Goal: Task Accomplishment & Management: Manage account settings

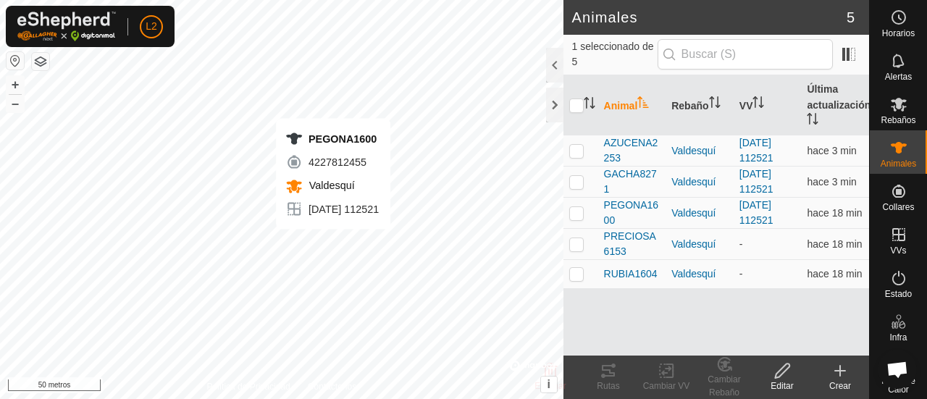
checkbox input "true"
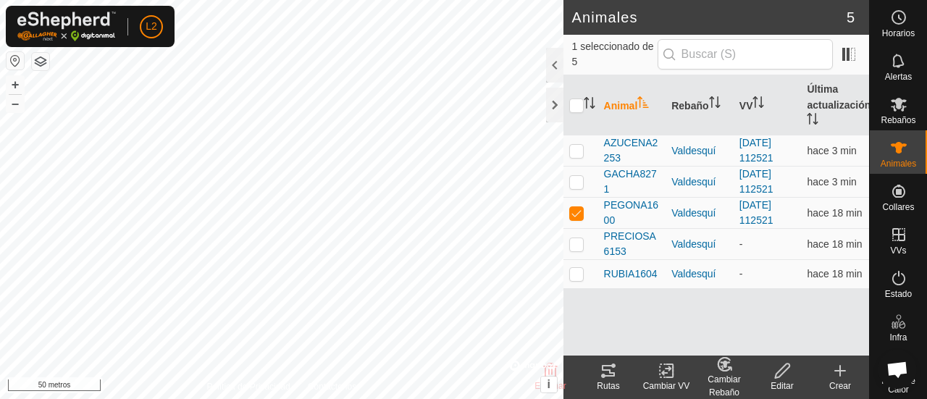
click at [666, 370] on icon at bounding box center [667, 370] width 18 height 17
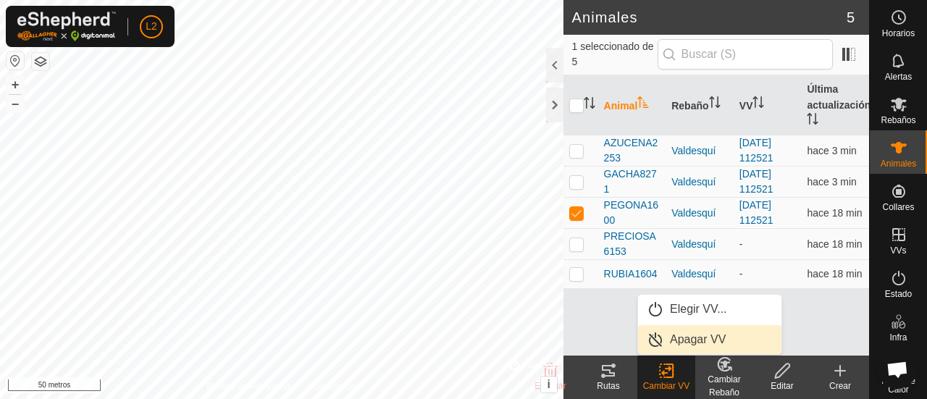
click at [678, 340] on link "Apagar VV" at bounding box center [709, 339] width 143 height 29
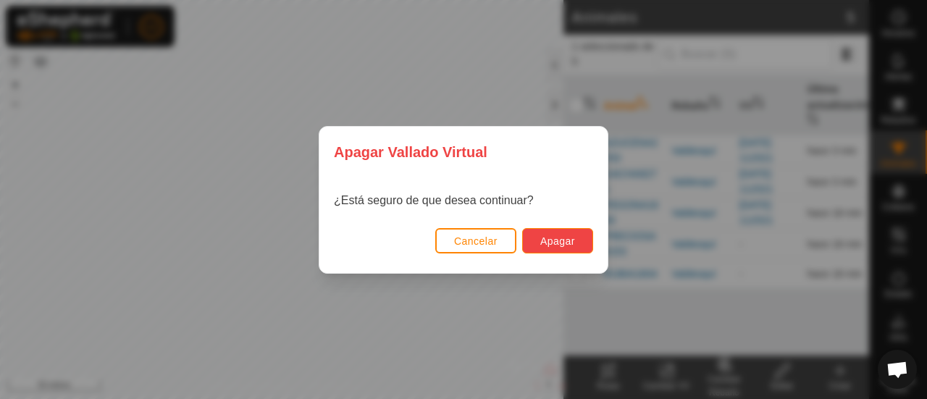
click at [559, 234] on button "Apagar" at bounding box center [557, 240] width 71 height 25
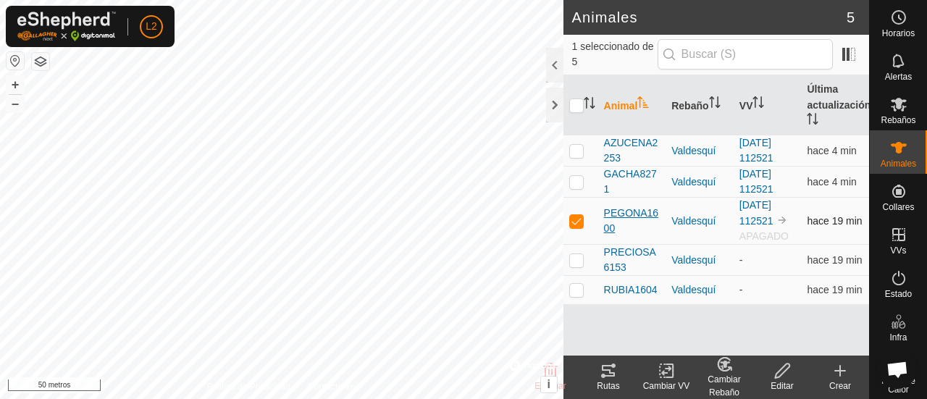
click at [637, 211] on font "PEGONA1600" at bounding box center [631, 220] width 54 height 27
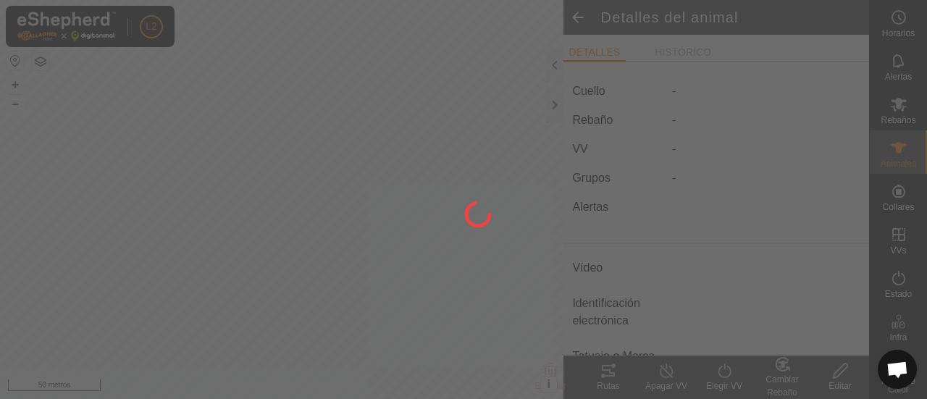
type input "PEGONA1600"
type input "-"
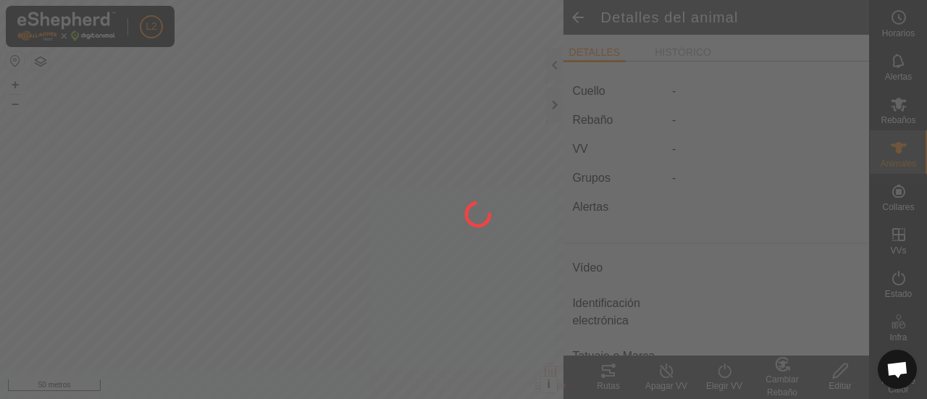
type input "0 kg"
type input "-"
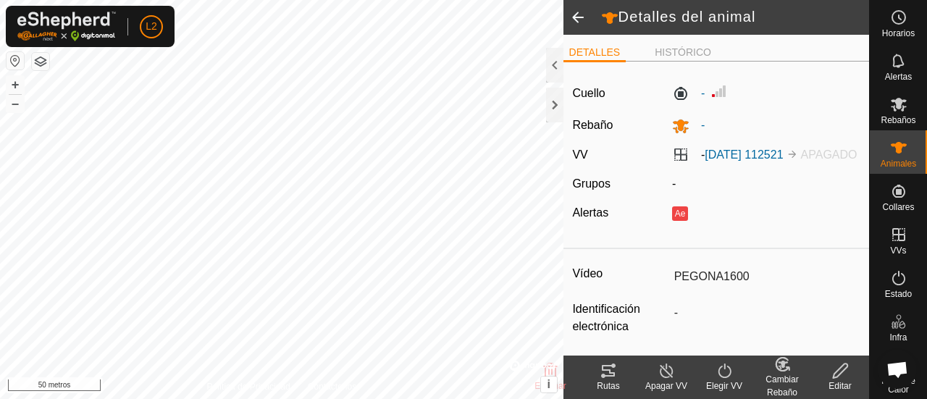
click at [670, 376] on line at bounding box center [666, 372] width 12 height 12
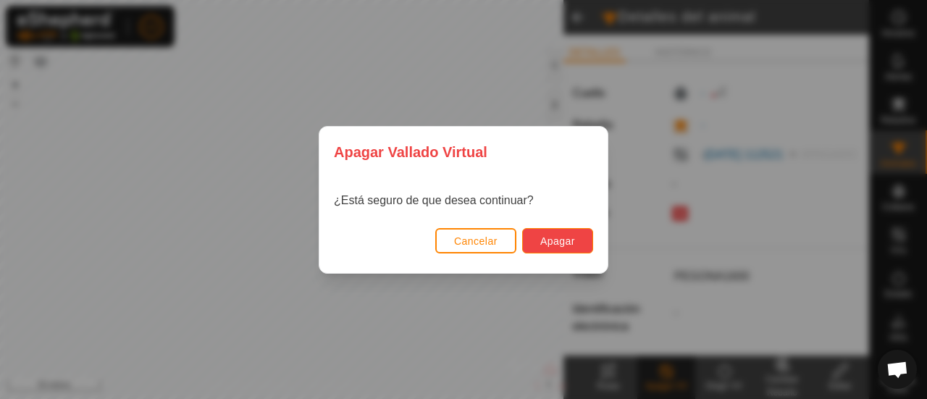
click at [546, 239] on font "Apagar" at bounding box center [557, 241] width 35 height 12
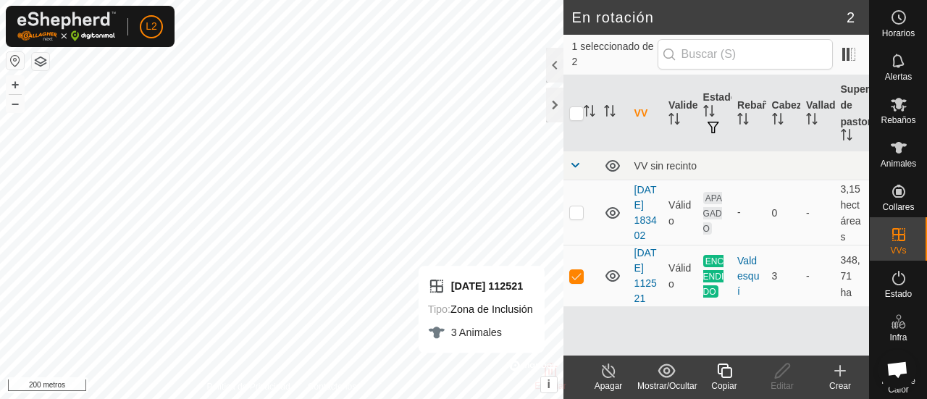
click at [611, 371] on icon at bounding box center [609, 370] width 18 height 17
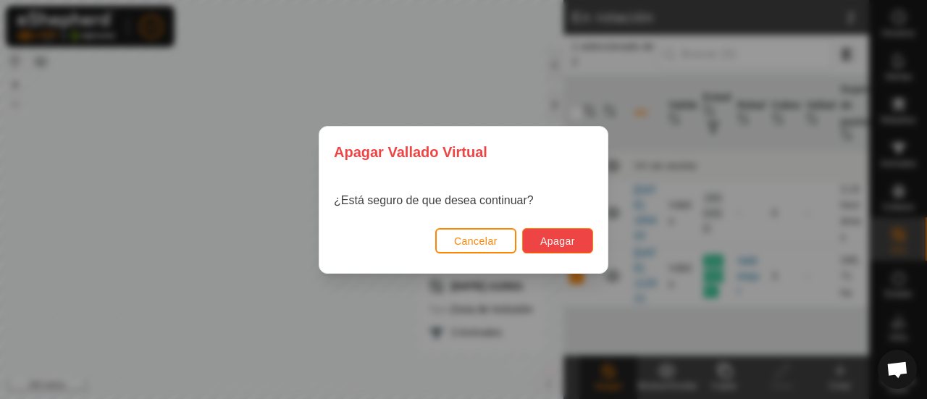
click at [536, 240] on button "Apagar" at bounding box center [557, 240] width 71 height 25
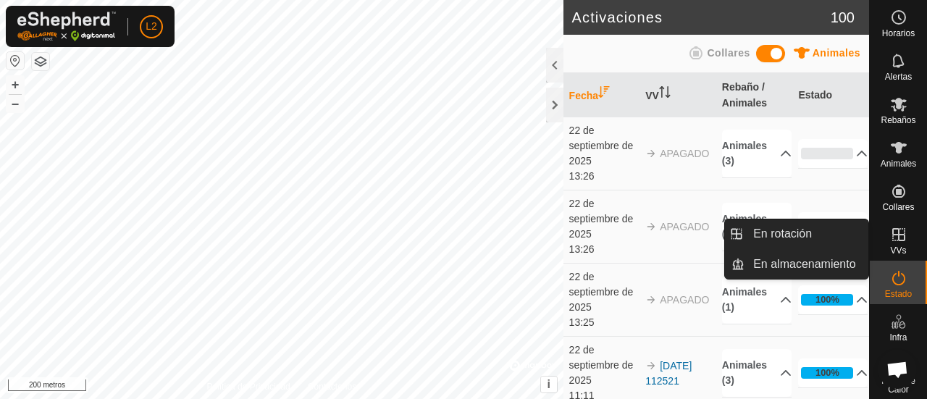
click at [896, 241] on icon at bounding box center [898, 234] width 17 height 17
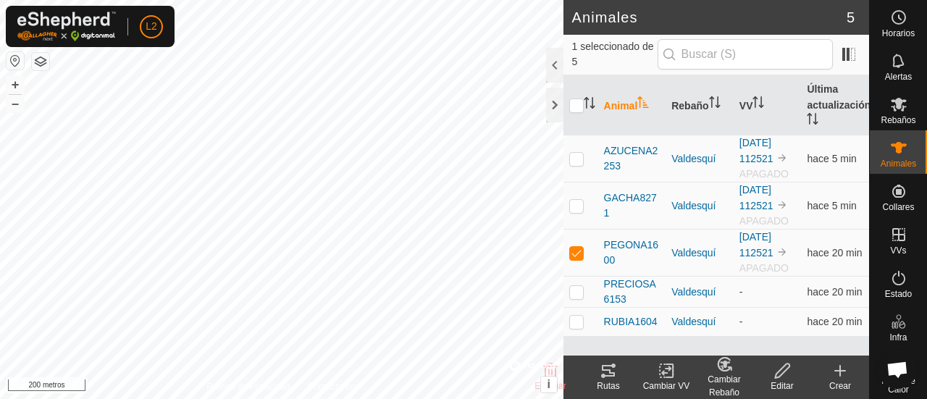
click at [721, 374] on div "Cambiar Rebaño" at bounding box center [724, 386] width 58 height 26
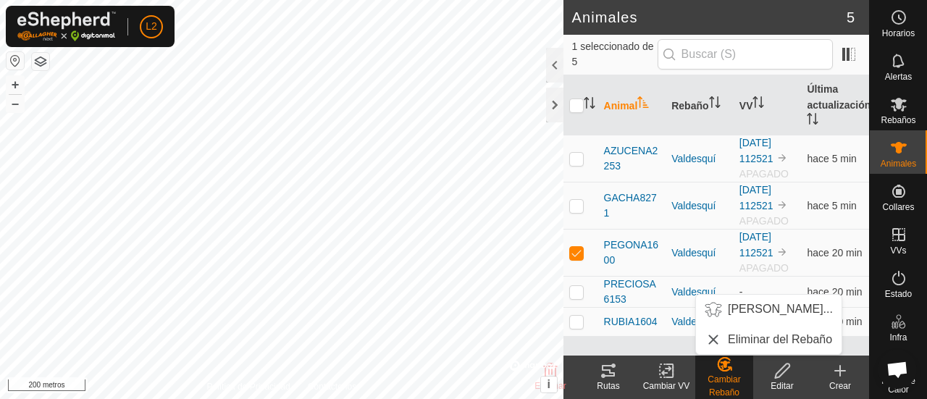
click at [661, 374] on icon at bounding box center [666, 370] width 10 height 9
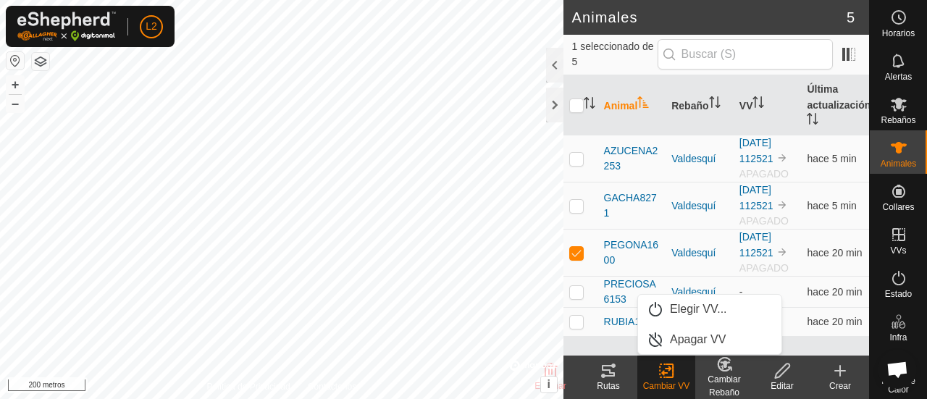
click at [668, 370] on icon at bounding box center [667, 370] width 18 height 17
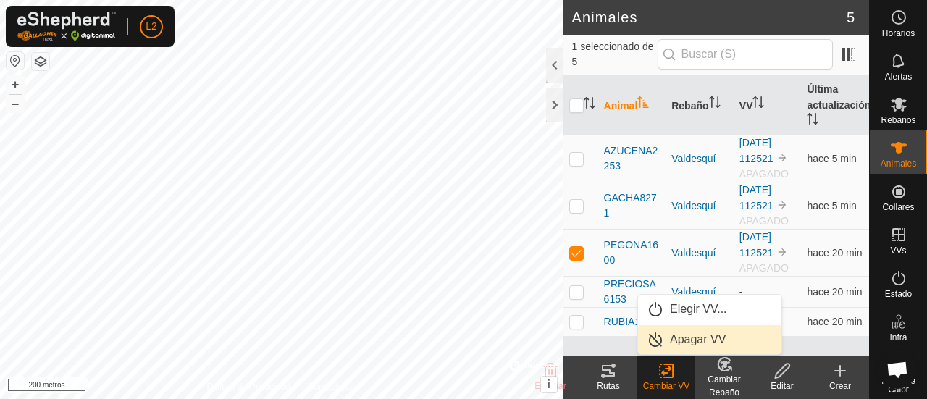
click at [679, 343] on link "Apagar VV" at bounding box center [709, 339] width 143 height 29
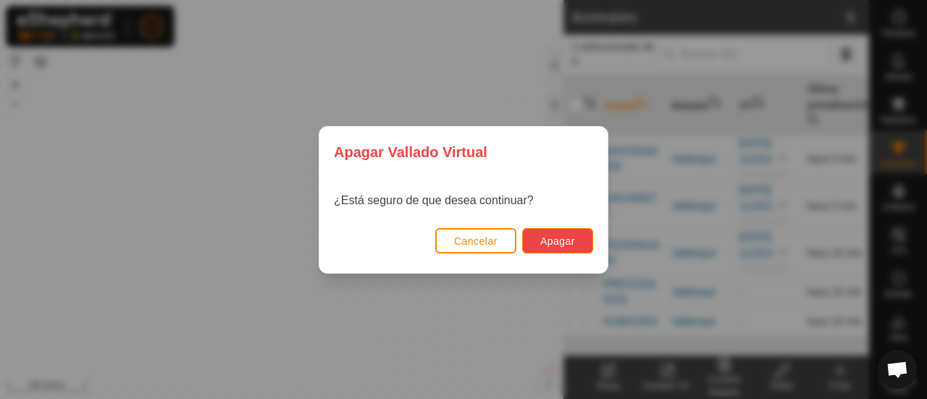
click at [548, 238] on font "Apagar" at bounding box center [557, 241] width 35 height 12
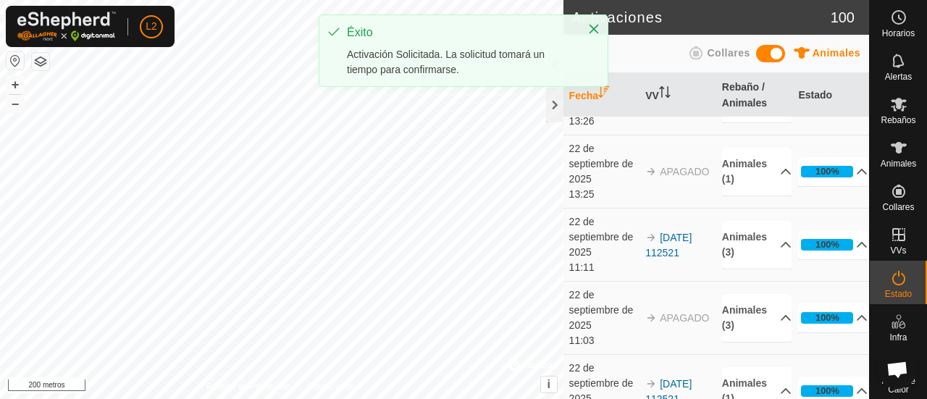
scroll to position [290, 0]
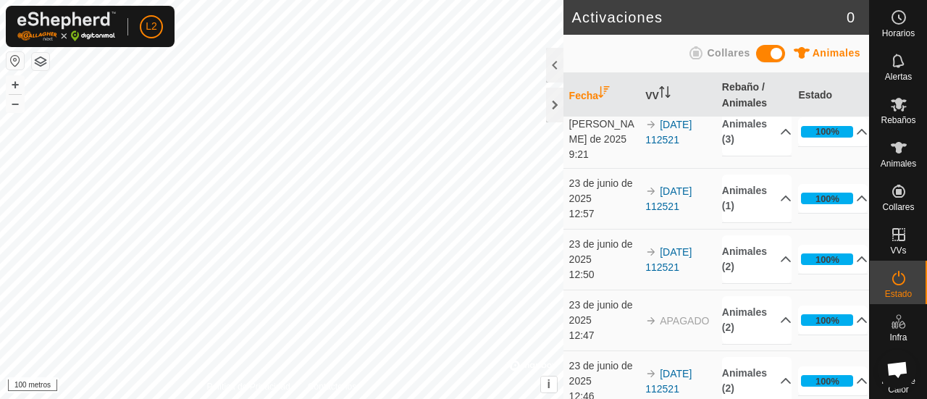
scroll to position [1738, 0]
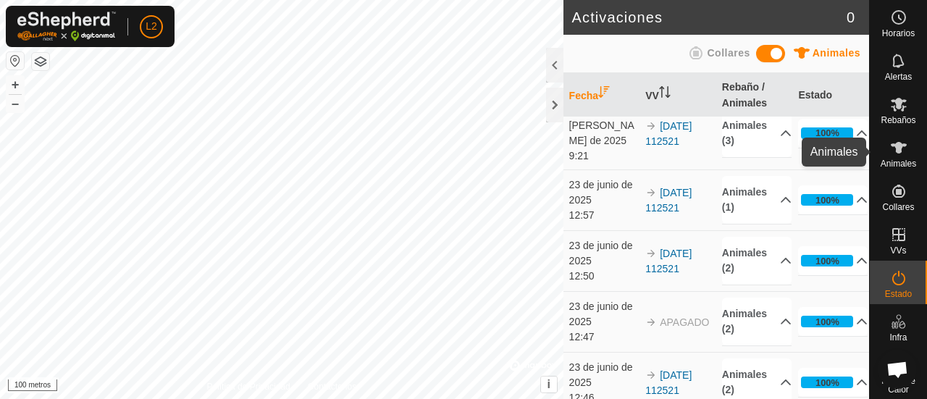
click at [892, 160] on font "Animales" at bounding box center [898, 164] width 35 height 10
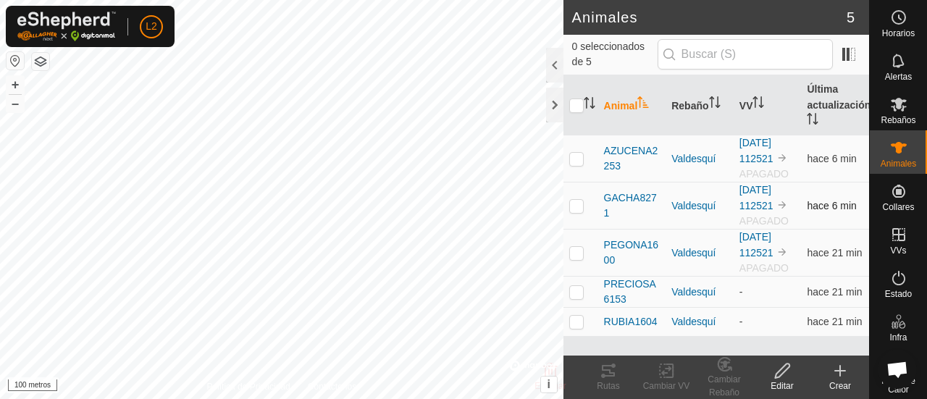
click at [576, 206] on p-checkbox at bounding box center [576, 206] width 14 height 12
checkbox input "true"
click at [574, 162] on p-checkbox at bounding box center [576, 159] width 14 height 12
checkbox input "true"
click at [579, 251] on p-checkbox at bounding box center [576, 253] width 14 height 12
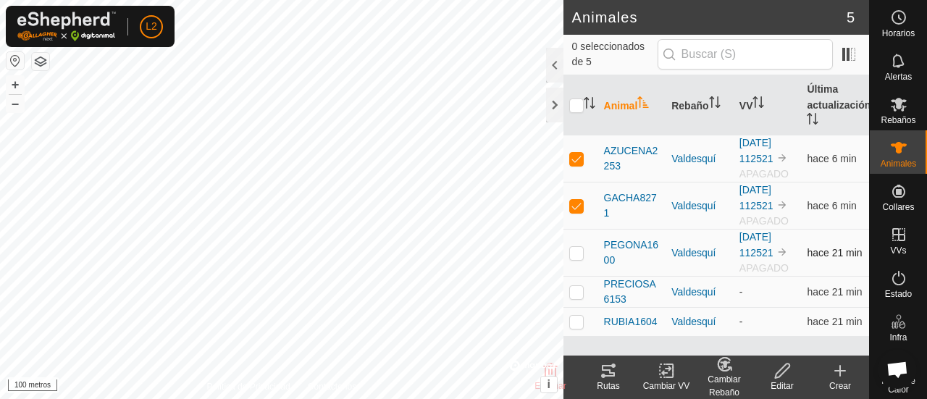
checkbox input "true"
click at [572, 291] on p-checkbox at bounding box center [576, 292] width 14 height 12
checkbox input "true"
click at [785, 374] on icon at bounding box center [782, 370] width 18 height 17
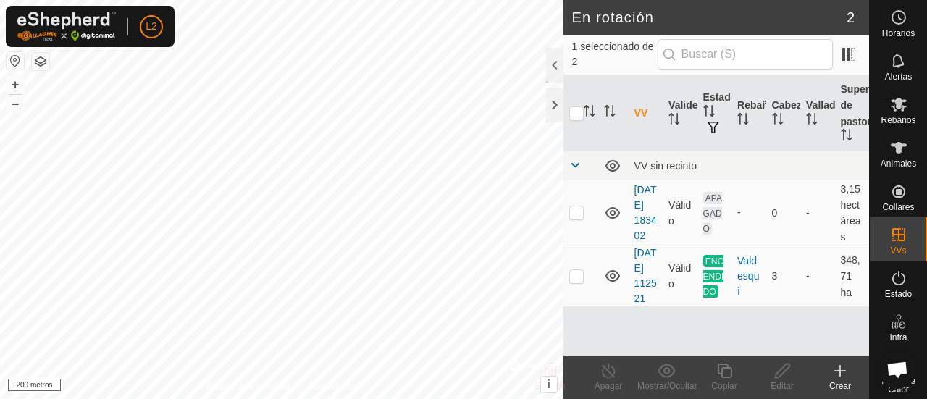
checkbox input "true"
click at [607, 373] on icon at bounding box center [609, 370] width 18 height 17
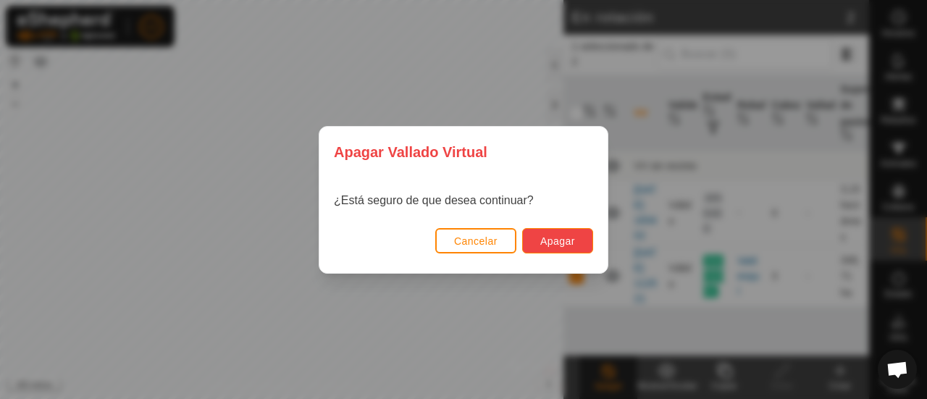
click at [537, 247] on button "Apagar" at bounding box center [557, 240] width 71 height 25
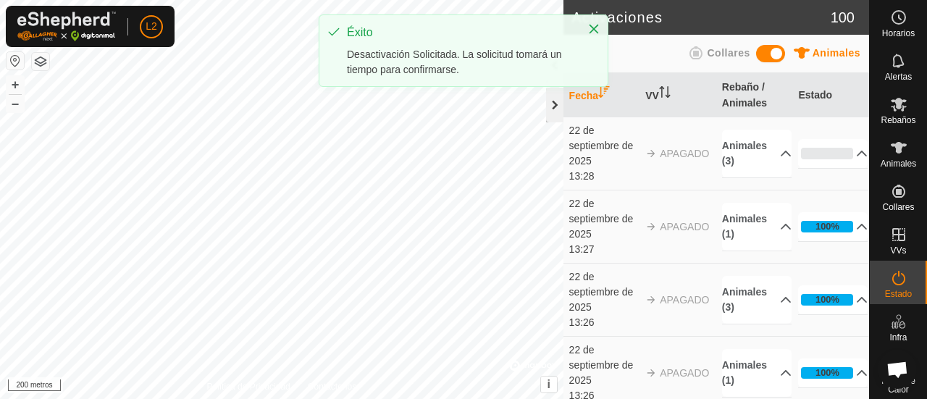
click at [555, 104] on div at bounding box center [554, 105] width 17 height 35
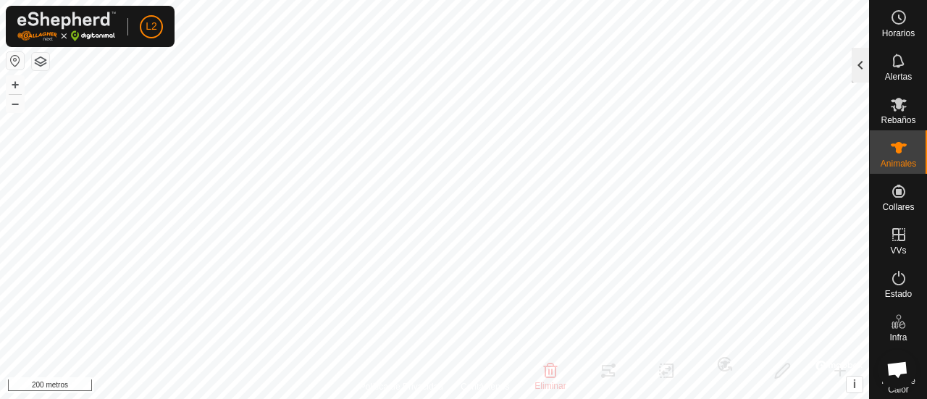
click at [862, 66] on div at bounding box center [860, 65] width 17 height 35
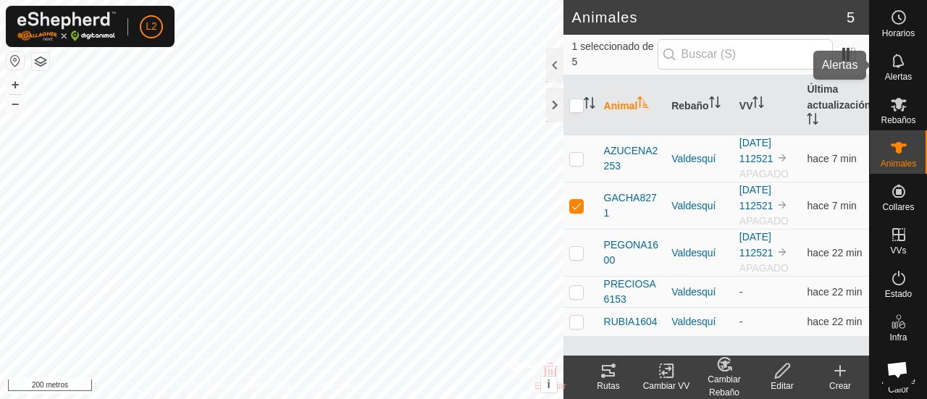
click at [894, 74] on font "Alertas" at bounding box center [898, 77] width 27 height 10
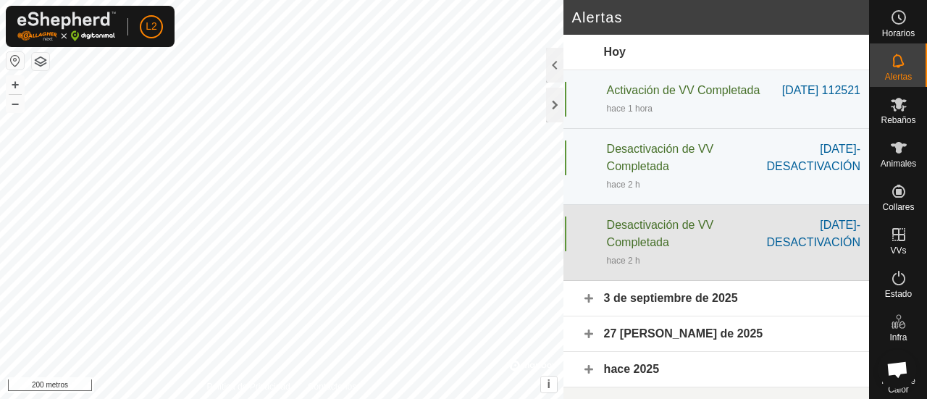
scroll to position [4, 0]
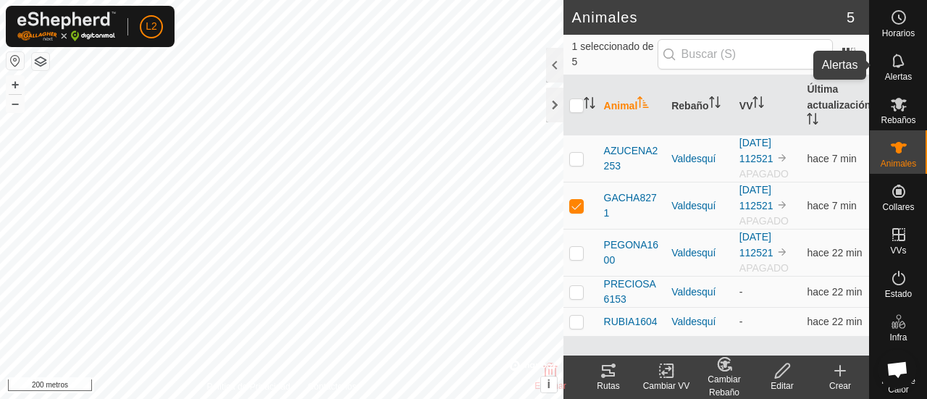
click at [891, 60] on icon at bounding box center [898, 60] width 17 height 17
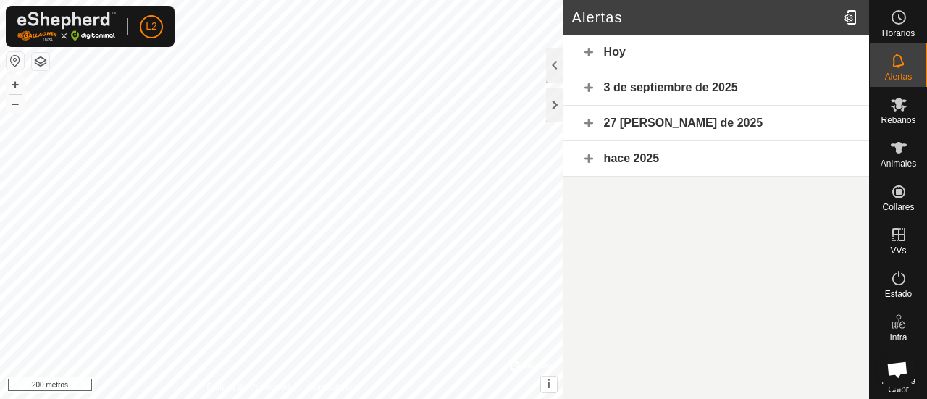
click at [613, 47] on font "Hoy" at bounding box center [615, 52] width 22 height 12
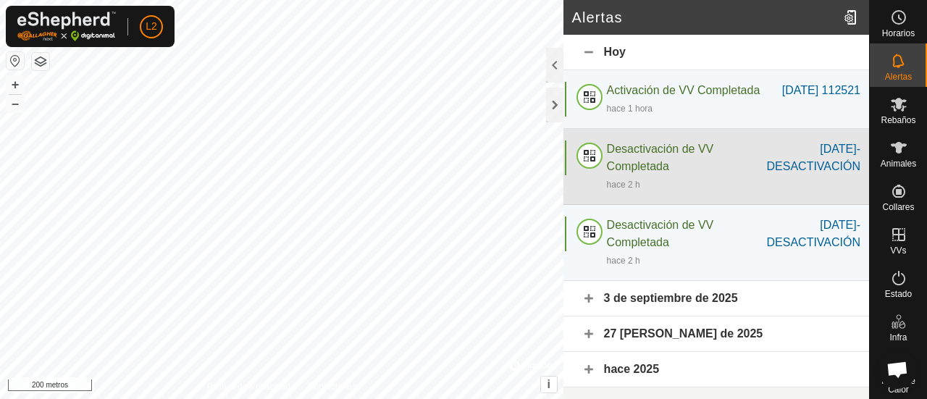
scroll to position [4, 0]
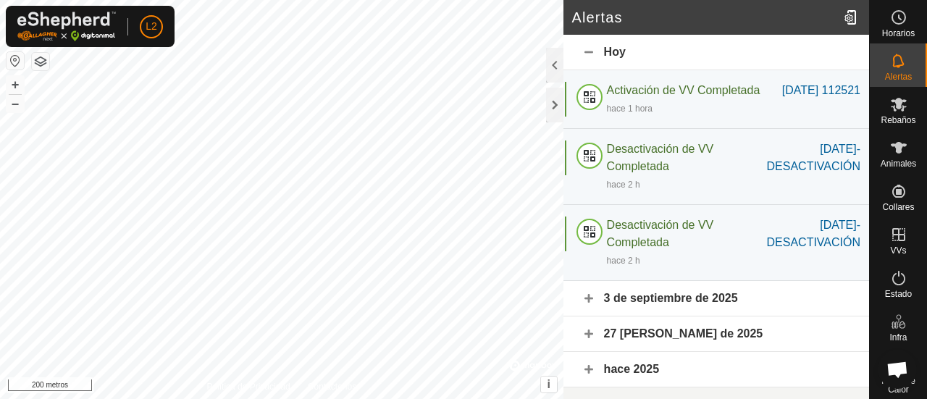
click at [652, 304] on font "3 de septiembre de 2025" at bounding box center [671, 298] width 134 height 12
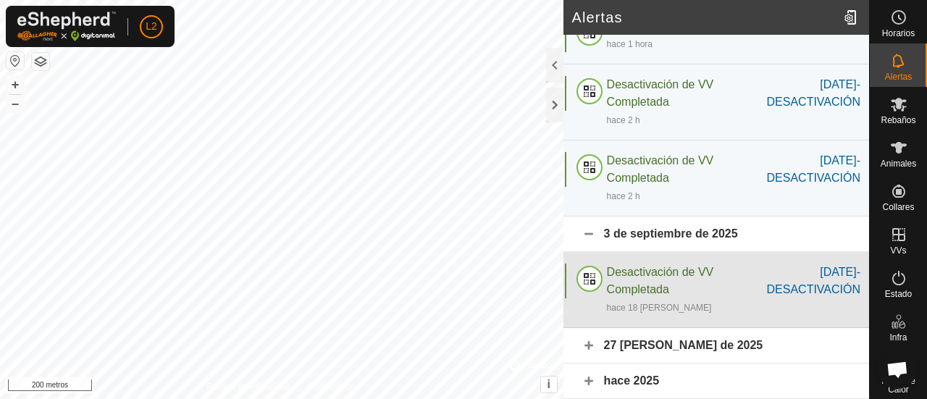
scroll to position [80, 0]
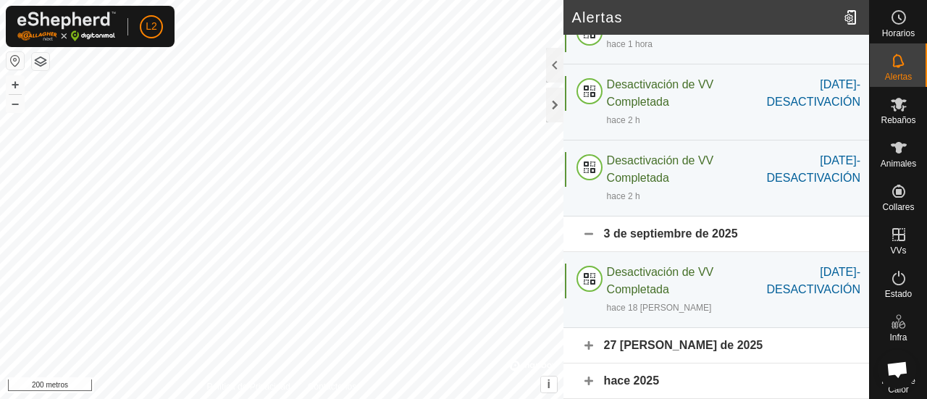
click at [654, 347] on font "27 de agosto de 2025" at bounding box center [683, 345] width 159 height 12
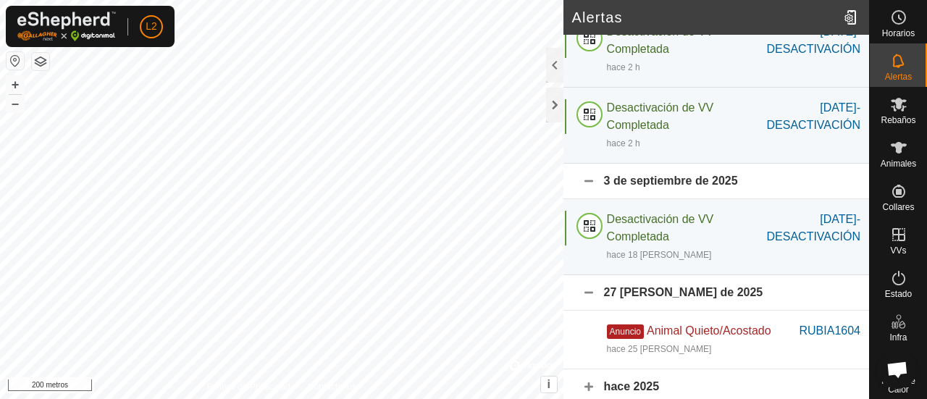
scroll to position [138, 0]
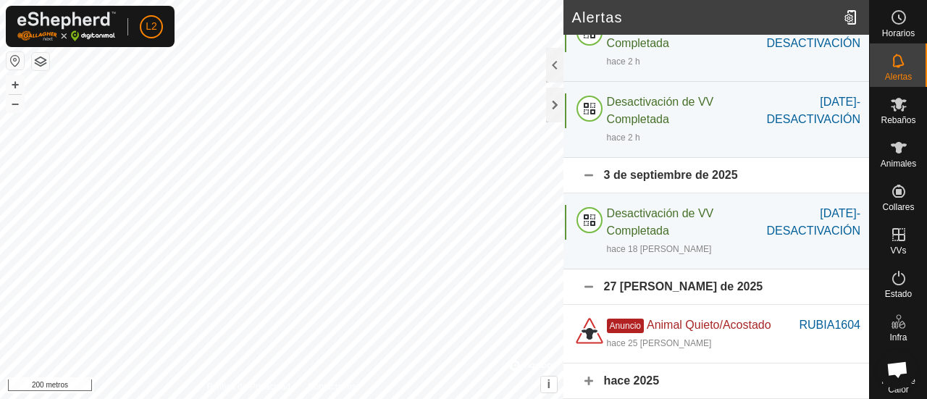
click at [645, 288] on font "27 de agosto de 2025" at bounding box center [683, 286] width 159 height 12
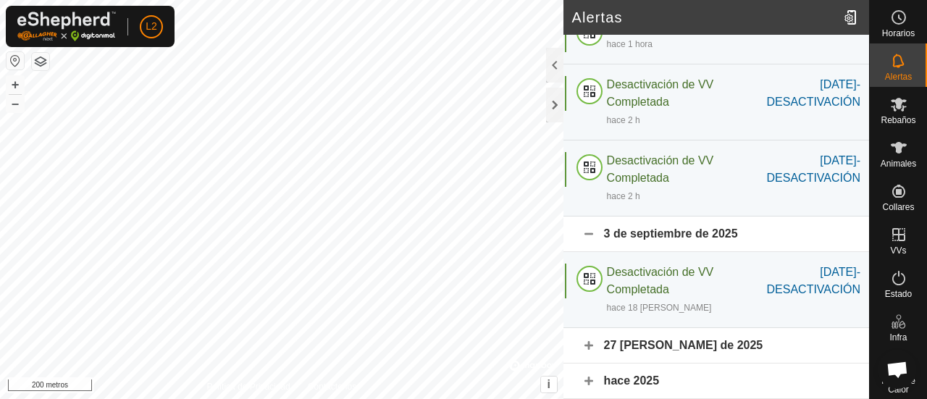
scroll to position [80, 0]
click at [558, 100] on div at bounding box center [554, 105] width 17 height 35
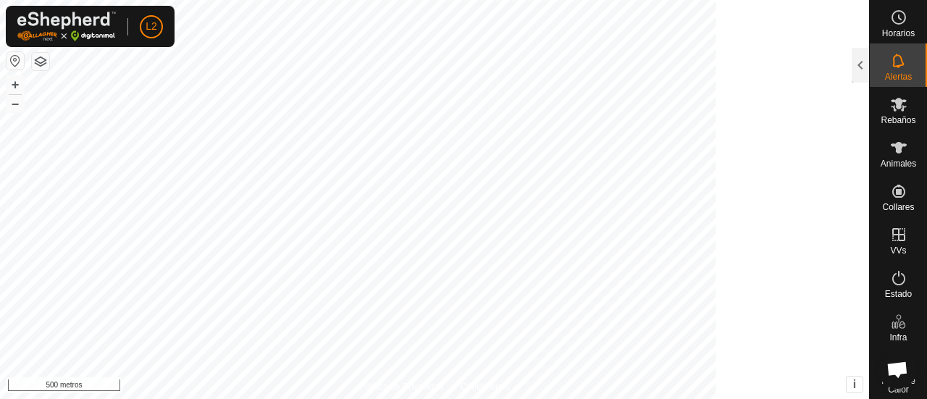
scroll to position [155, 0]
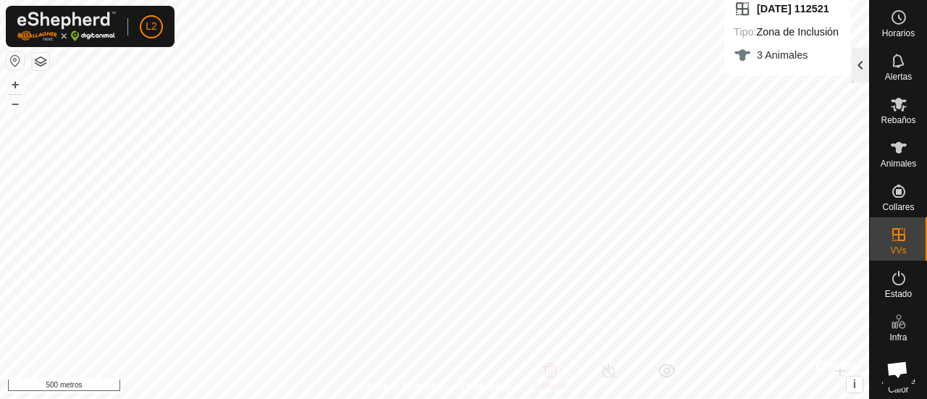
click at [860, 64] on div at bounding box center [860, 65] width 17 height 35
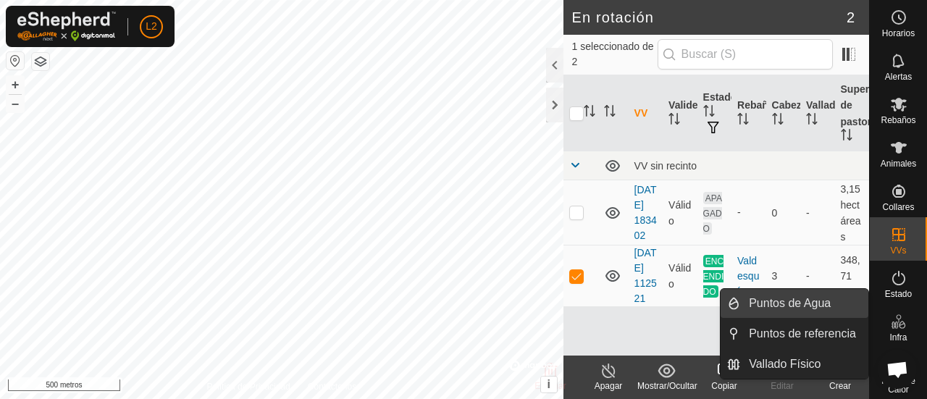
click at [788, 299] on link "Puntos de Agua" at bounding box center [804, 303] width 128 height 29
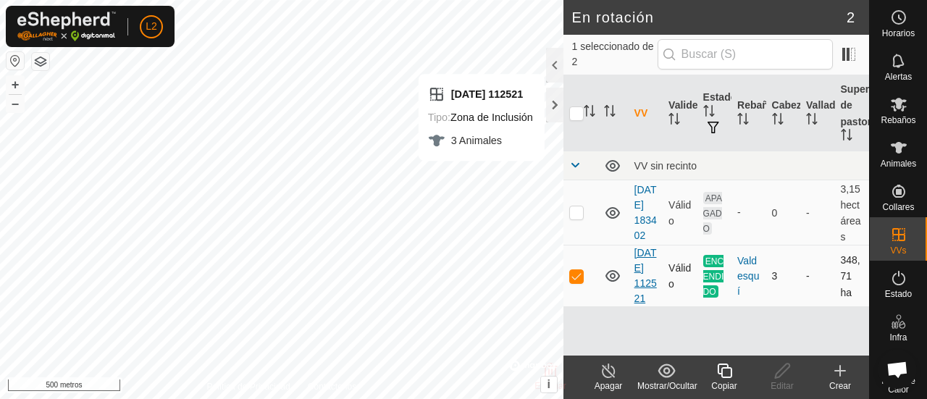
click at [640, 290] on font "[DATE] 112521" at bounding box center [645, 275] width 22 height 57
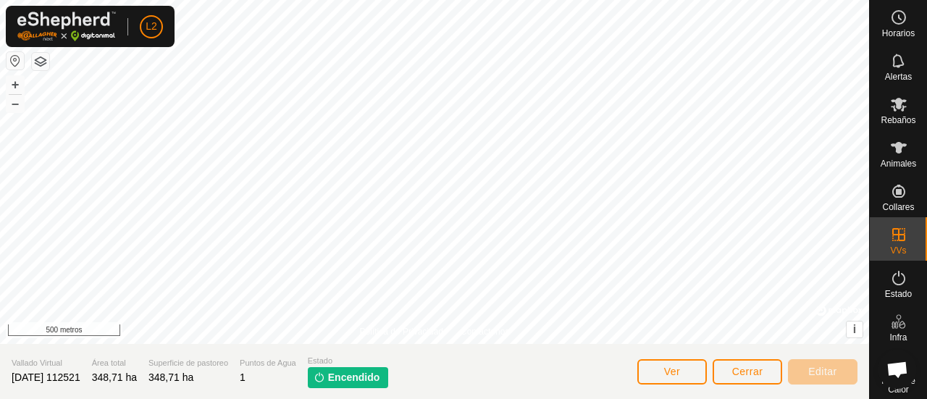
click at [380, 375] on font "Encendido" at bounding box center [354, 377] width 52 height 12
click at [742, 373] on font "Cerrar" at bounding box center [747, 372] width 31 height 12
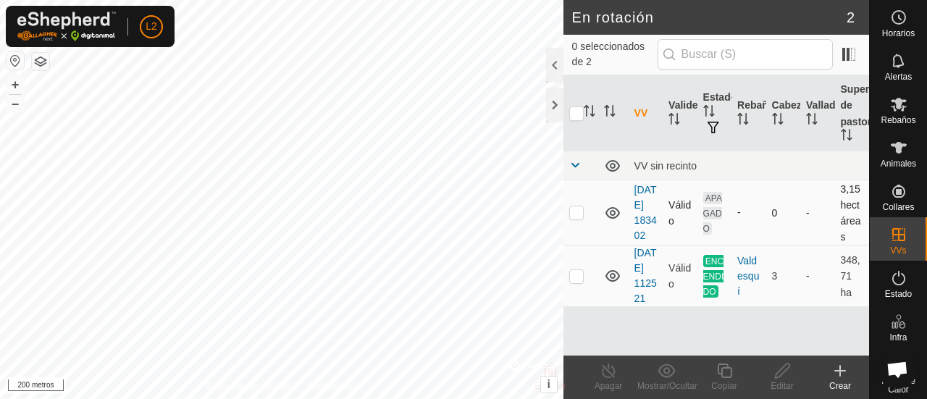
checkbox input "true"
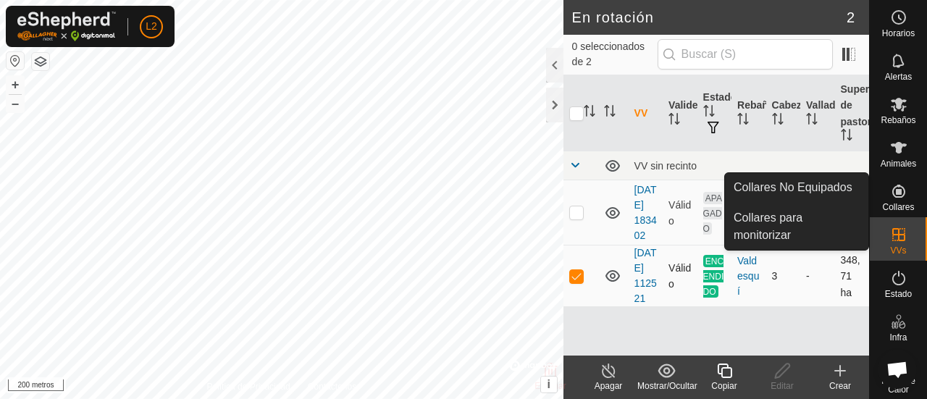
click at [639, 307] on td "[DATE] 112521" at bounding box center [646, 276] width 34 height 62
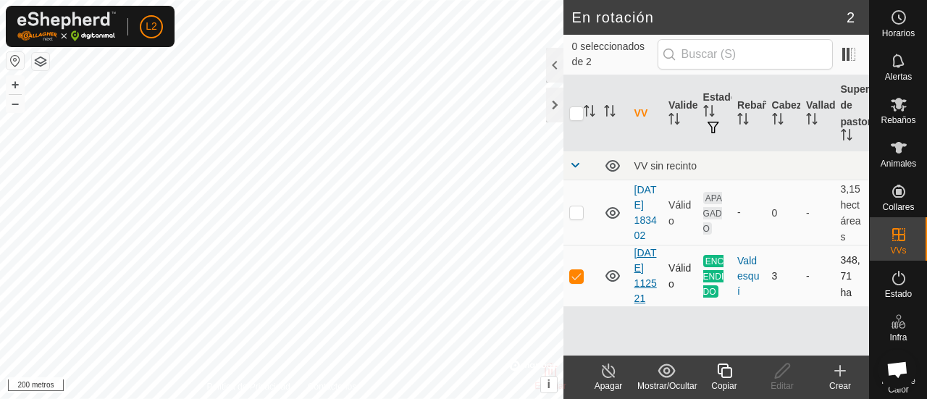
click at [642, 304] on font "[DATE] 112521" at bounding box center [645, 275] width 22 height 57
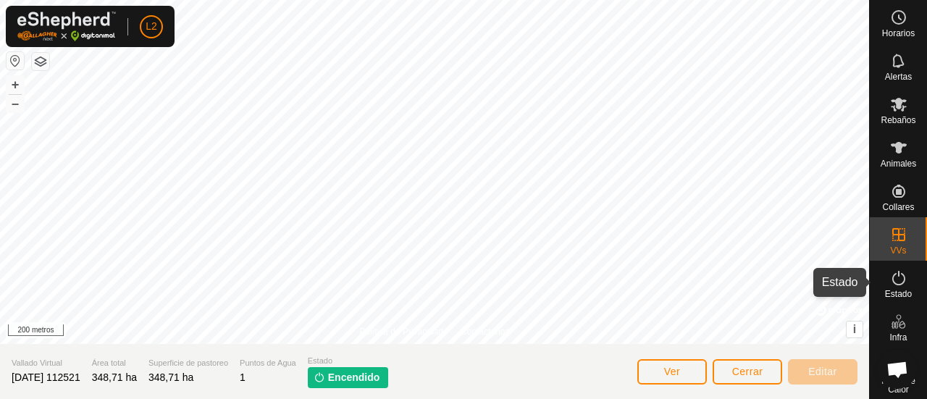
click at [894, 279] on icon at bounding box center [898, 277] width 17 height 17
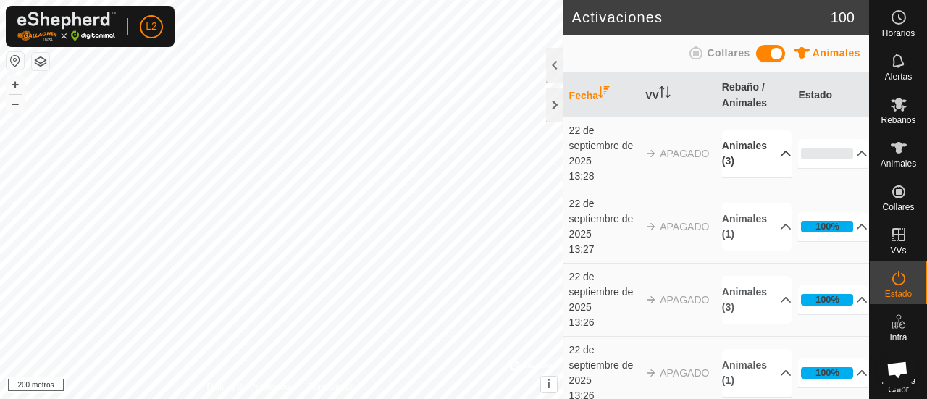
click at [768, 154] on p-accordion-header "Animales (3)" at bounding box center [757, 154] width 70 height 48
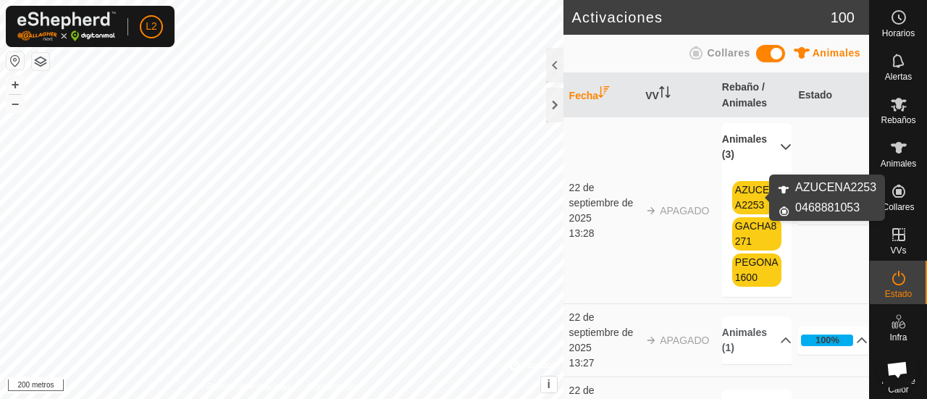
click at [757, 201] on font "AZUCENA2253" at bounding box center [756, 197] width 42 height 27
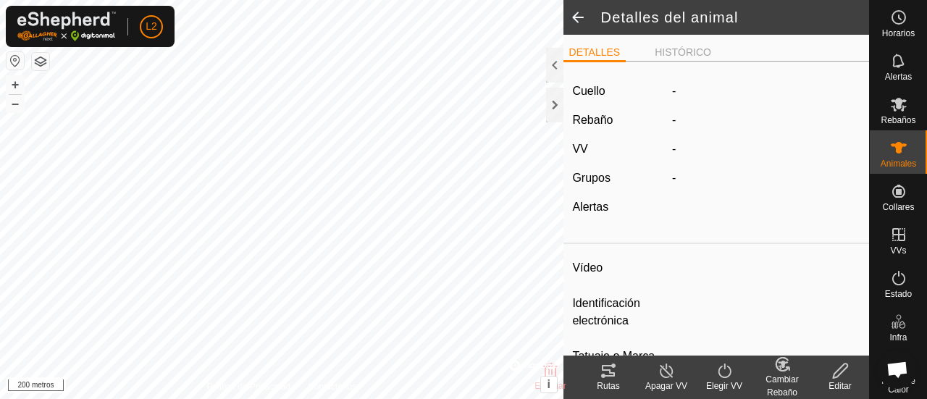
type input "AZUCENA2253"
type input "-"
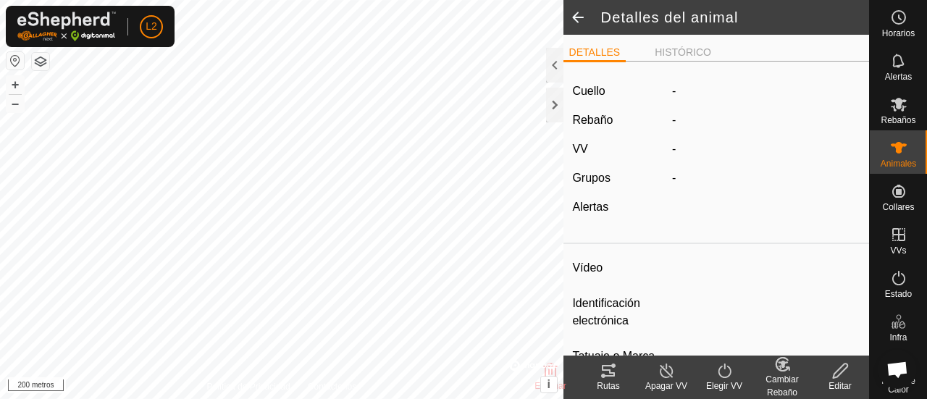
type input "0 kg"
type input "-"
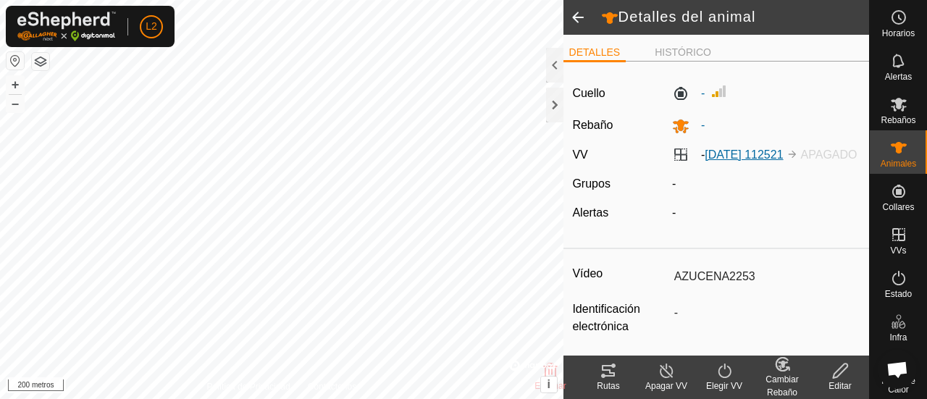
click at [781, 152] on font "[DATE] 112521" at bounding box center [744, 154] width 78 height 12
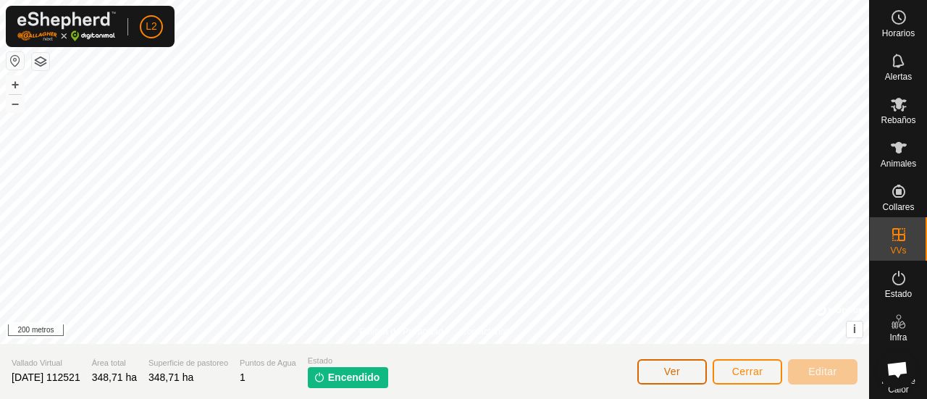
click at [680, 373] on button "Ver" at bounding box center [672, 371] width 70 height 25
click at [893, 146] on icon at bounding box center [899, 148] width 16 height 12
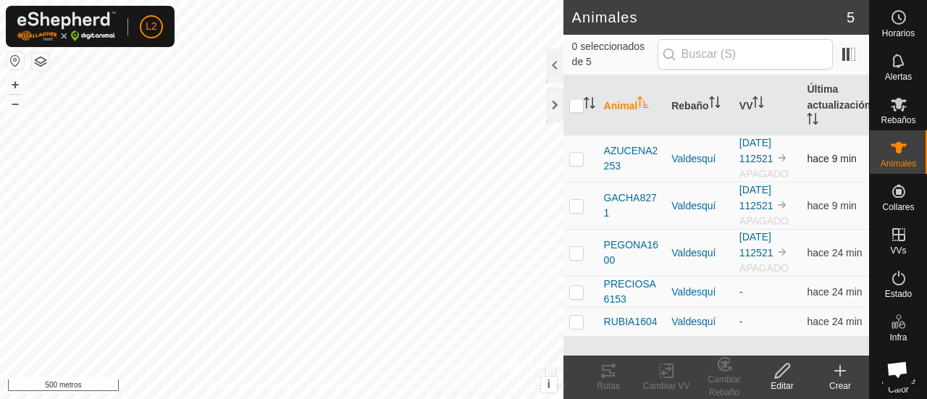
click at [583, 157] on p-tablecheckbox at bounding box center [576, 159] width 14 height 12
checkbox input "true"
click at [573, 212] on td at bounding box center [580, 205] width 35 height 47
checkbox input "true"
click at [578, 259] on td at bounding box center [580, 253] width 35 height 47
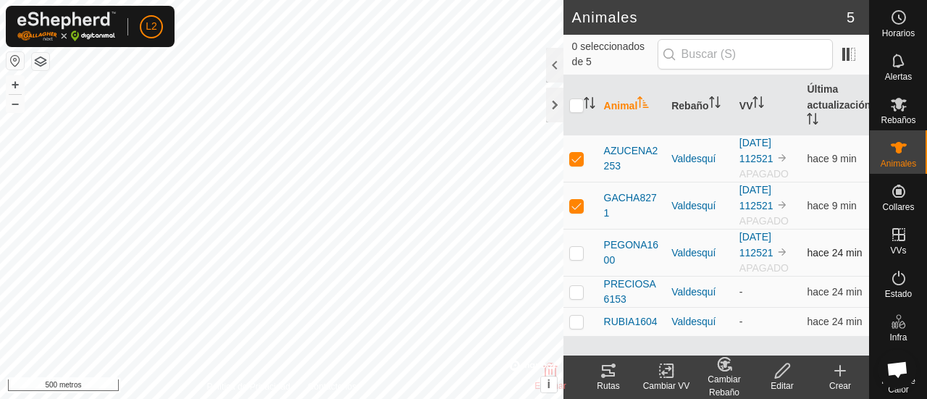
checkbox input "true"
click at [665, 374] on icon at bounding box center [667, 370] width 18 height 17
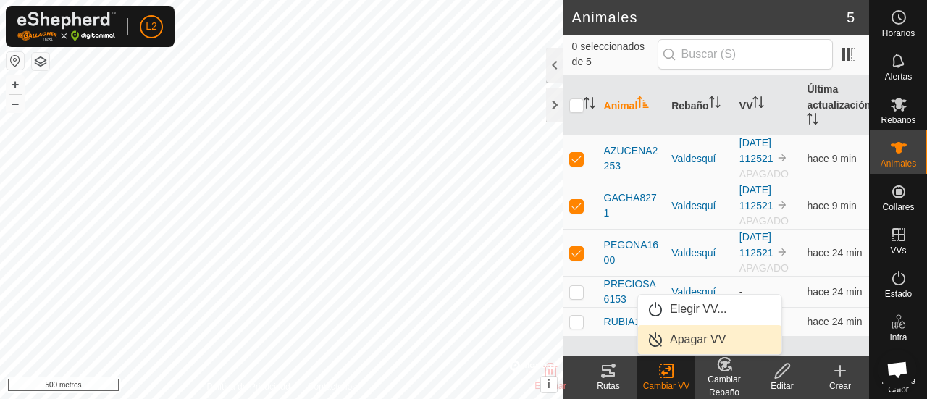
click at [687, 339] on link "Apagar VV" at bounding box center [709, 339] width 143 height 29
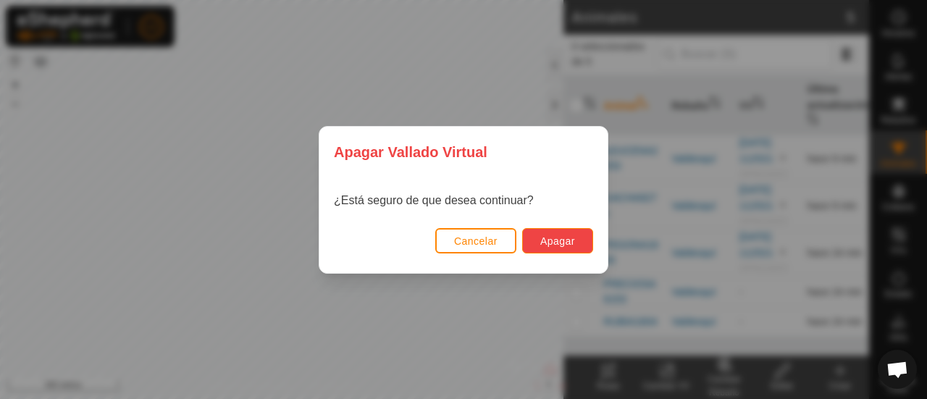
click at [554, 245] on font "Apagar" at bounding box center [557, 241] width 35 height 12
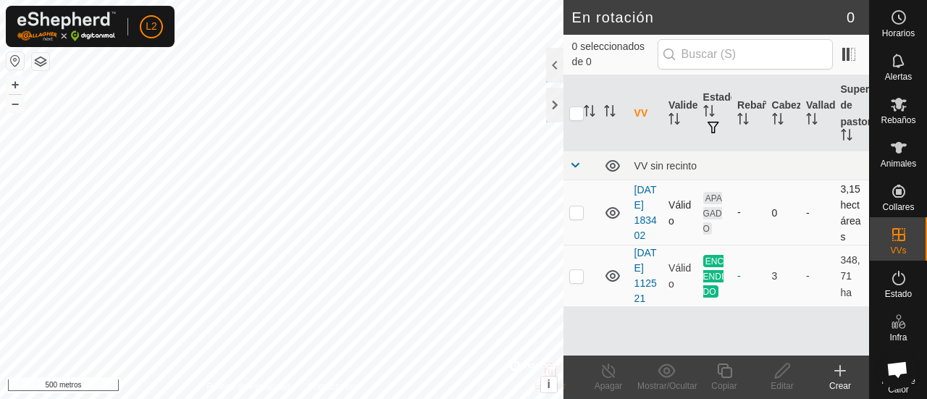
scroll to position [9, 0]
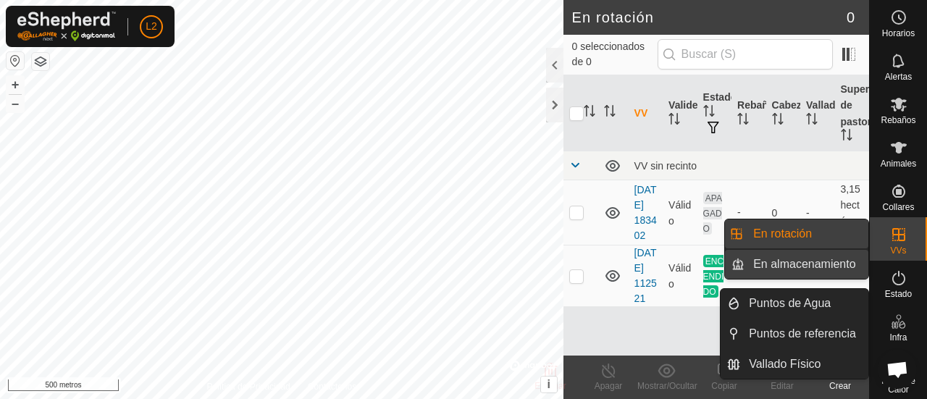
click at [820, 259] on link "En almacenamiento" at bounding box center [806, 264] width 124 height 29
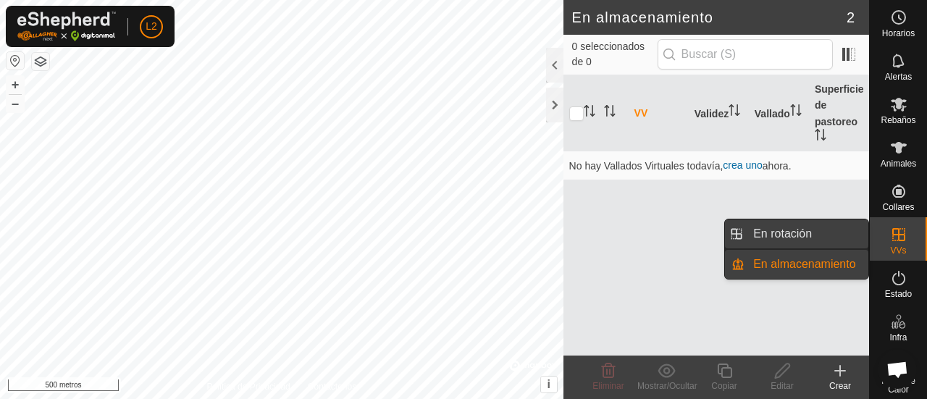
click at [771, 232] on link "En rotación" at bounding box center [806, 233] width 124 height 29
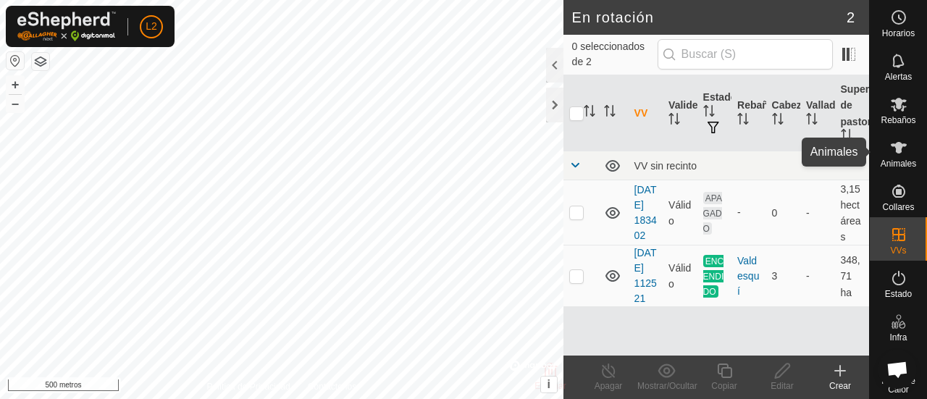
click at [897, 154] on icon at bounding box center [898, 147] width 17 height 17
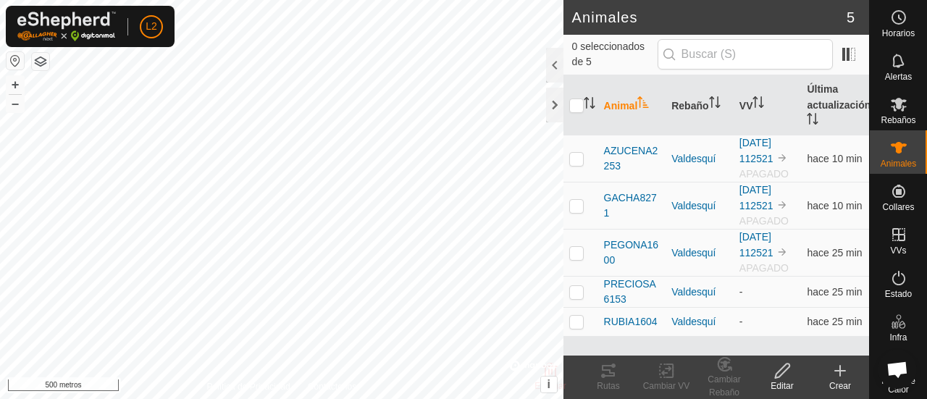
click at [784, 371] on icon at bounding box center [782, 371] width 14 height 14
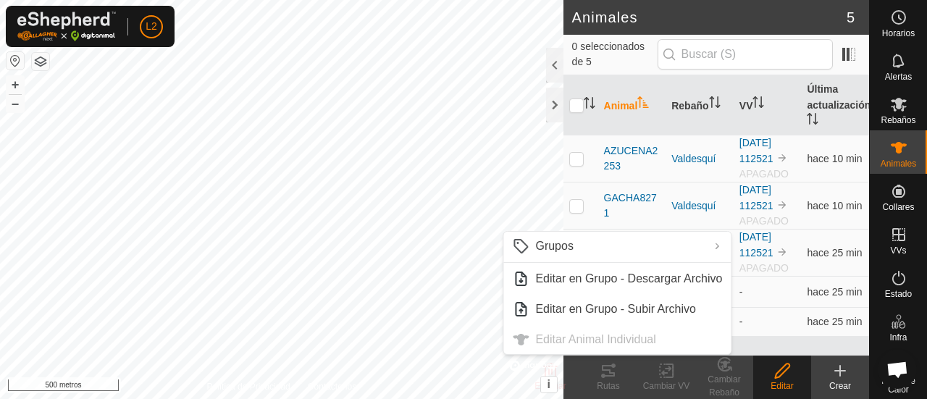
click at [784, 371] on icon at bounding box center [782, 371] width 14 height 14
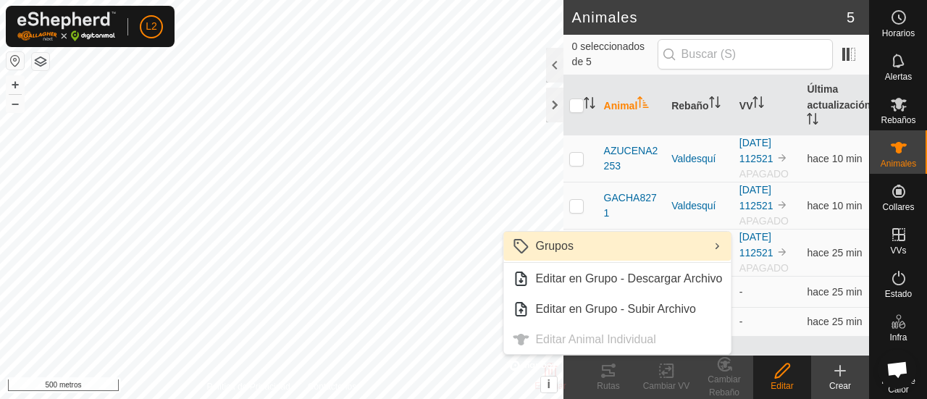
click at [582, 247] on link "Grupos" at bounding box center [616, 246] width 227 height 29
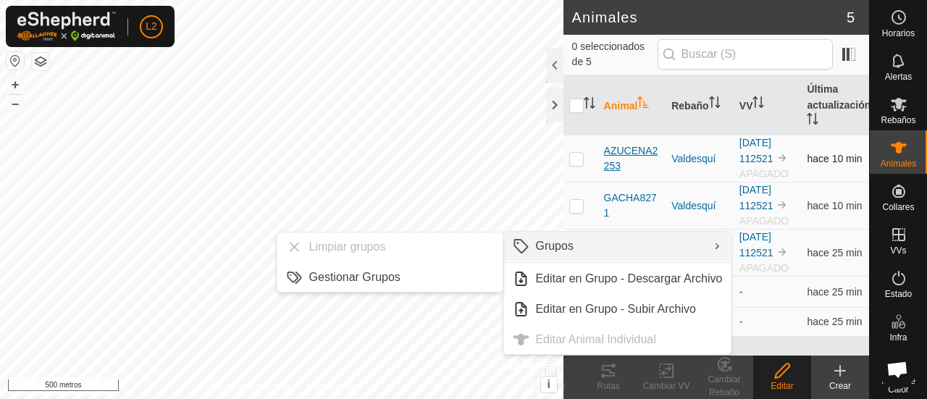
click at [620, 159] on span "AZUCENA2253" at bounding box center [632, 158] width 56 height 30
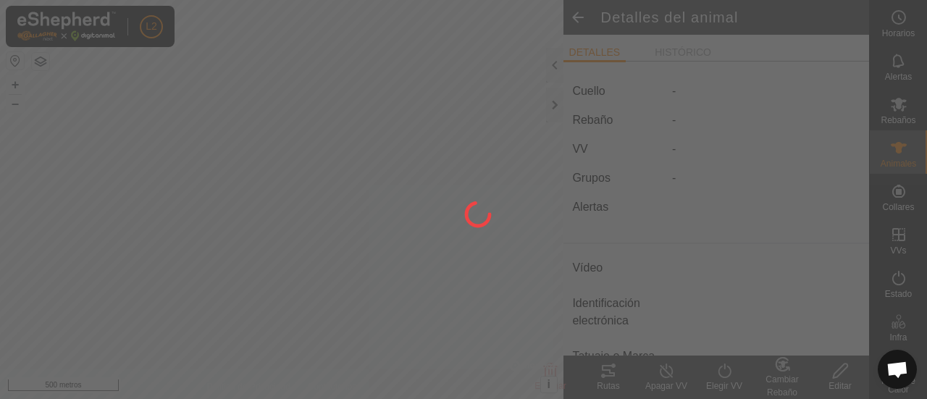
type input "AZUCENA2253"
type input "-"
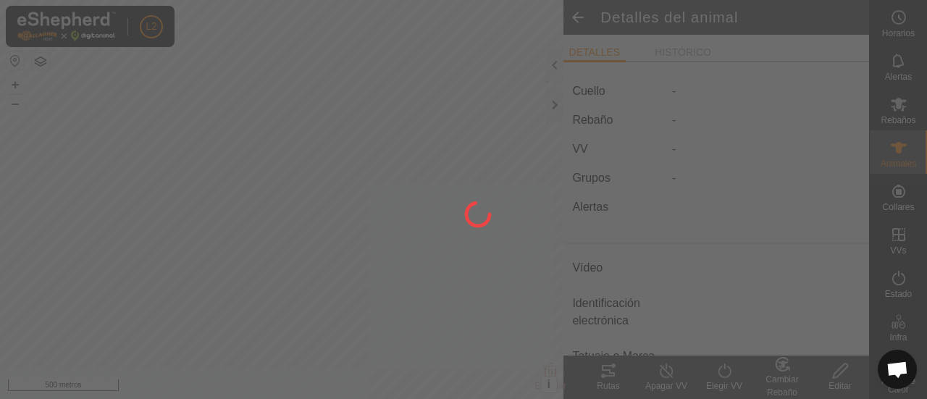
type input "0 kg"
type input "-"
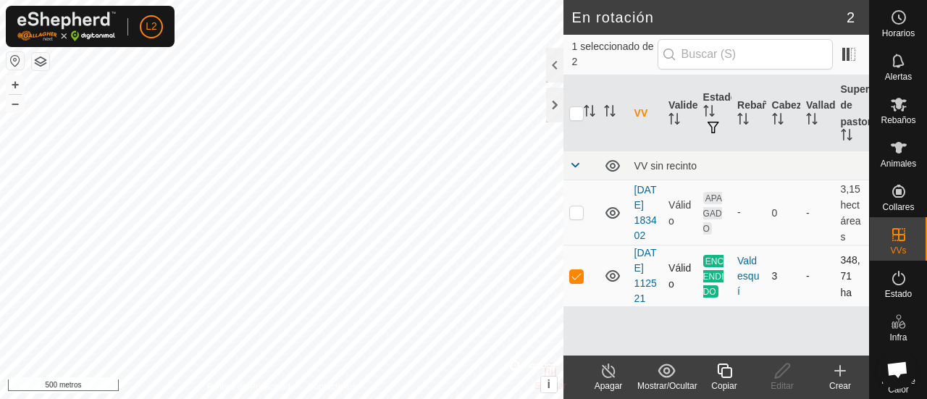
scroll to position [9, 0]
checkbox input "true"
click at [742, 297] on font "Valdesquí" at bounding box center [748, 276] width 22 height 42
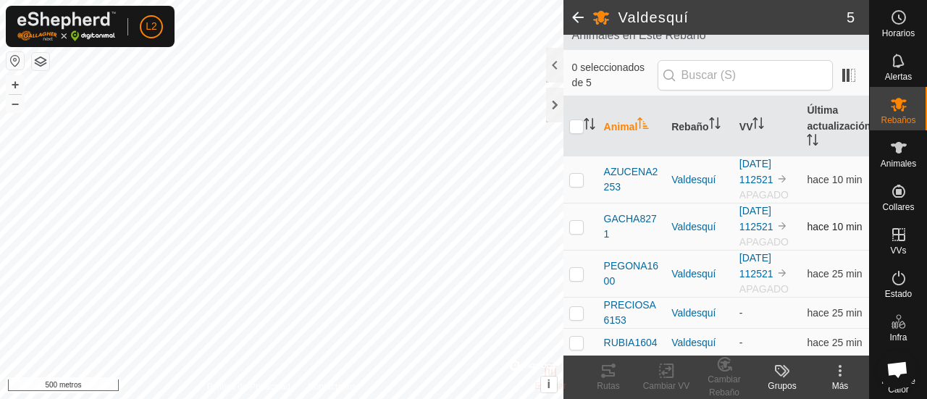
scroll to position [95, 0]
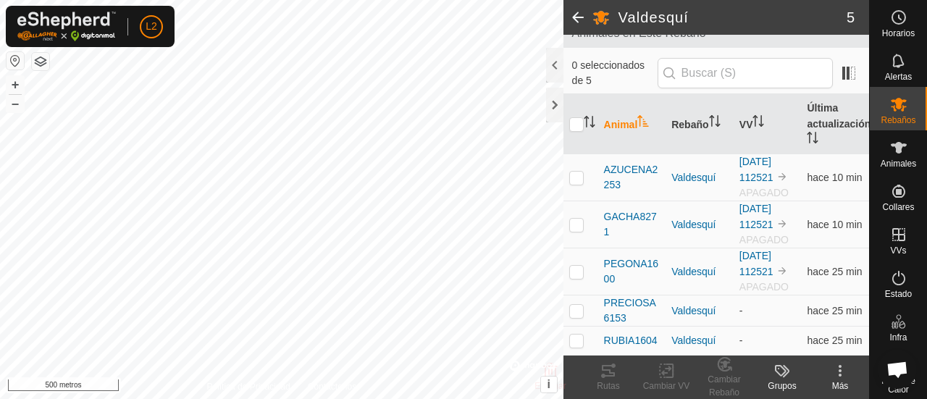
click at [836, 371] on icon at bounding box center [839, 370] width 17 height 17
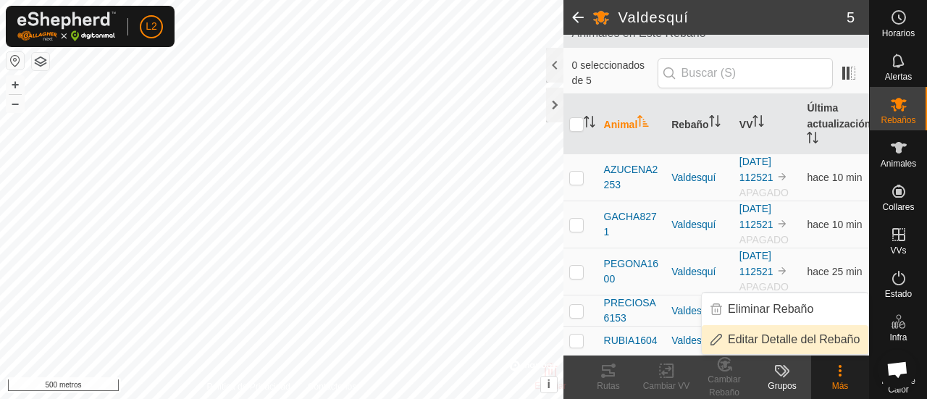
click at [823, 338] on link "Editar Detalle del Rebaño" at bounding box center [785, 339] width 167 height 29
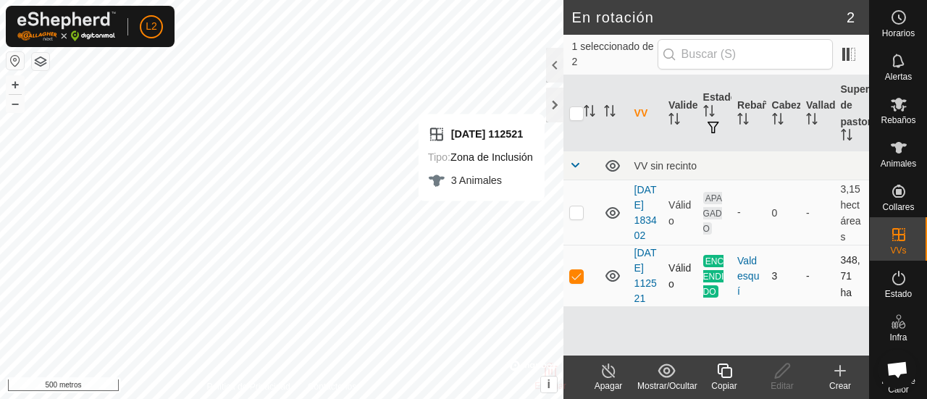
scroll to position [9, 0]
click at [742, 106] on font "Rebaño" at bounding box center [755, 105] width 37 height 12
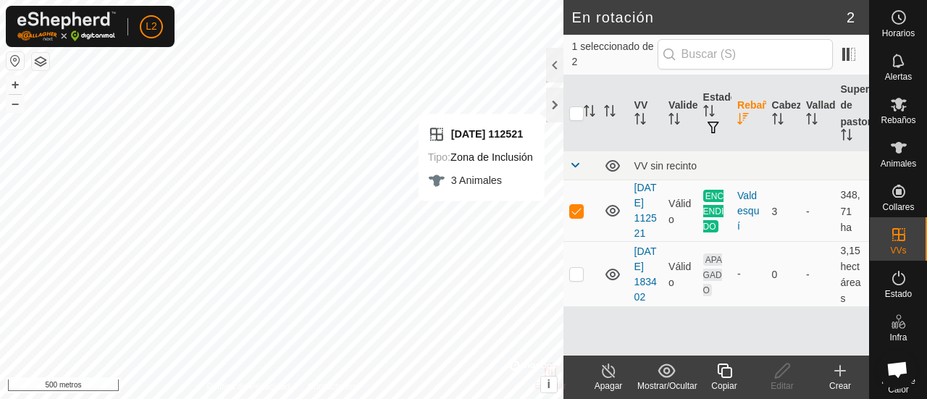
click at [742, 106] on font "Rebaño" at bounding box center [755, 105] width 37 height 12
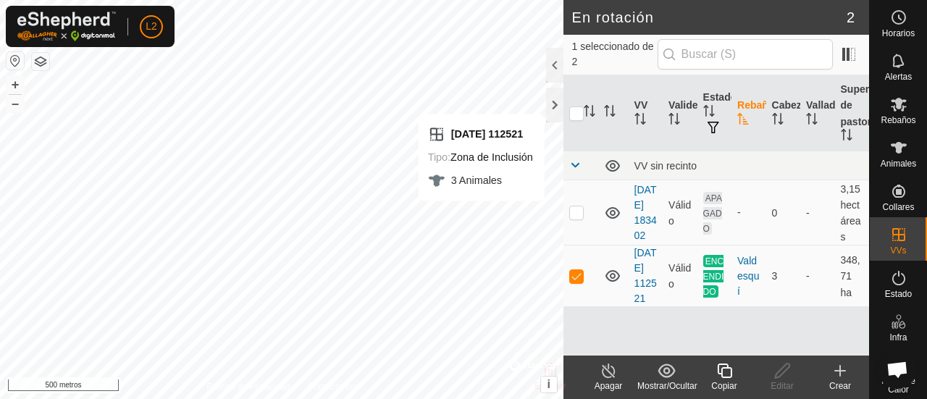
click at [742, 106] on font "Rebaño" at bounding box center [755, 105] width 37 height 12
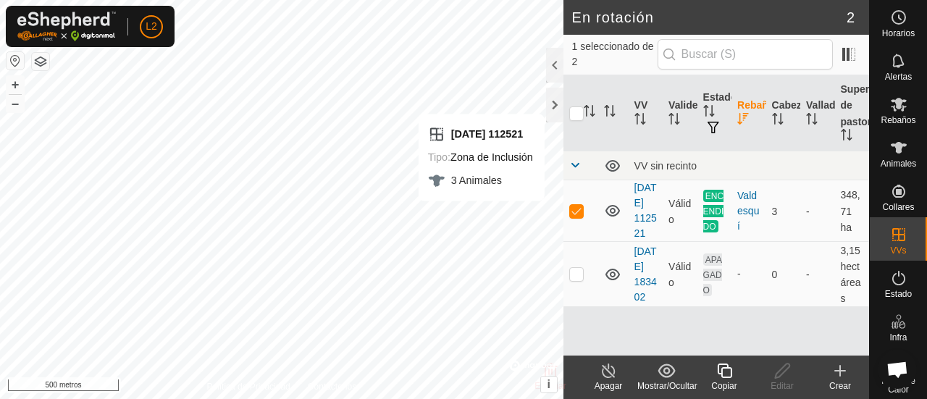
click at [742, 106] on font "Rebaño" at bounding box center [755, 105] width 37 height 12
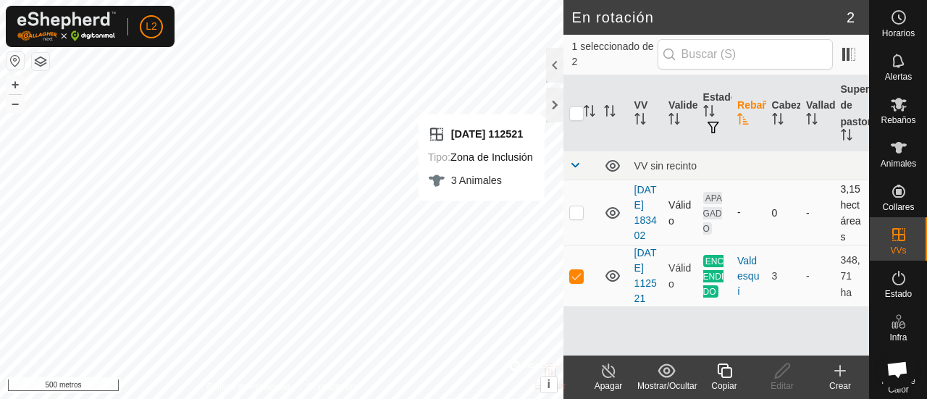
click at [708, 224] on font "APAGADO" at bounding box center [712, 213] width 19 height 41
click at [641, 234] on font "[DATE] 183402" at bounding box center [645, 212] width 22 height 57
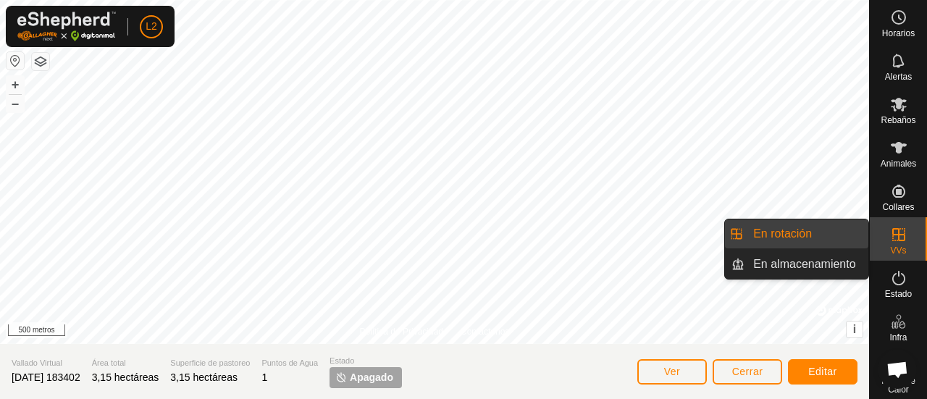
click at [892, 235] on icon at bounding box center [898, 234] width 13 height 13
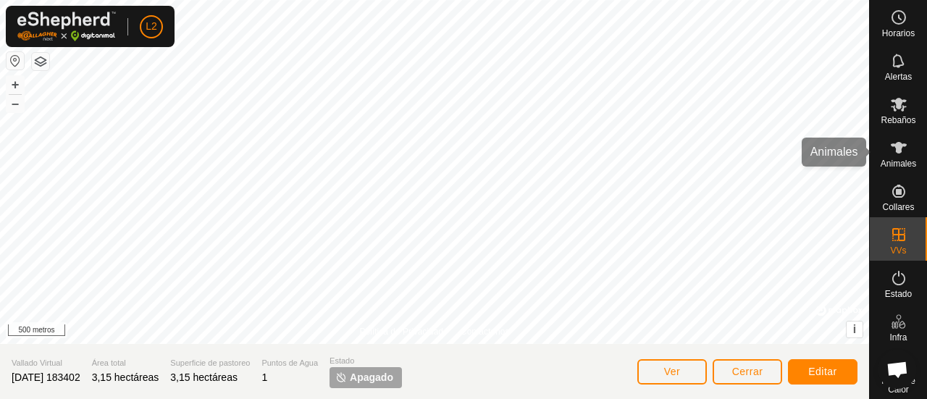
click at [892, 154] on icon at bounding box center [898, 147] width 17 height 17
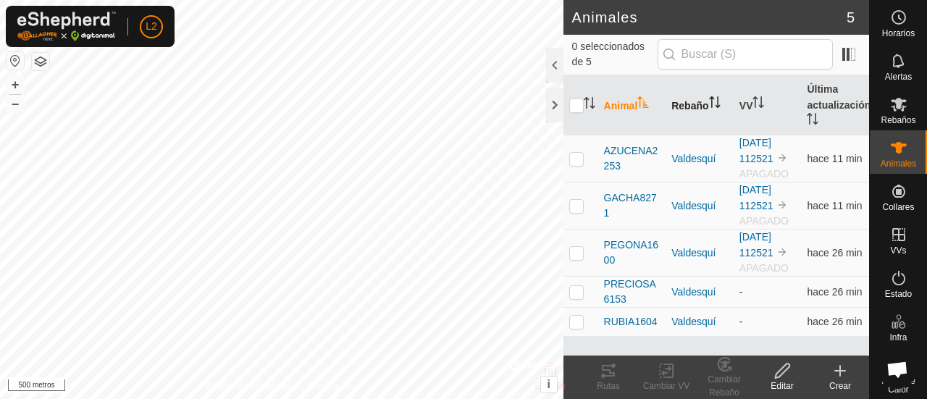
click at [709, 99] on icon "Activar para ordenar" at bounding box center [715, 102] width 12 height 12
click at [750, 104] on font "VV" at bounding box center [746, 106] width 14 height 12
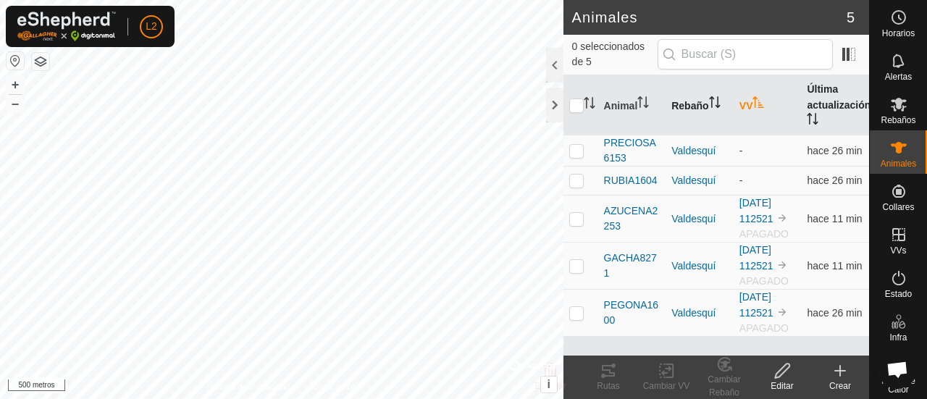
click at [839, 101] on font "Última actualización" at bounding box center [839, 97] width 64 height 28
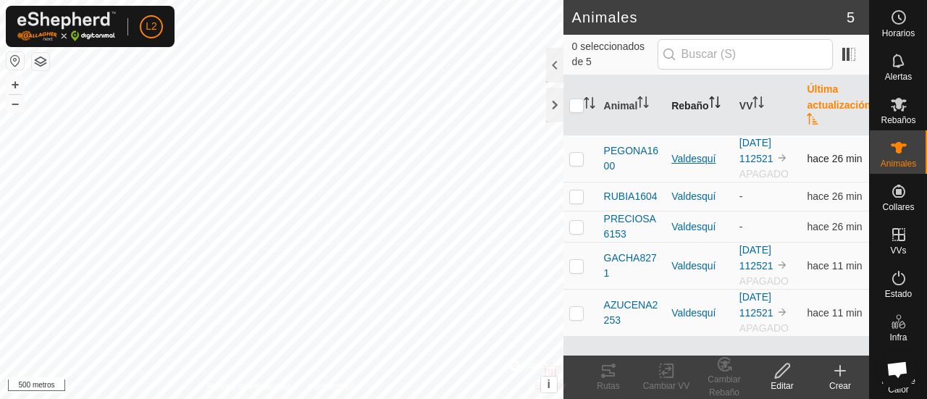
click at [695, 159] on font "Valdesquí" at bounding box center [693, 159] width 44 height 12
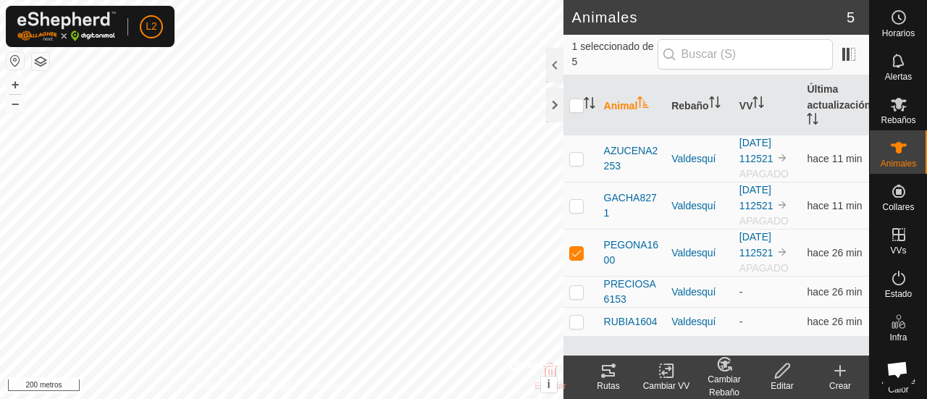
click at [611, 371] on icon at bounding box center [608, 370] width 17 height 17
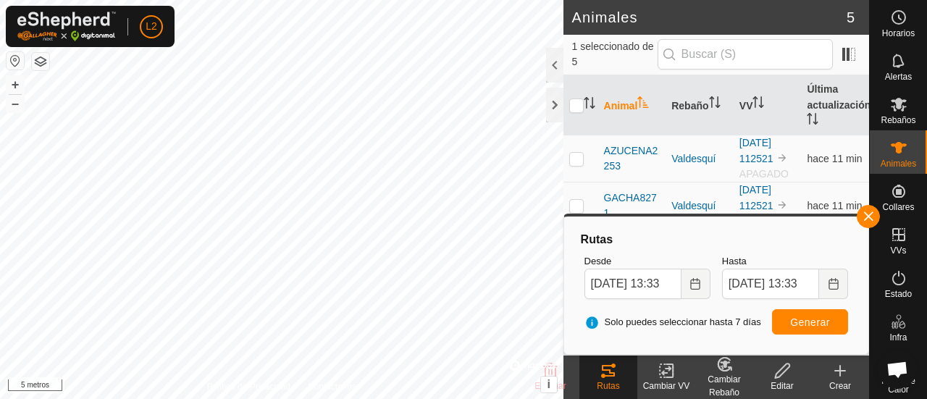
click at [784, 370] on icon at bounding box center [782, 371] width 14 height 14
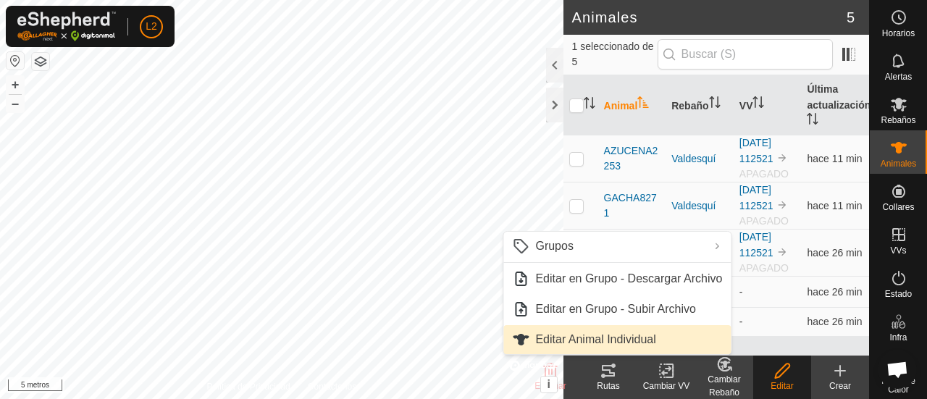
click at [559, 340] on link "Editar Animal Individual" at bounding box center [616, 339] width 227 height 29
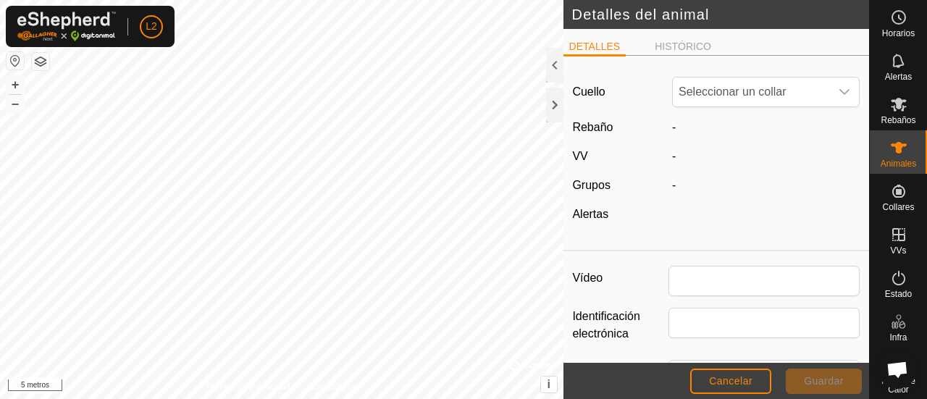
type input "PEGONA1600"
type input "0"
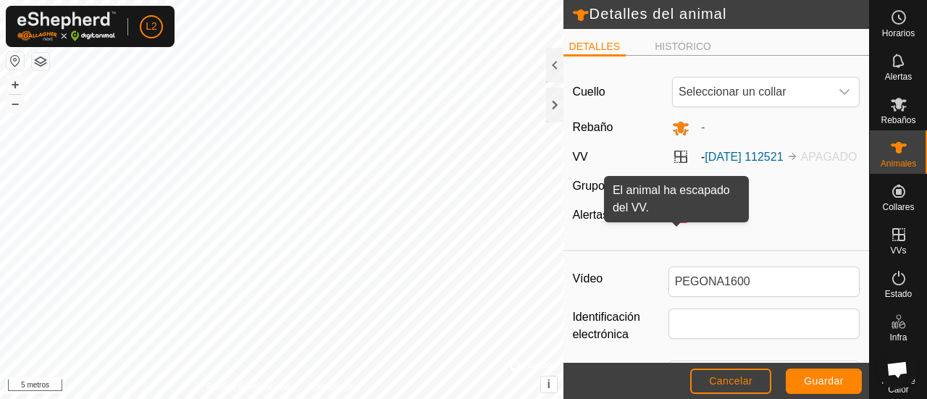
click at [679, 221] on font "Ae" at bounding box center [680, 216] width 11 height 10
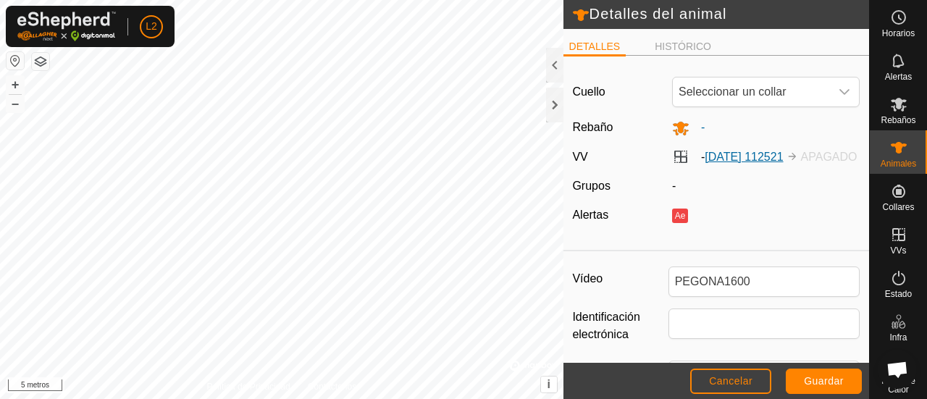
click at [755, 157] on font "[DATE] 112521" at bounding box center [744, 157] width 78 height 12
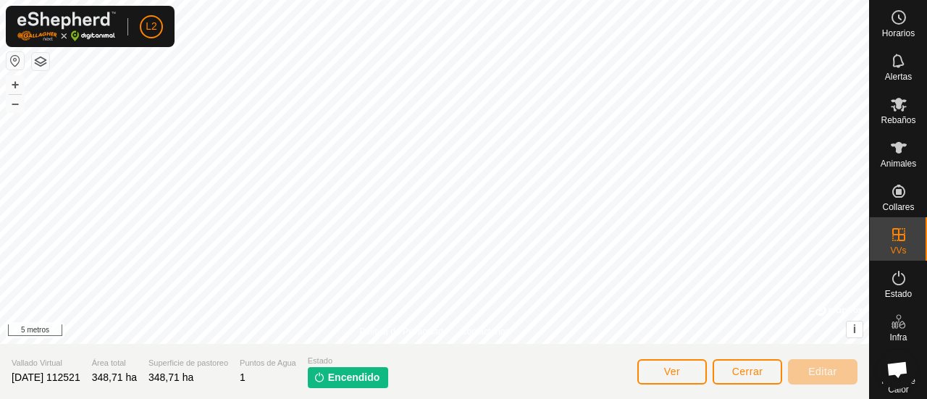
click at [378, 380] on font "Encendido" at bounding box center [354, 377] width 52 height 12
click at [692, 375] on button "Ver" at bounding box center [672, 371] width 70 height 25
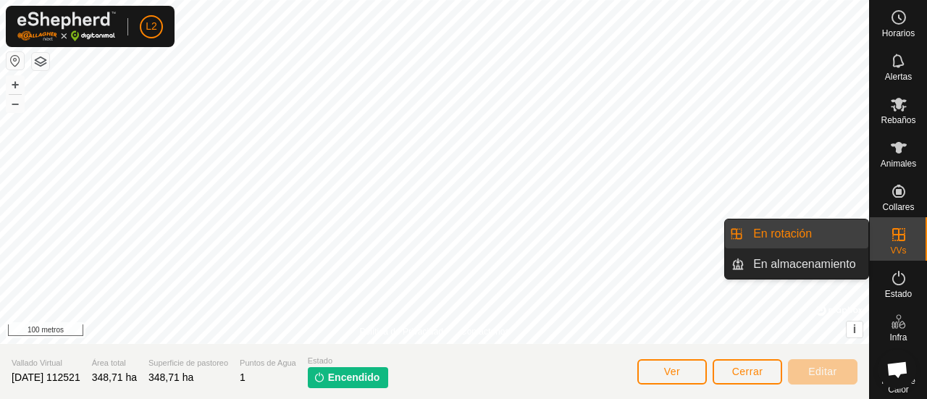
click at [892, 240] on icon at bounding box center [898, 234] width 13 height 13
click at [792, 231] on link "En rotación" at bounding box center [806, 233] width 124 height 29
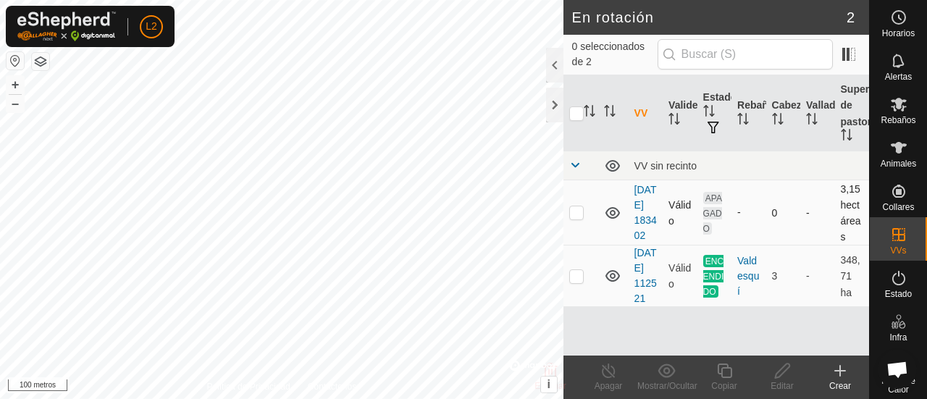
checkbox input "true"
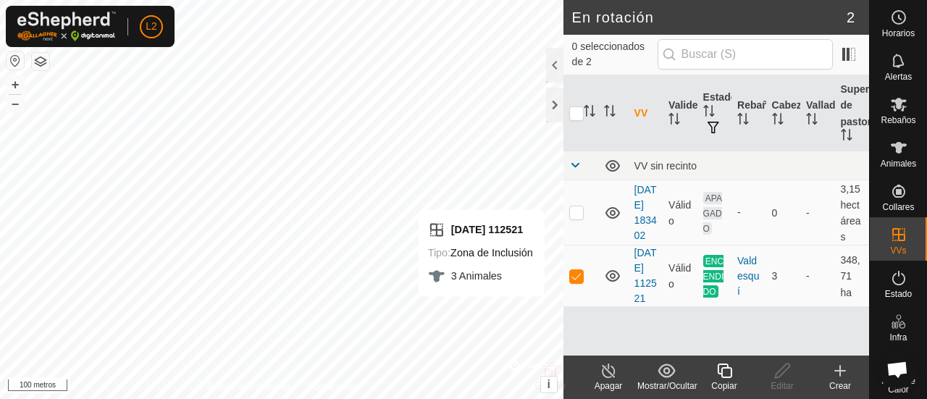
click at [610, 371] on icon at bounding box center [609, 370] width 18 height 17
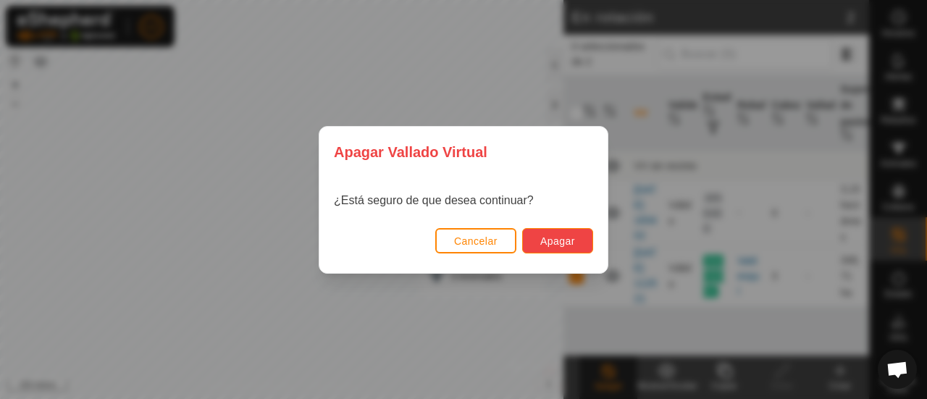
click at [561, 241] on font "Apagar" at bounding box center [557, 241] width 35 height 12
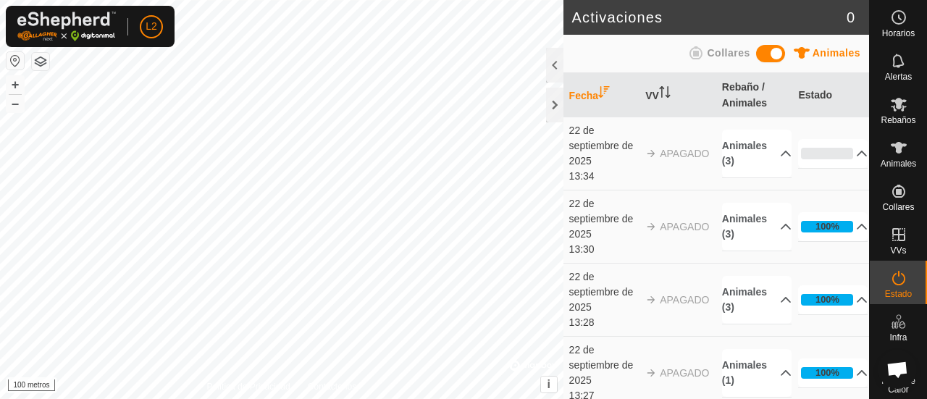
scroll to position [72, 0]
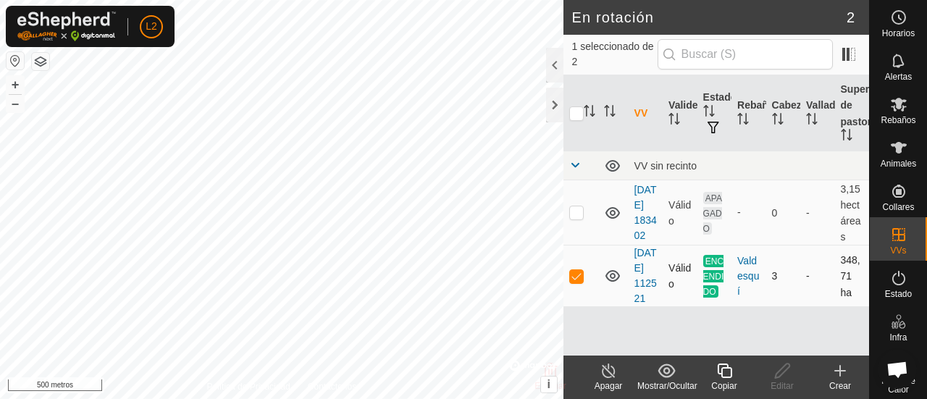
scroll to position [9, 0]
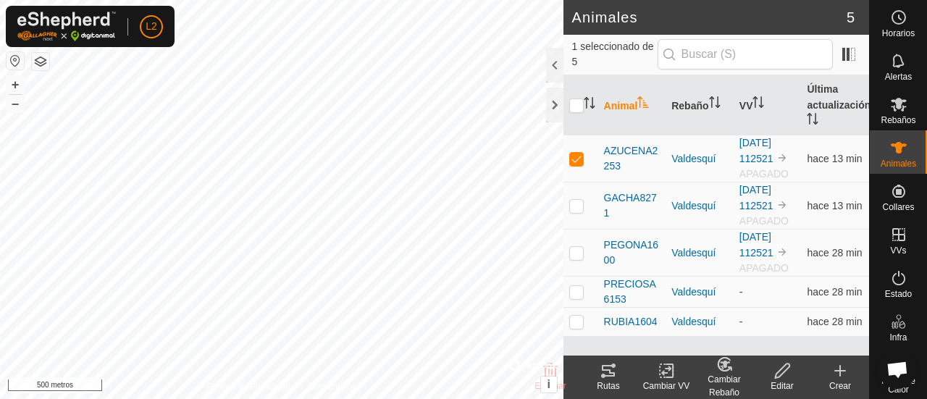
click at [665, 374] on icon at bounding box center [667, 370] width 18 height 17
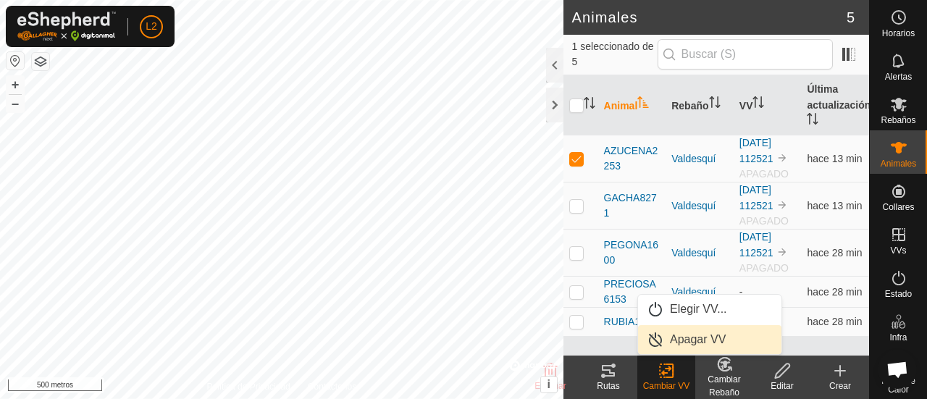
click at [684, 343] on link "Apagar VV" at bounding box center [709, 339] width 143 height 29
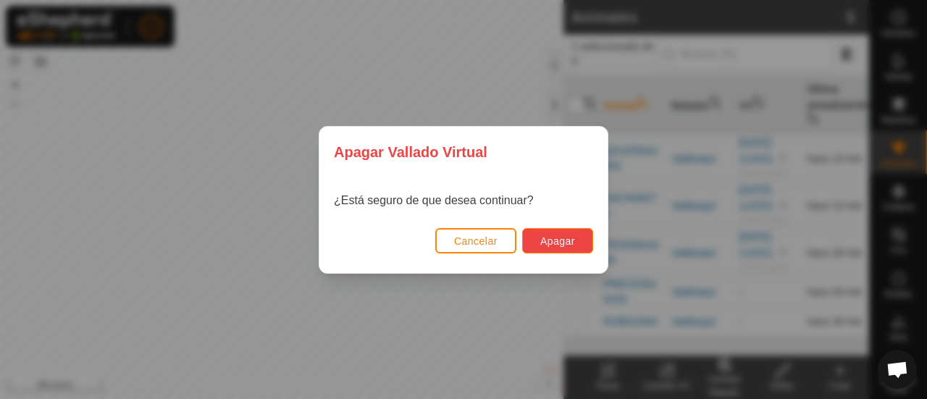
click at [559, 235] on font "Apagar" at bounding box center [557, 241] width 35 height 12
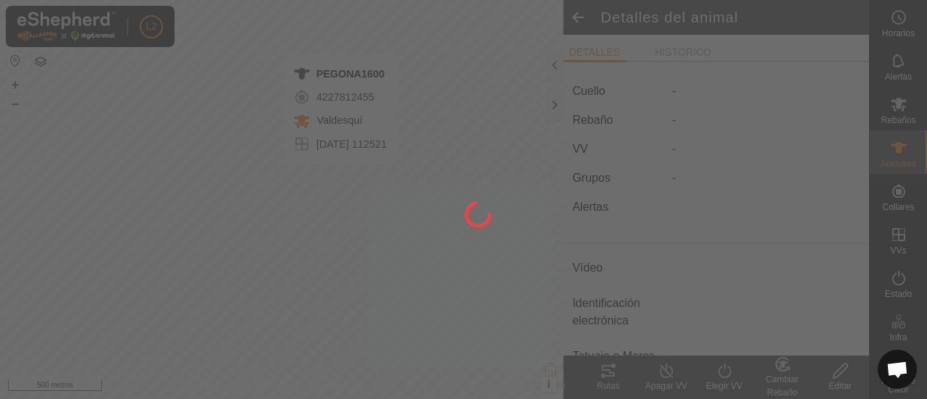
type input "PEGONA1600"
type input "-"
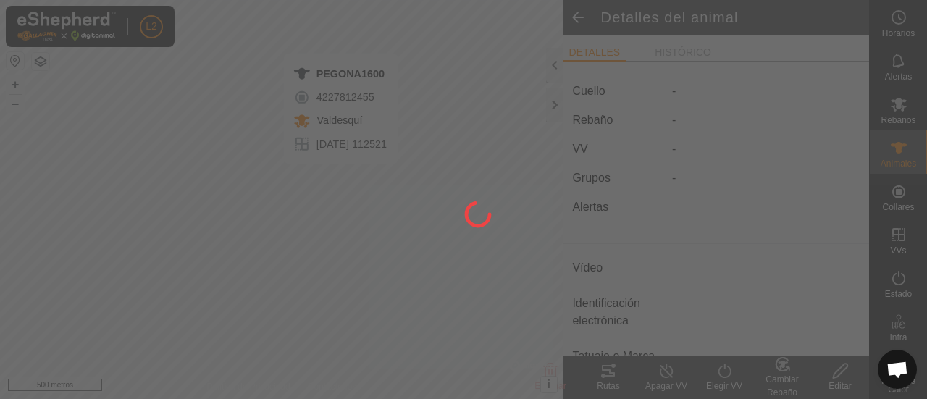
type input "0 kg"
type input "-"
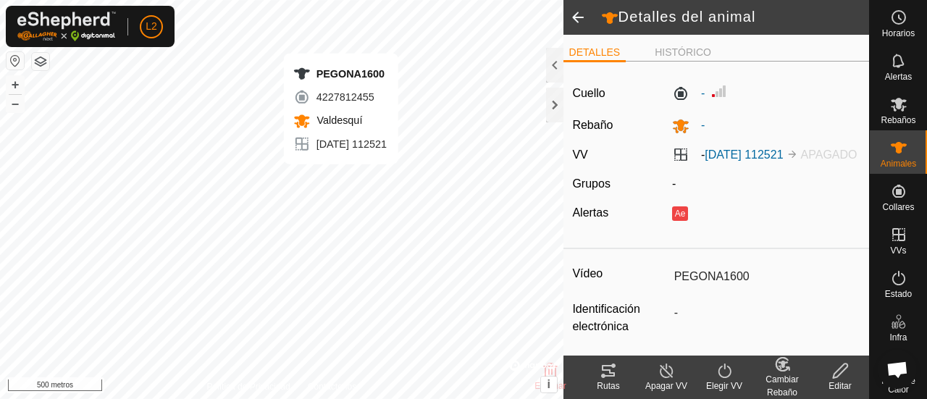
click at [666, 377] on icon at bounding box center [667, 370] width 18 height 17
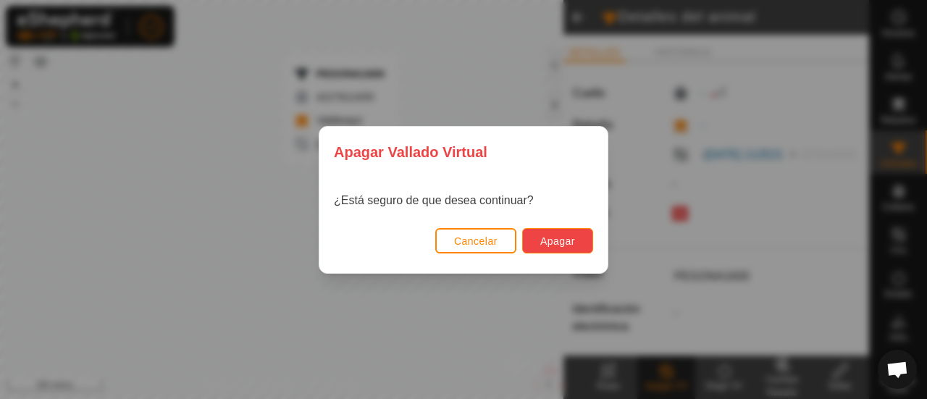
click at [569, 234] on button "Apagar" at bounding box center [557, 240] width 71 height 25
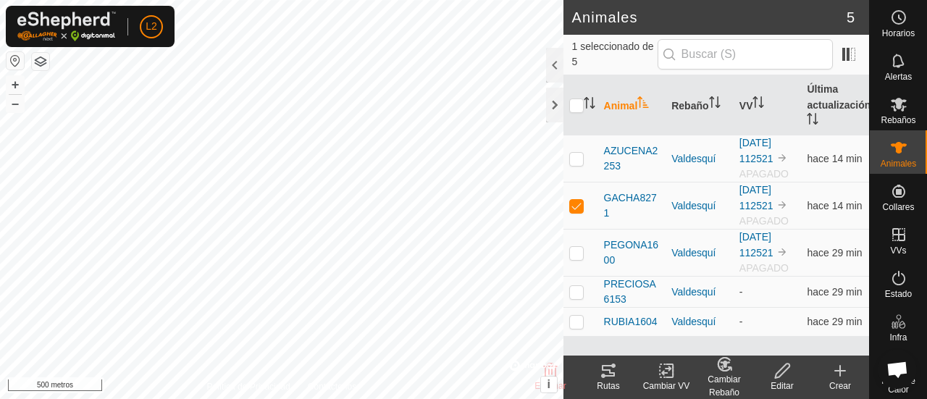
click at [668, 379] on icon at bounding box center [667, 370] width 18 height 17
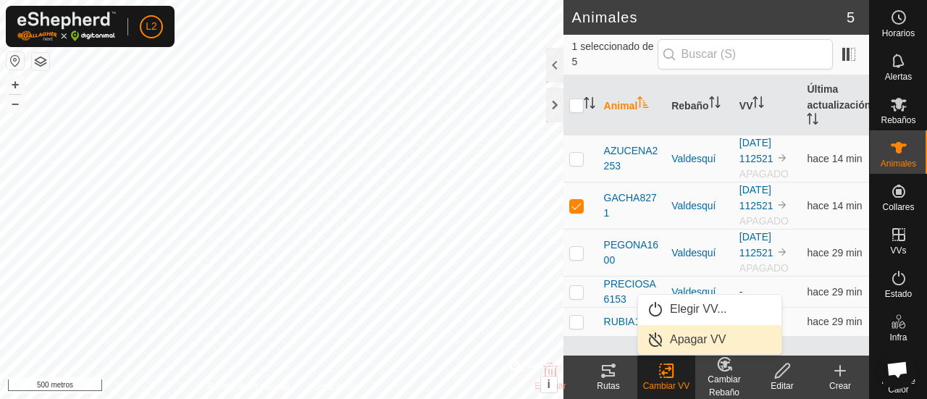
click at [676, 343] on link "Apagar VV" at bounding box center [709, 339] width 143 height 29
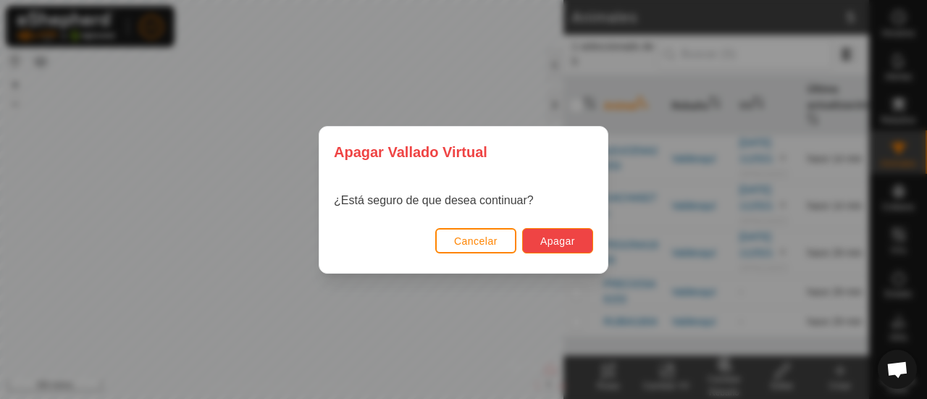
click at [537, 238] on button "Apagar" at bounding box center [557, 240] width 71 height 25
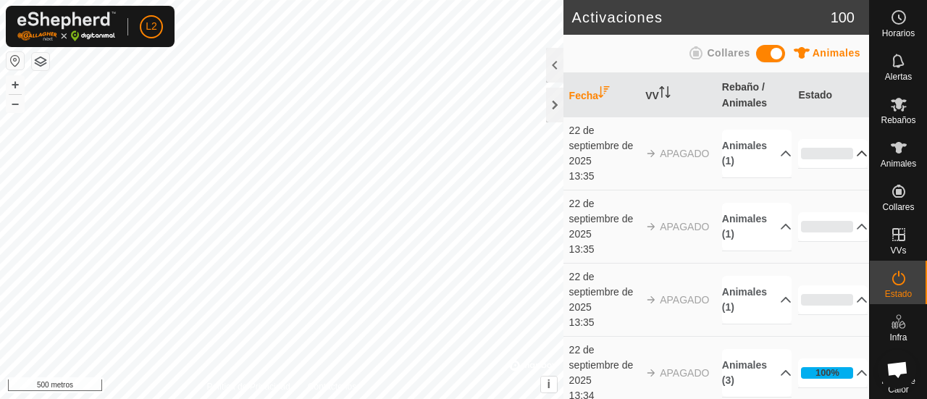
click at [839, 156] on p-accordion-header "0%" at bounding box center [833, 153] width 70 height 29
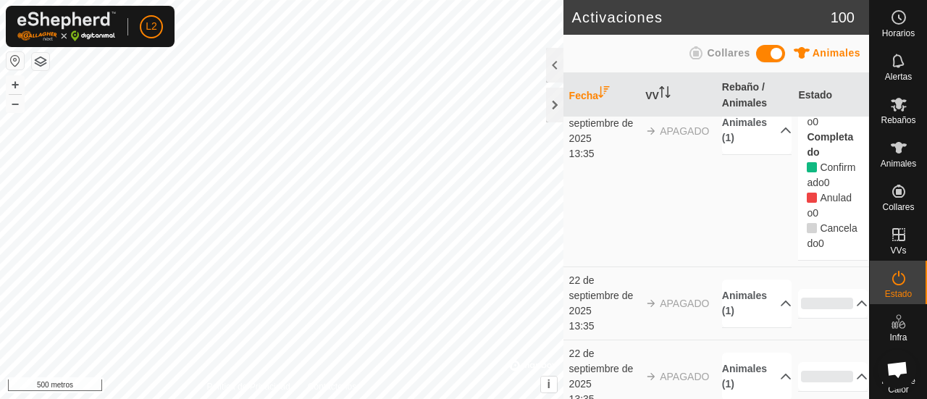
scroll to position [145, 0]
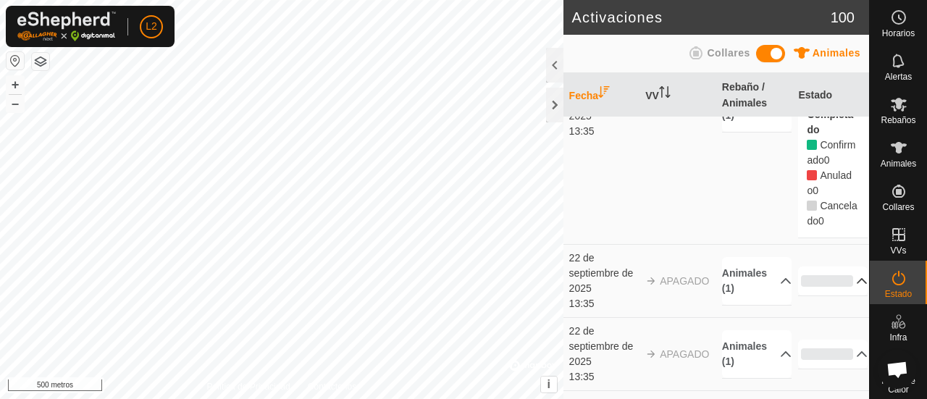
click at [818, 280] on p-accordion-header "0%" at bounding box center [833, 280] width 70 height 29
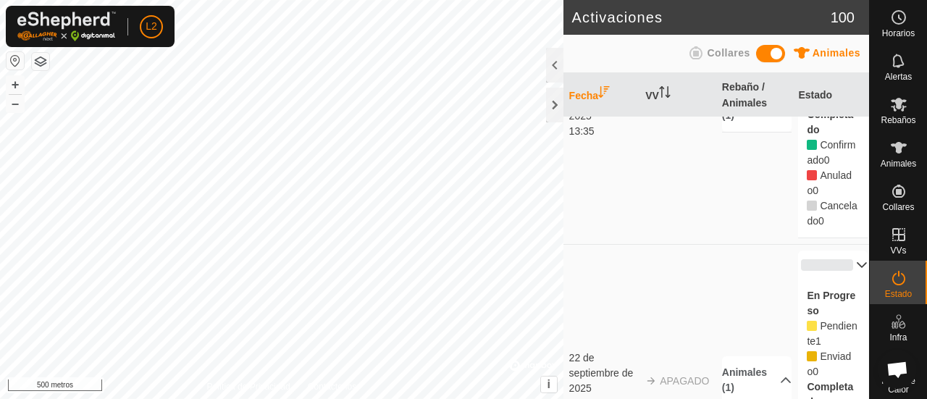
scroll to position [217, 0]
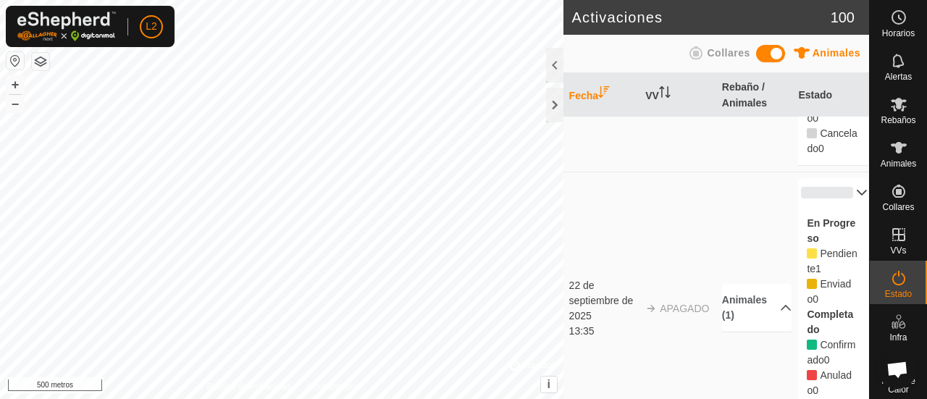
click at [807, 254] on icon at bounding box center [812, 253] width 10 height 10
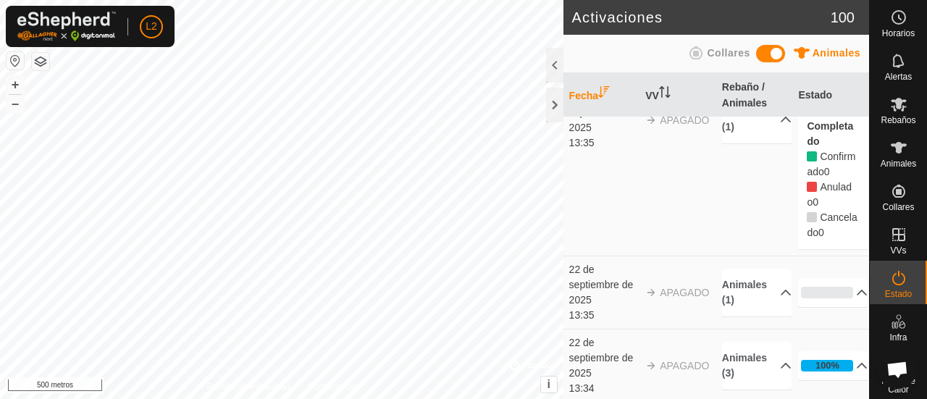
scroll to position [435, 0]
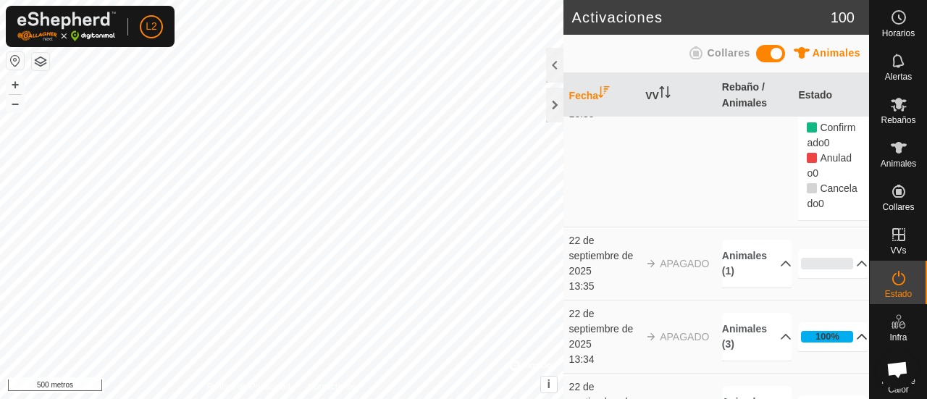
click at [820, 329] on p-accordion-header "100%" at bounding box center [833, 336] width 70 height 29
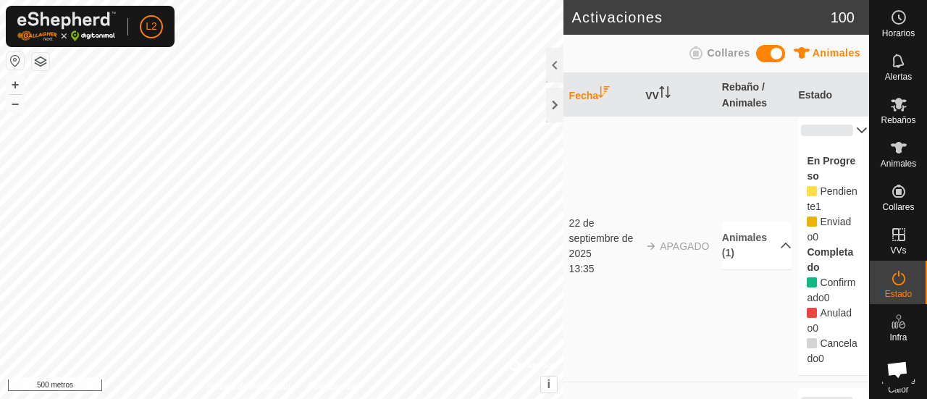
scroll to position [0, 0]
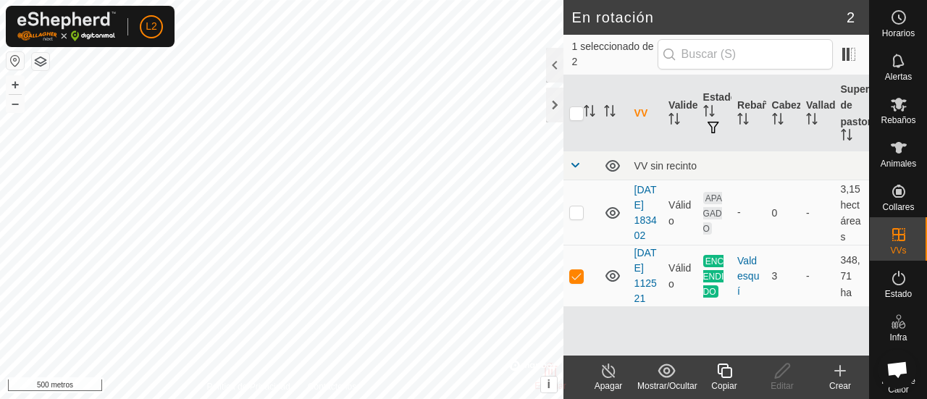
click at [852, 20] on font "2" at bounding box center [851, 17] width 8 height 16
click at [645, 11] on font "En rotación" at bounding box center [613, 17] width 82 height 16
click at [601, 49] on font "1 seleccionado de 2" at bounding box center [613, 54] width 82 height 27
click at [638, 242] on td "[DATE] 183402" at bounding box center [646, 212] width 34 height 65
click at [637, 232] on font "[DATE] 183402" at bounding box center [645, 212] width 22 height 57
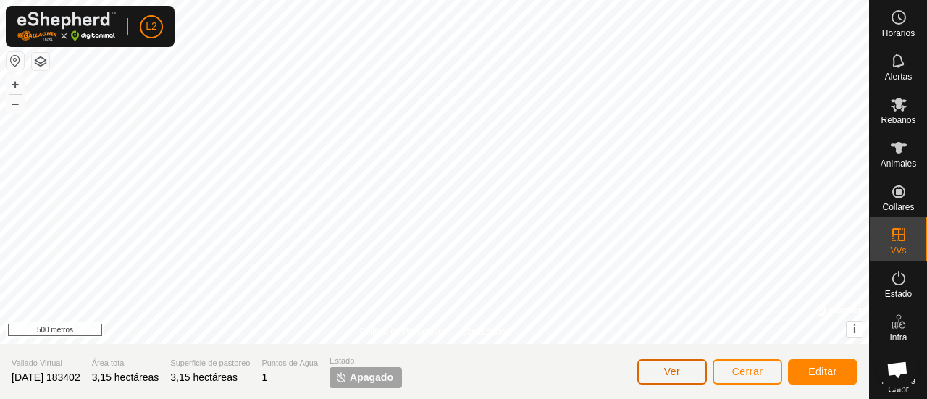
click at [671, 375] on font "Ver" at bounding box center [672, 372] width 17 height 12
click at [820, 377] on font "Editar" at bounding box center [822, 372] width 29 height 12
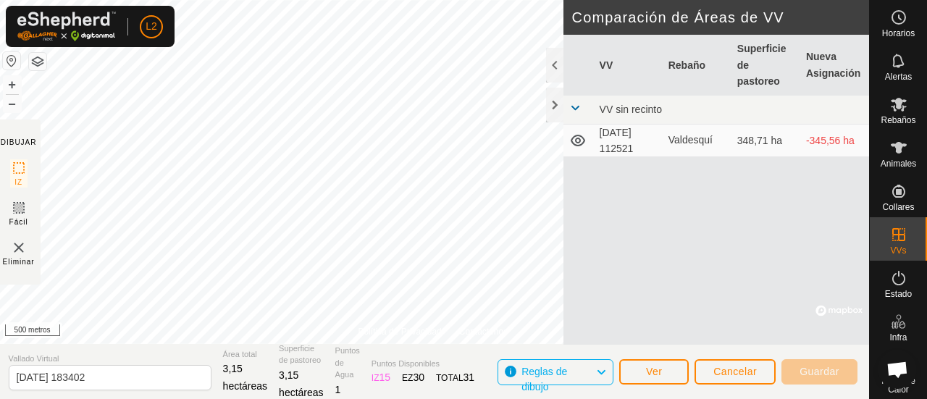
click at [25, 253] on img at bounding box center [18, 247] width 17 height 17
click at [750, 378] on button "Cancelar" at bounding box center [734, 371] width 81 height 25
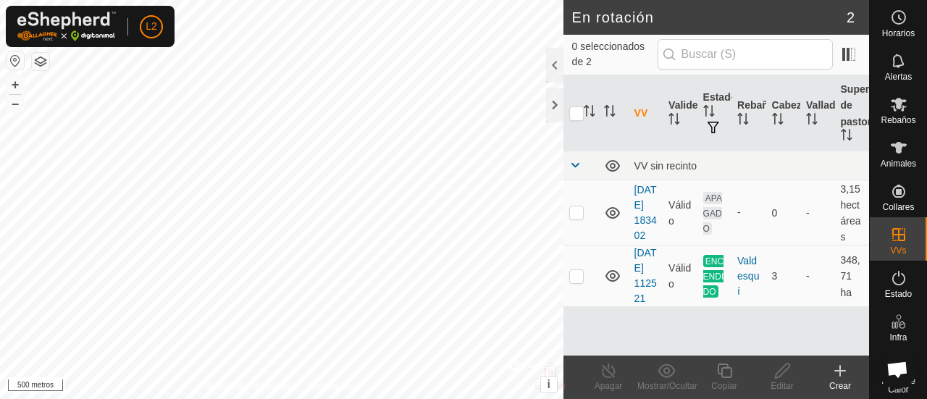
checkbox input "true"
click at [783, 369] on icon at bounding box center [782, 370] width 18 height 17
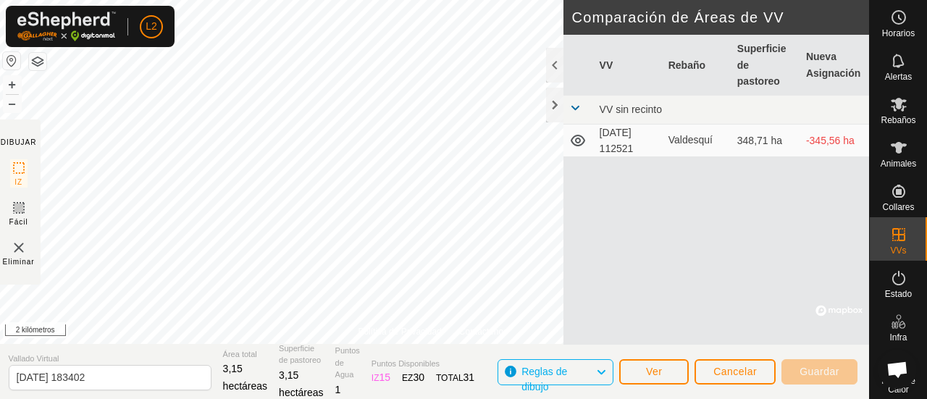
click at [578, 111] on span at bounding box center [575, 108] width 12 height 12
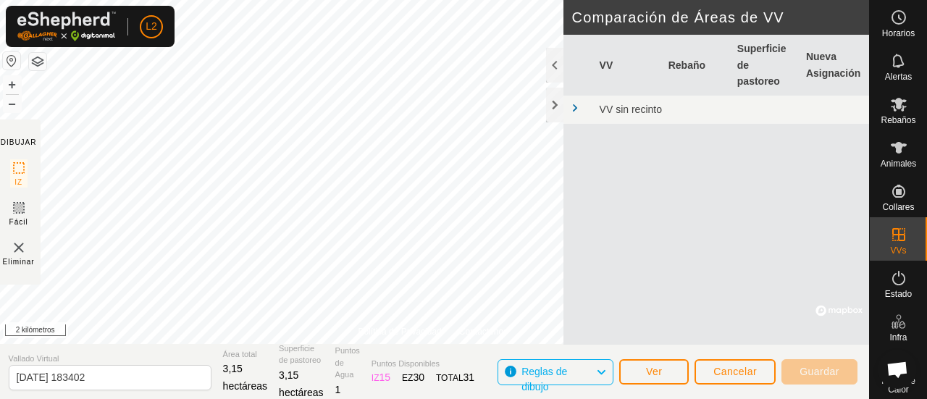
click at [578, 111] on span at bounding box center [575, 108] width 12 height 12
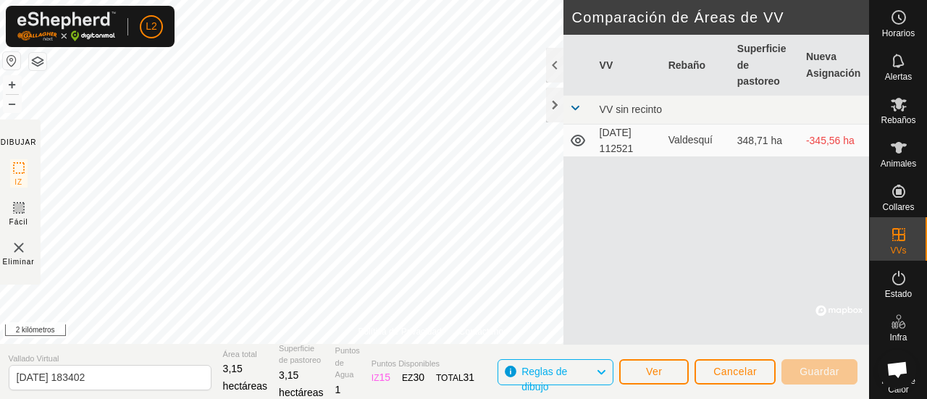
click at [614, 149] on font "[DATE] 112521" at bounding box center [617, 141] width 34 height 28
click at [681, 140] on font "Valdesquí" at bounding box center [690, 140] width 44 height 12
click at [854, 140] on font "-345,56 ha" at bounding box center [830, 141] width 49 height 12
click at [729, 373] on font "Cancelar" at bounding box center [734, 372] width 43 height 12
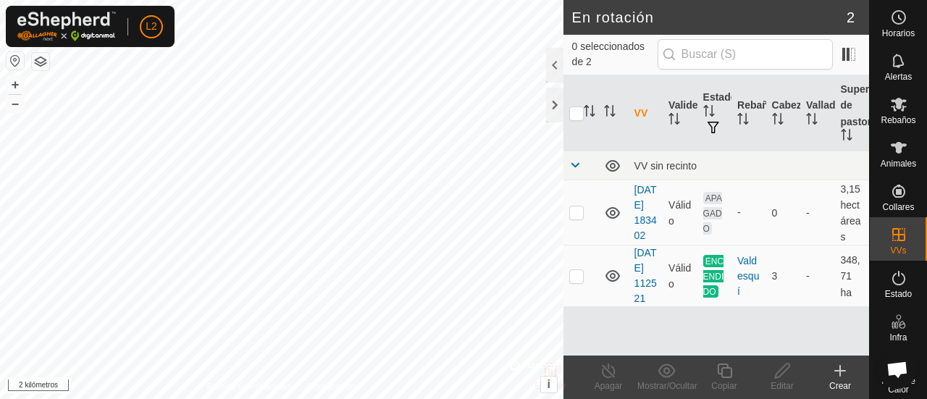
checkbox input "true"
click at [705, 297] on font "ENCENDIDO" at bounding box center [713, 276] width 21 height 41
click at [739, 297] on font "Valdesquí" at bounding box center [748, 276] width 22 height 42
click at [840, 379] on div "Crear" at bounding box center [840, 385] width 58 height 13
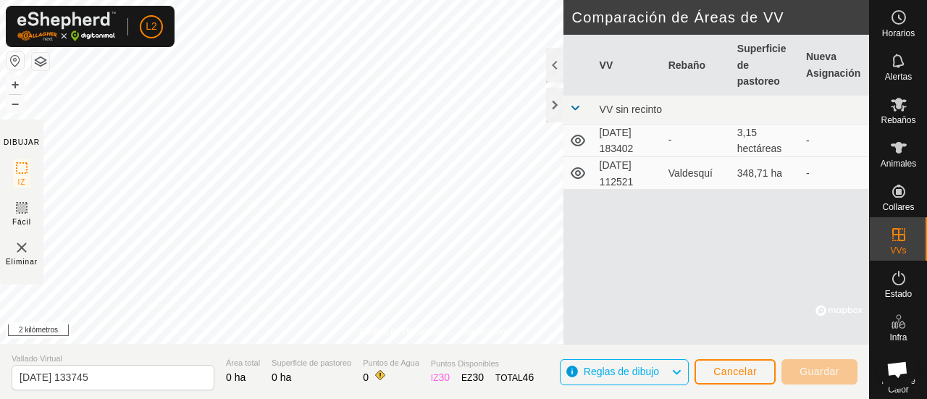
click at [667, 368] on span "Reglas de dibujo" at bounding box center [627, 372] width 87 height 19
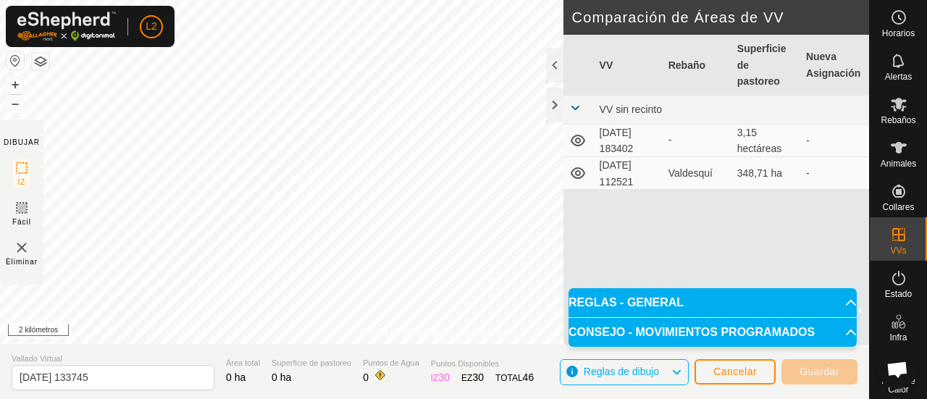
click at [807, 331] on p-accordion-header "CONSEJO - MOVIMIENTOS PROGRAMADOS" at bounding box center [712, 332] width 288 height 29
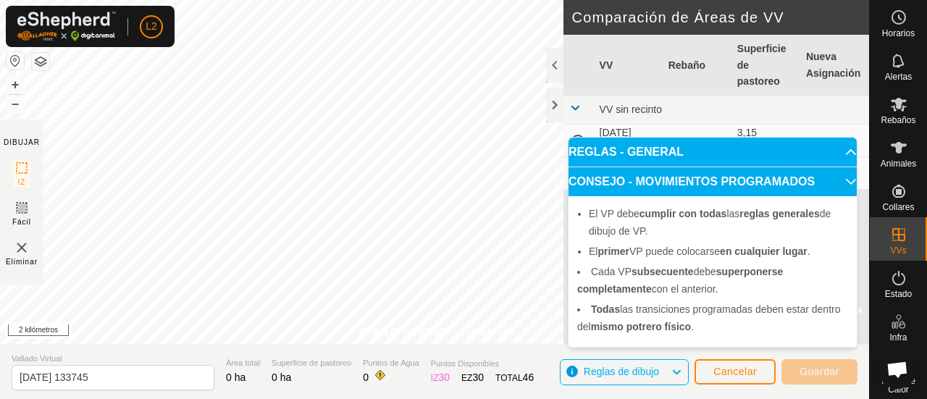
click at [755, 319] on li "Todas las transiciones programadas deben estar dentro del mismo potrero físico ." at bounding box center [712, 318] width 271 height 35
click at [897, 280] on icon at bounding box center [898, 277] width 17 height 17
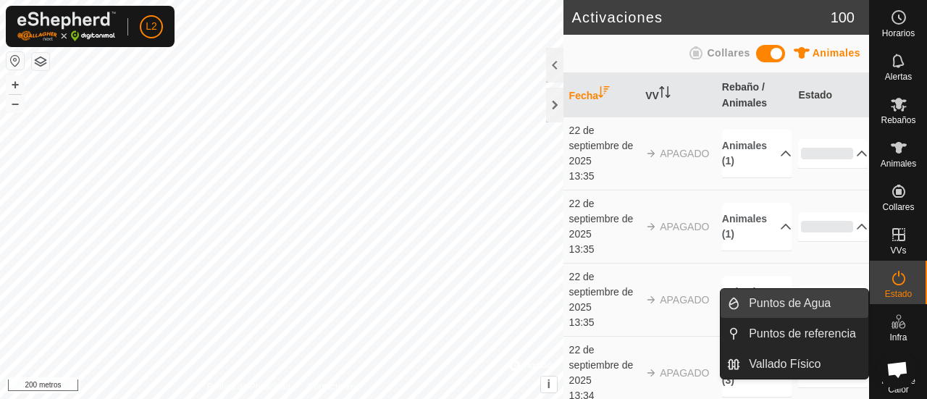
drag, startPoint x: 895, startPoint y: 324, endPoint x: 823, endPoint y: 315, distance: 73.0
click at [899, 324] on icon at bounding box center [902, 325] width 7 height 8
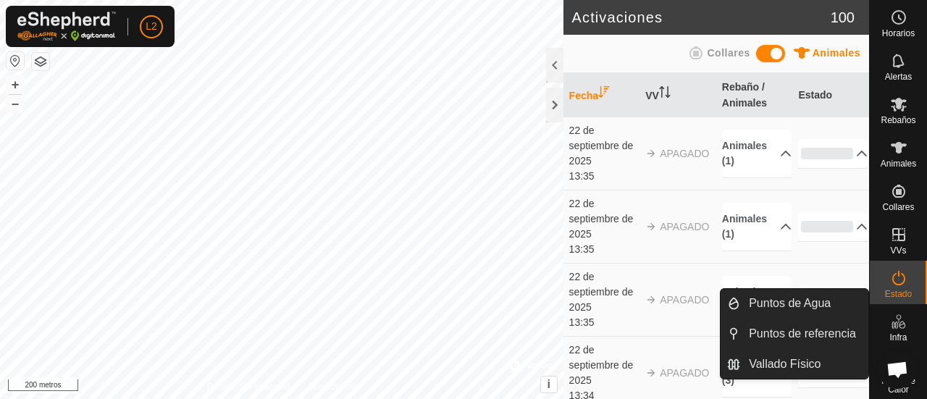
click at [805, 303] on link "Puntos de Agua" at bounding box center [804, 303] width 128 height 29
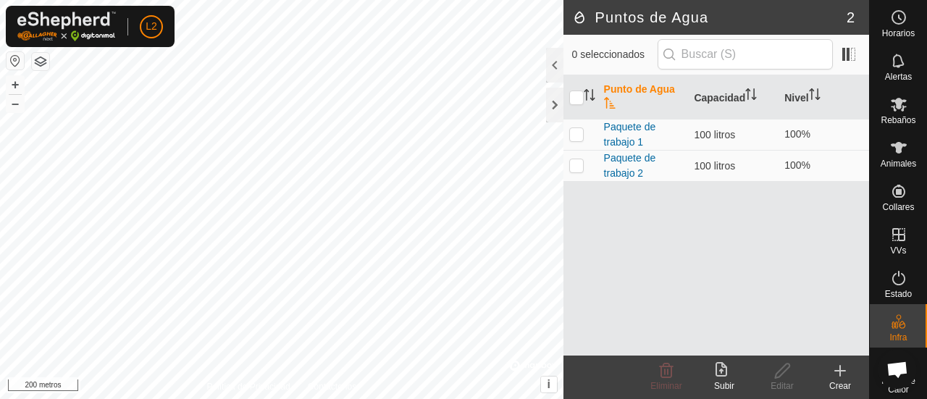
click at [837, 375] on icon at bounding box center [839, 370] width 17 height 17
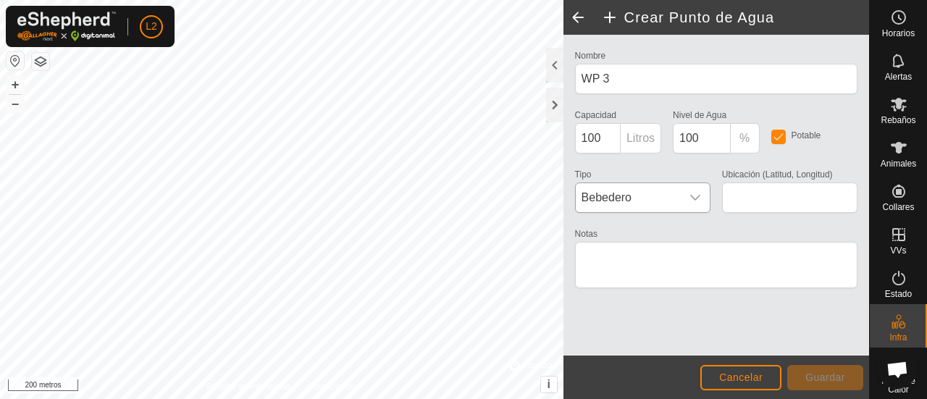
click at [693, 195] on icon "disparador desplegable" at bounding box center [695, 198] width 12 height 12
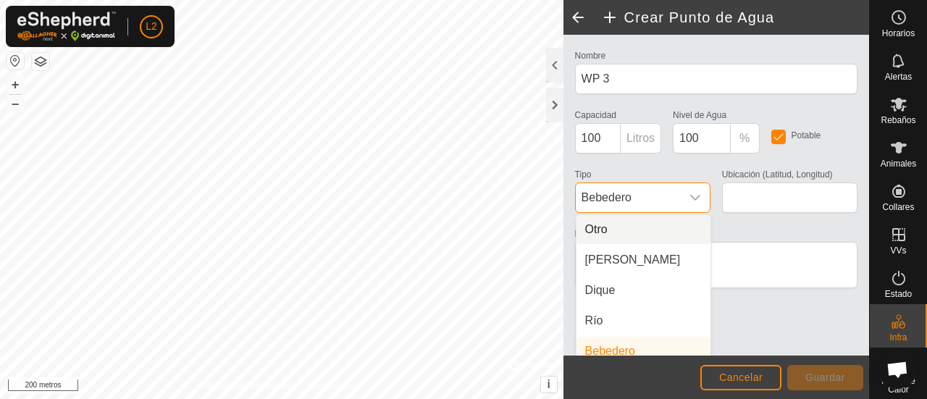
scroll to position [6, 0]
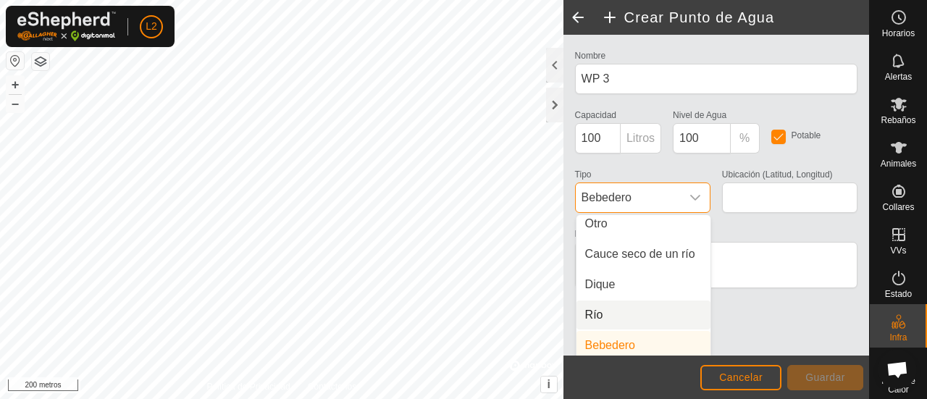
click at [598, 315] on li "Río" at bounding box center [643, 315] width 134 height 29
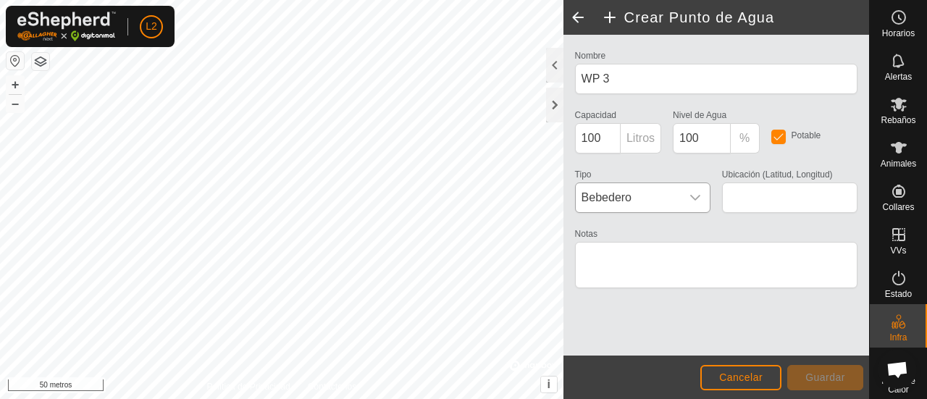
type input "40.813565, -3.959632"
click at [695, 192] on icon "disparador desplegable" at bounding box center [695, 198] width 12 height 12
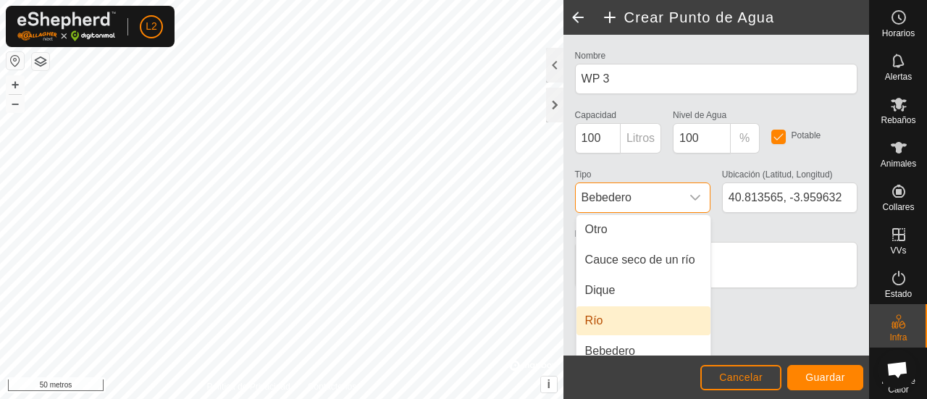
click at [591, 319] on li "Río" at bounding box center [643, 320] width 134 height 29
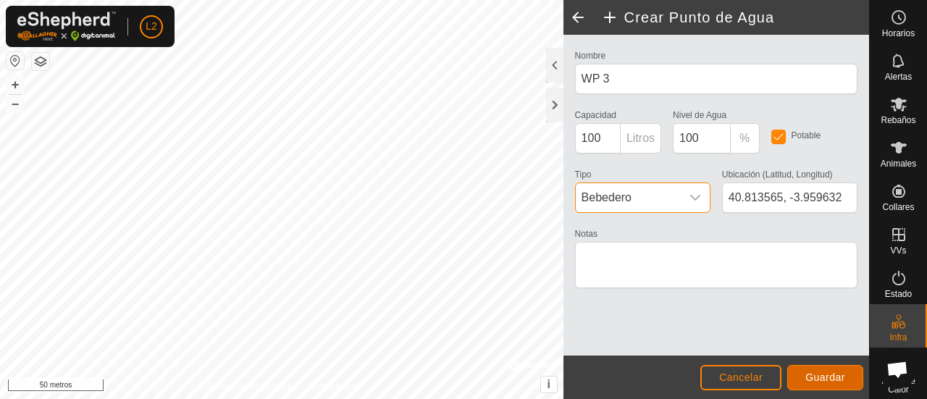
click at [804, 374] on button "Guardar" at bounding box center [825, 377] width 76 height 25
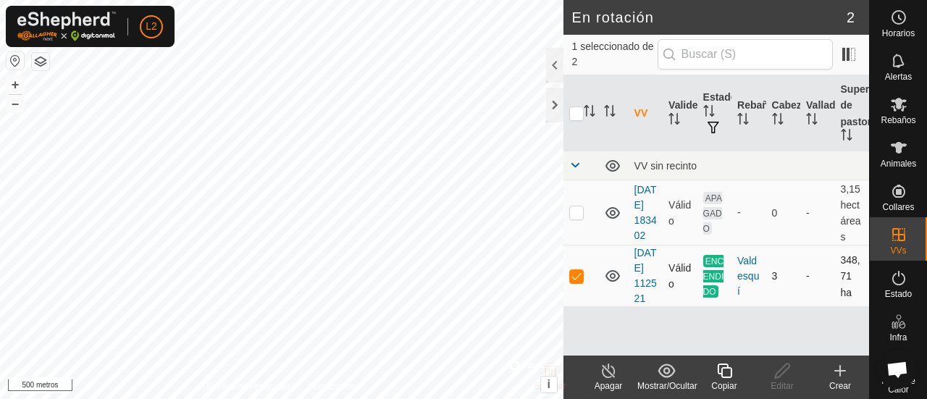
click at [574, 282] on p-checkbox at bounding box center [576, 276] width 14 height 12
checkbox input "true"
click at [789, 369] on icon at bounding box center [782, 370] width 18 height 17
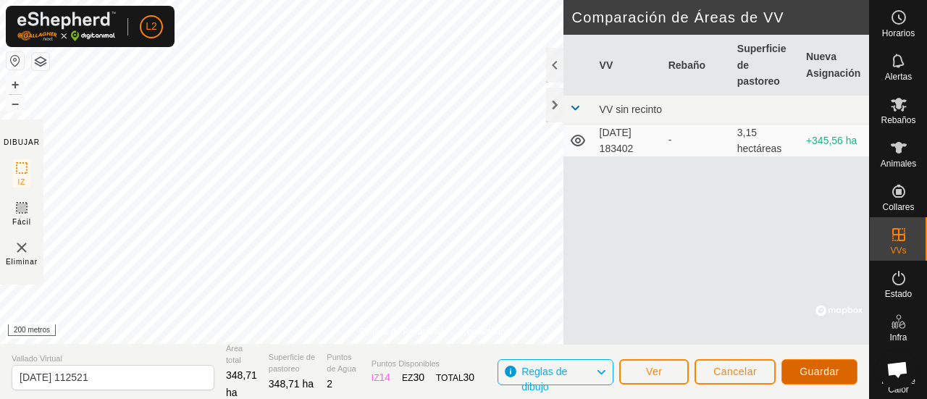
click at [840, 361] on button "Guardar" at bounding box center [819, 371] width 76 height 25
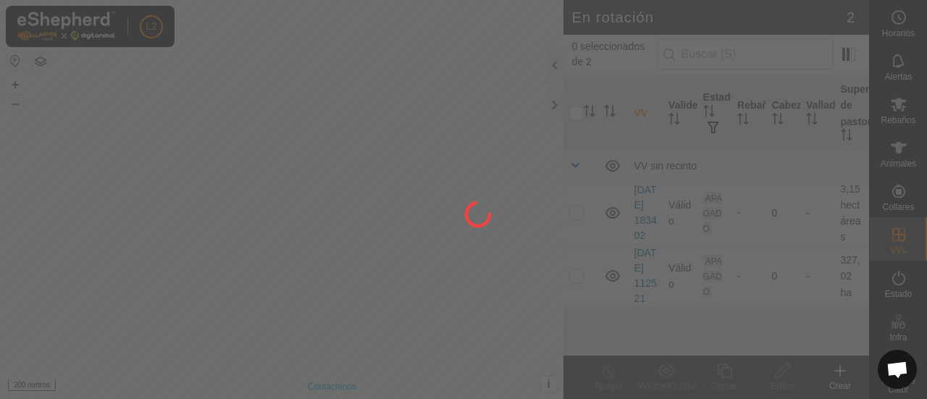
click at [385, 284] on div at bounding box center [463, 199] width 927 height 399
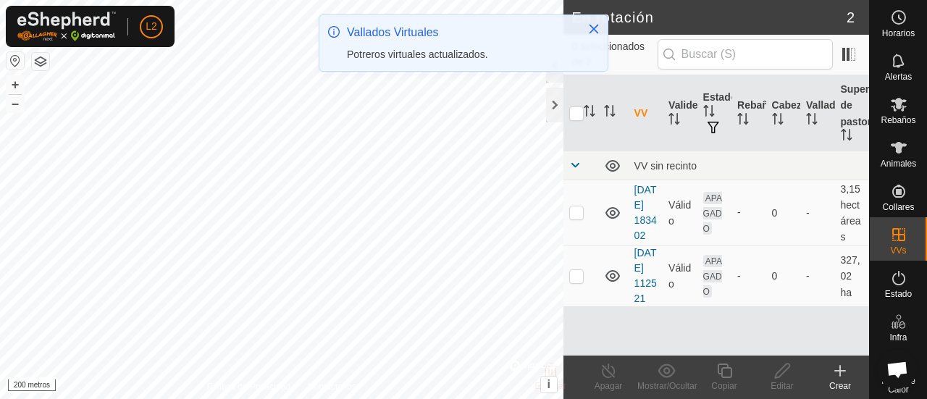
checkbox input "true"
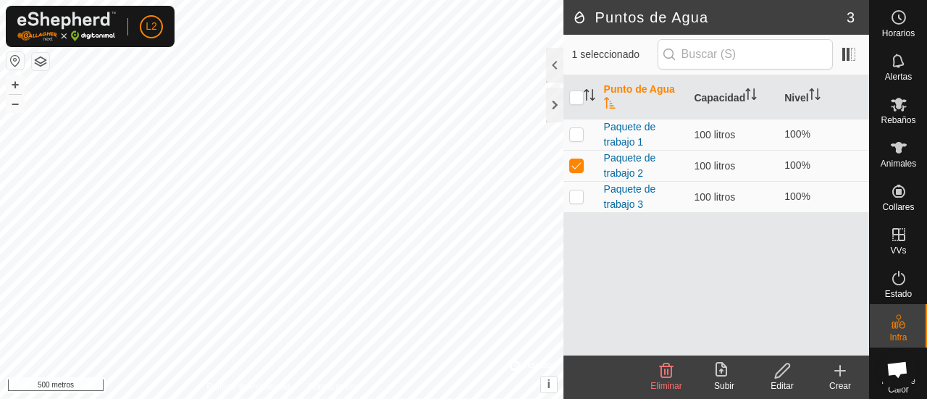
click at [664, 371] on icon at bounding box center [667, 371] width 14 height 14
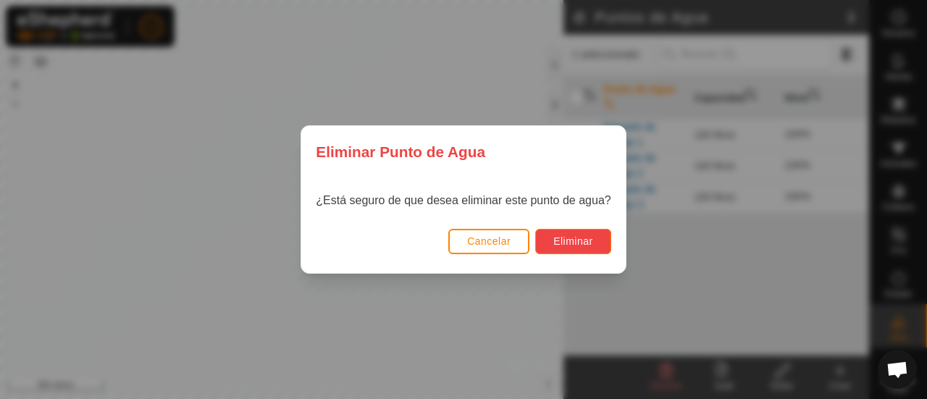
click at [561, 240] on font "Eliminar" at bounding box center [573, 241] width 40 height 12
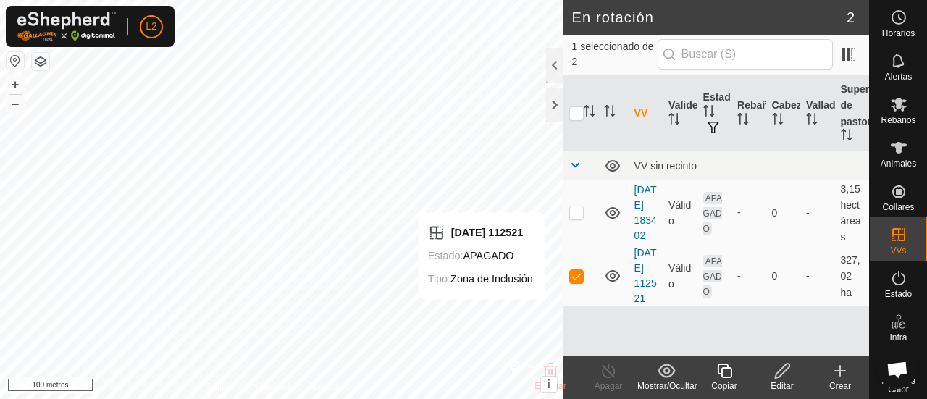
click at [780, 377] on icon at bounding box center [782, 370] width 18 height 17
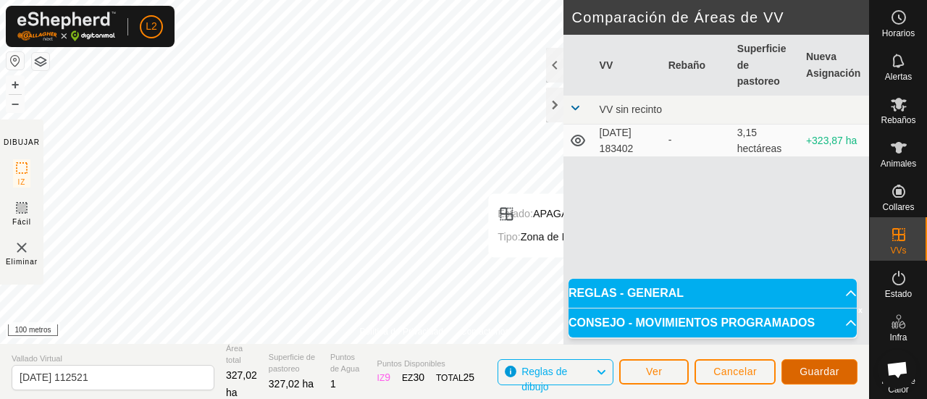
click at [828, 374] on font "Guardar" at bounding box center [819, 372] width 40 height 12
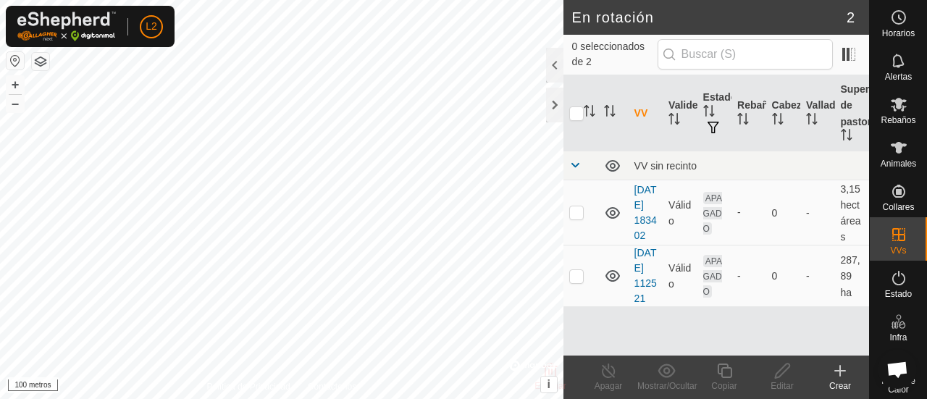
checkbox input "true"
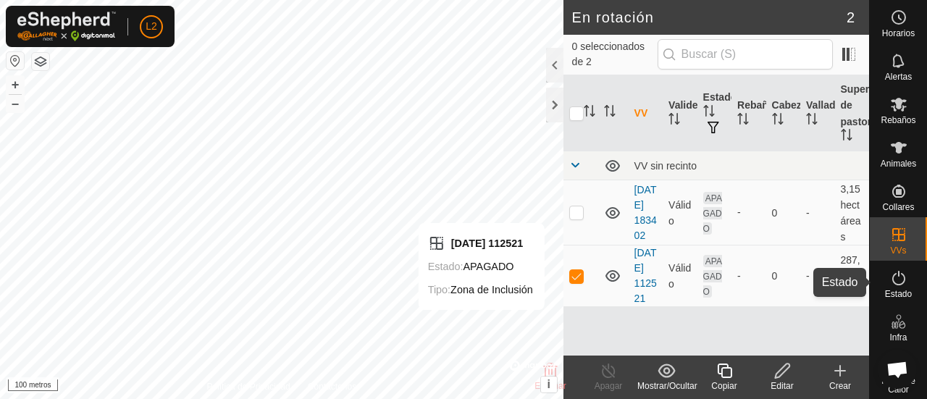
click at [896, 283] on icon at bounding box center [898, 278] width 13 height 14
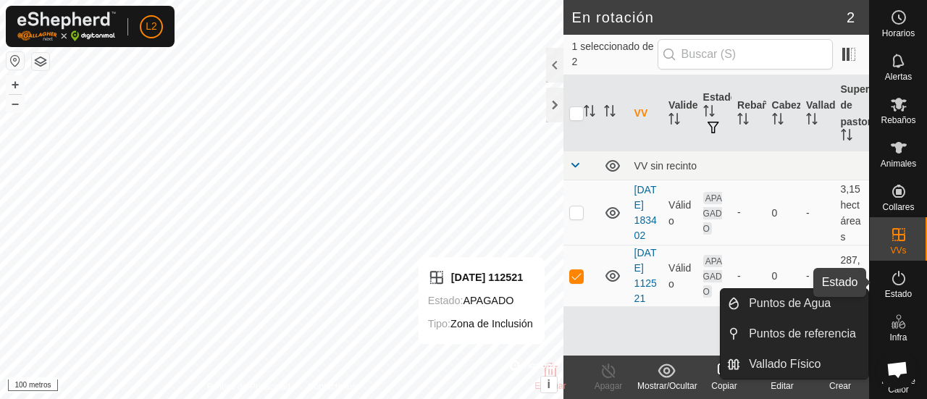
click at [899, 285] on icon at bounding box center [898, 277] width 17 height 17
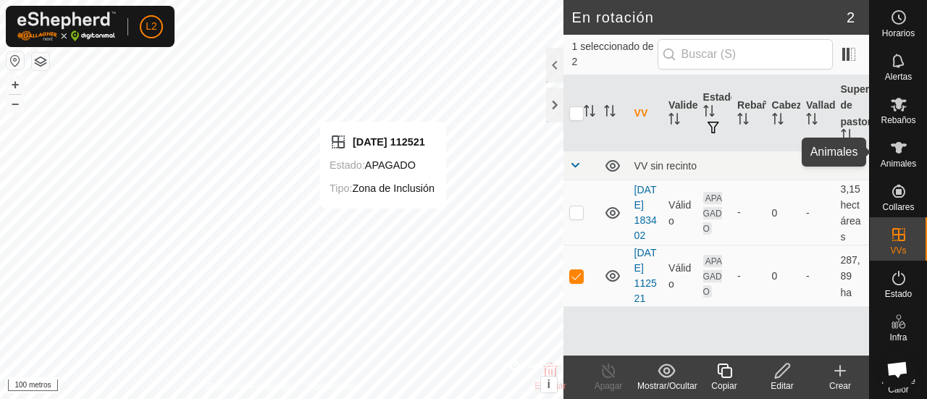
click at [891, 153] on icon at bounding box center [898, 147] width 17 height 17
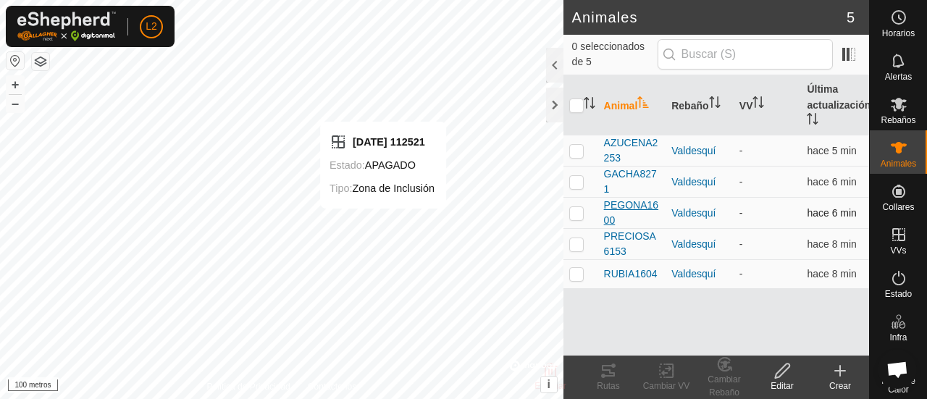
click at [620, 209] on font "PEGONA1600" at bounding box center [631, 212] width 54 height 27
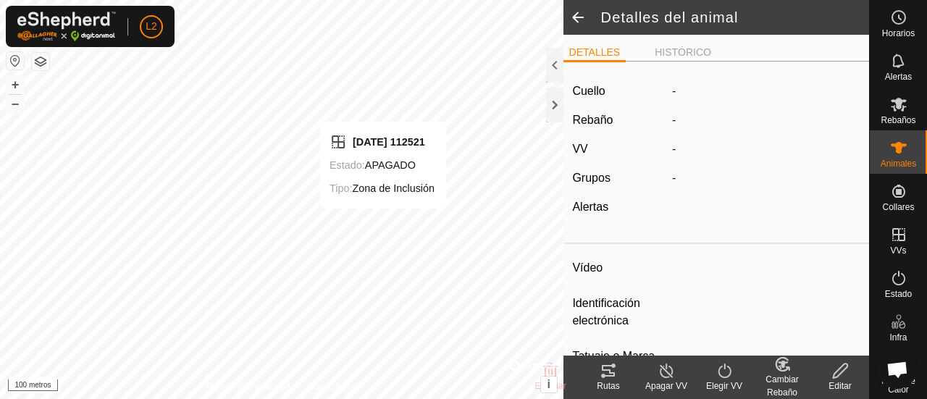
type input "PEGONA1600"
type input "-"
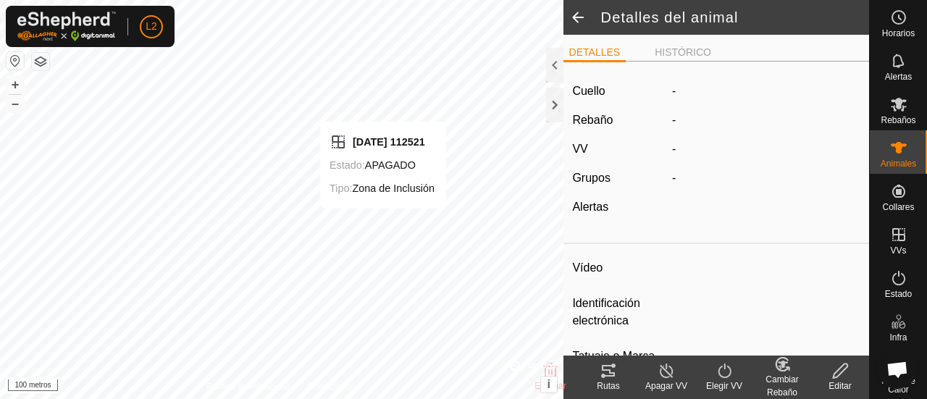
type input "0 kg"
type input "-"
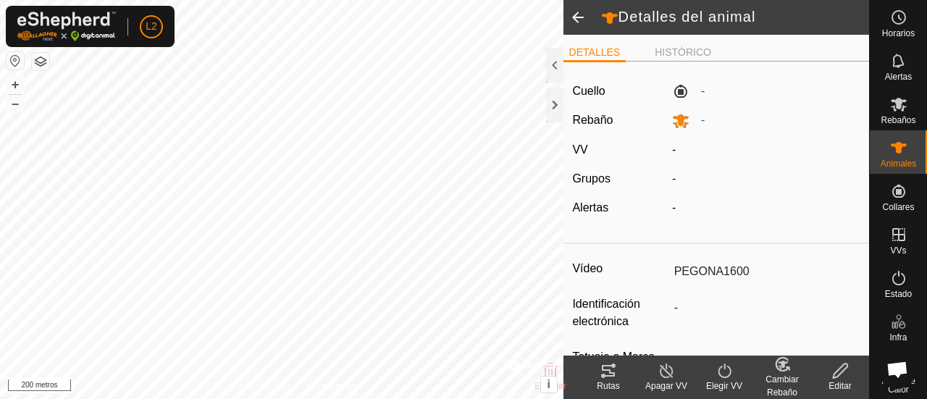
click at [728, 373] on icon at bounding box center [724, 370] width 18 height 17
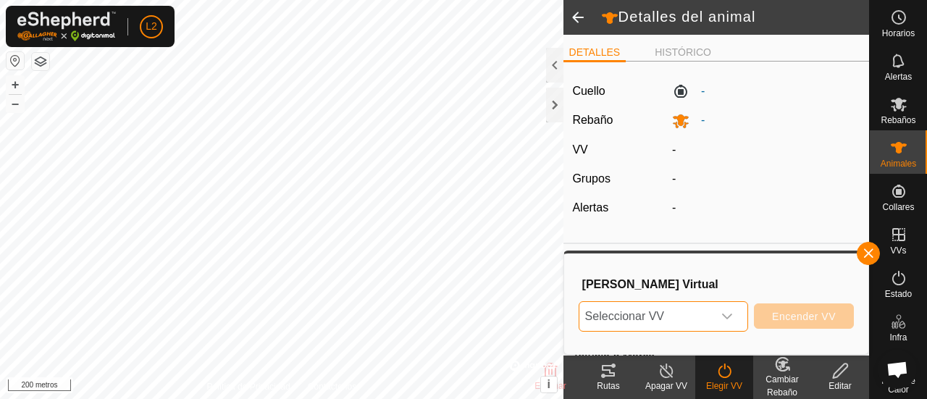
click at [685, 319] on span "Seleccionar VV" at bounding box center [645, 316] width 133 height 29
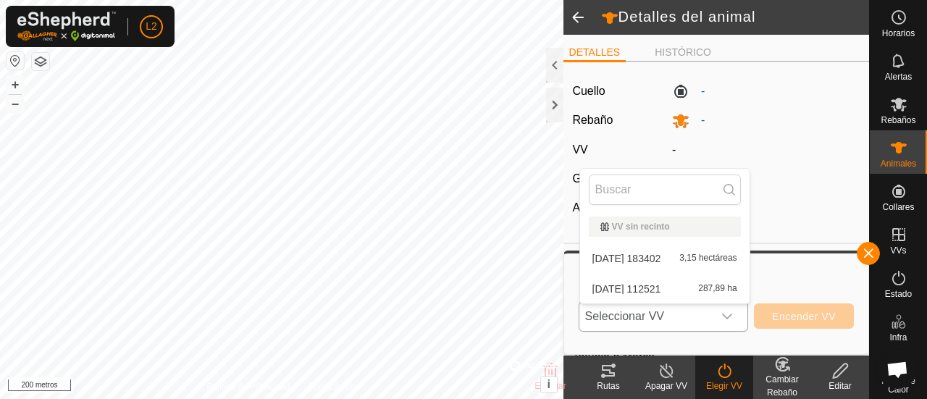
click at [663, 284] on li "[DATE] 112521 287,89 ha" at bounding box center [664, 288] width 169 height 29
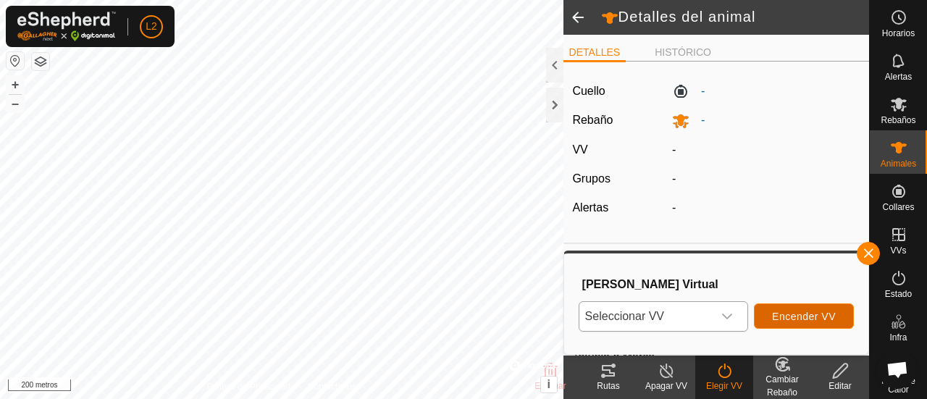
click at [797, 311] on font "Encender VV" at bounding box center [804, 317] width 64 height 12
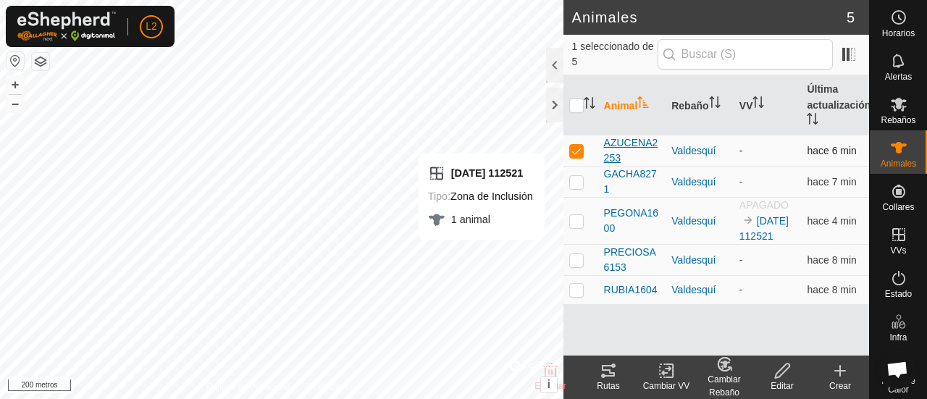
click at [627, 141] on font "AZUCENA2253" at bounding box center [631, 150] width 54 height 27
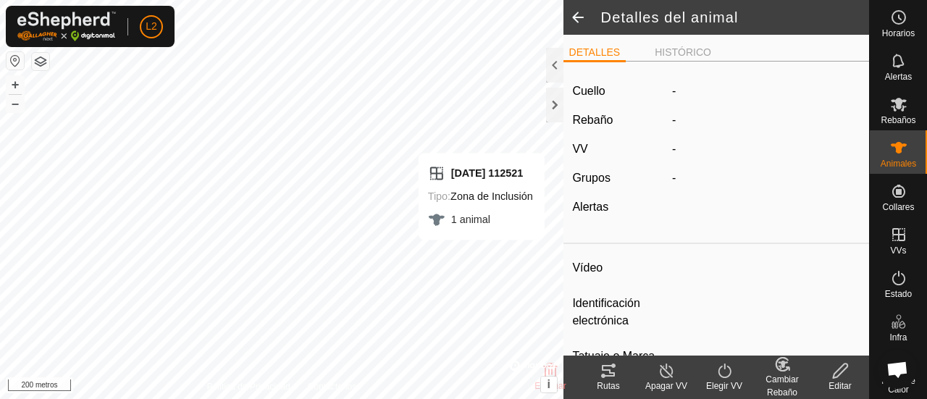
type input "AZUCENA2253"
type input "-"
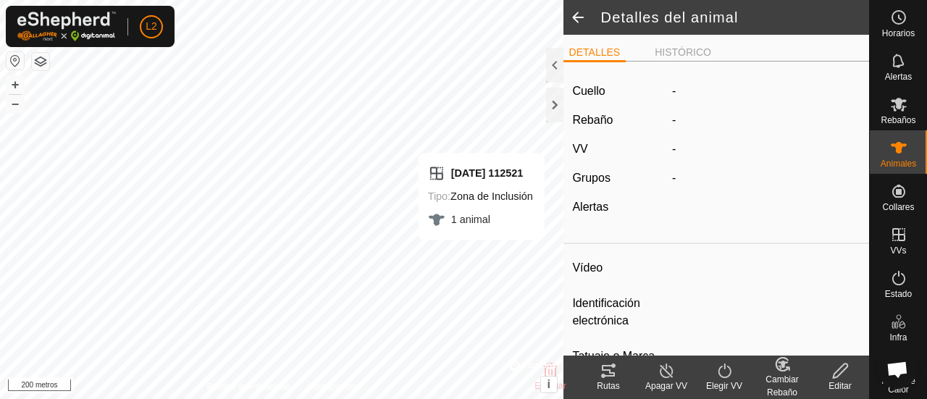
type input "0 kg"
type input "-"
click at [721, 377] on icon at bounding box center [724, 371] width 13 height 14
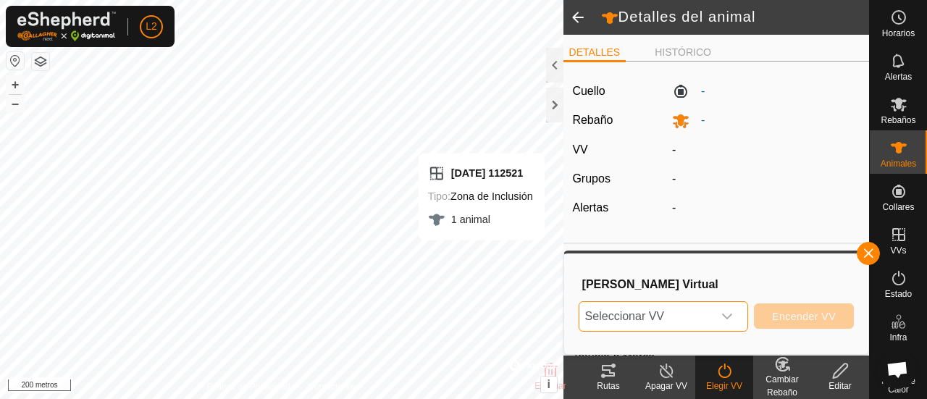
click at [712, 321] on span "Seleccionar VV" at bounding box center [645, 316] width 133 height 29
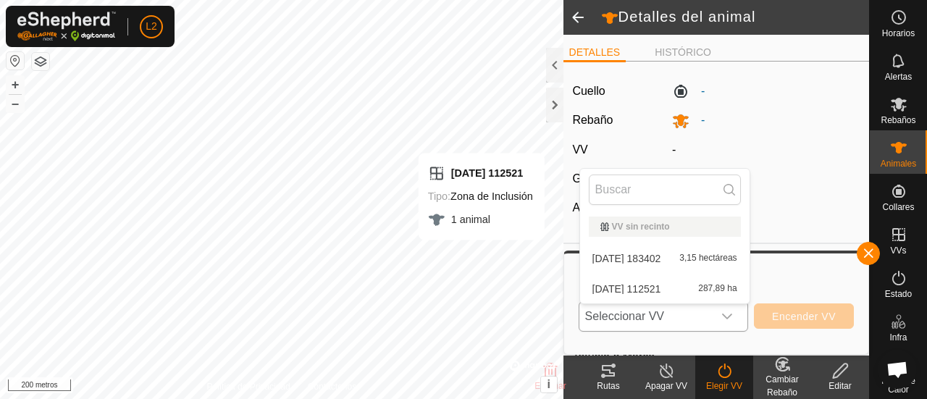
click at [671, 292] on li "[DATE] 112521 287,89 ha" at bounding box center [664, 288] width 169 height 29
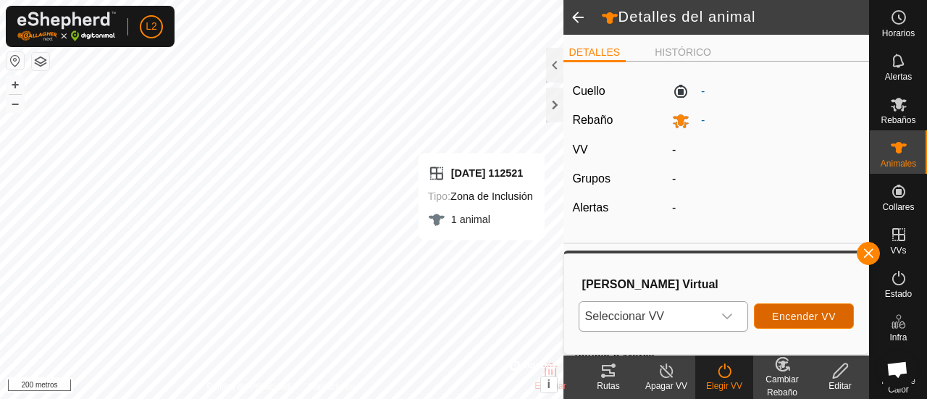
click at [779, 319] on font "Encender VV" at bounding box center [804, 317] width 64 height 12
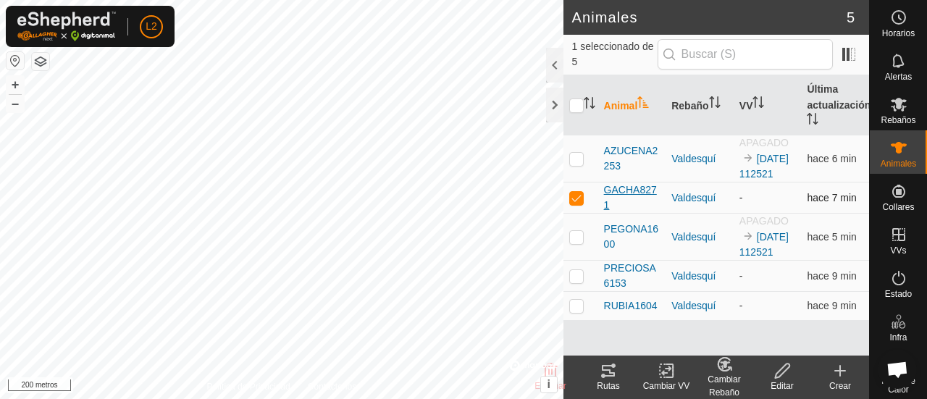
click at [637, 198] on span "GACHA8271" at bounding box center [632, 197] width 56 height 30
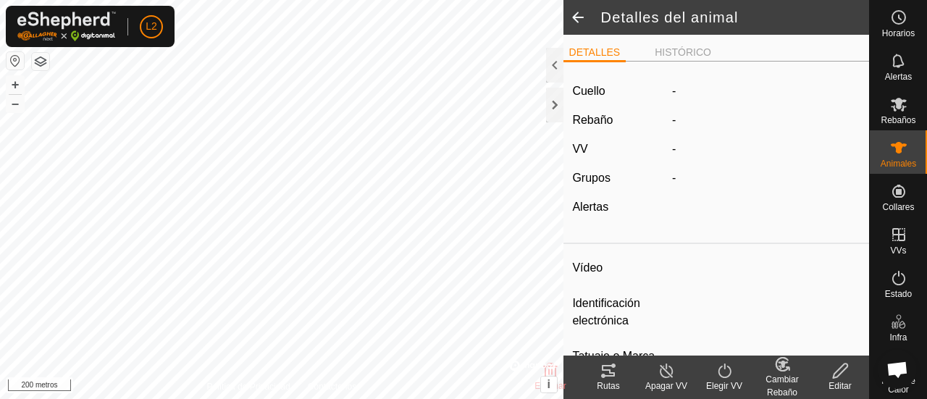
type input "GACHA8271"
type input "-"
type input "8271"
type input "-"
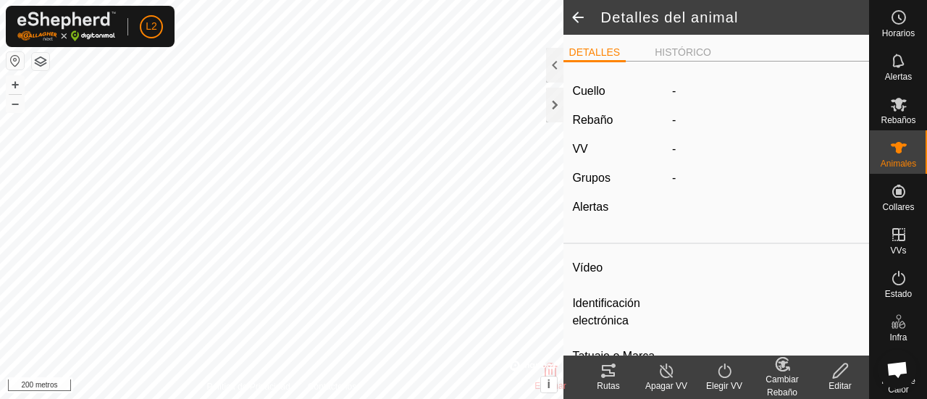
type input "0 kg"
type input "-"
click at [731, 379] on icon at bounding box center [724, 370] width 18 height 17
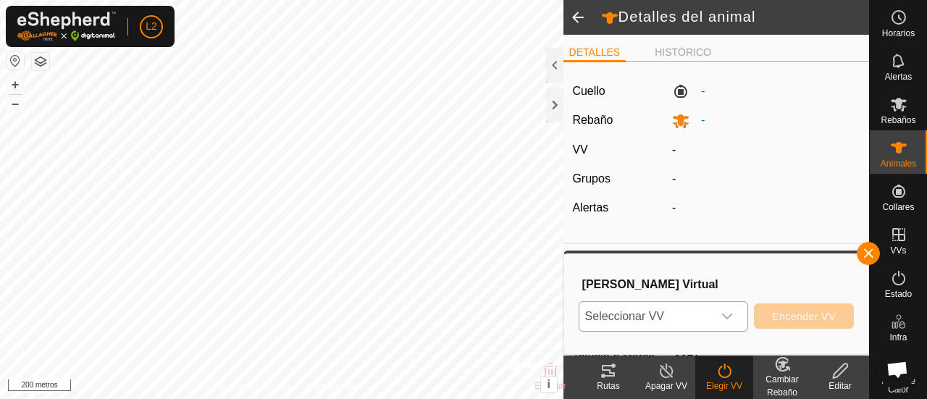
click at [733, 306] on div "disparador desplegable" at bounding box center [727, 316] width 29 height 29
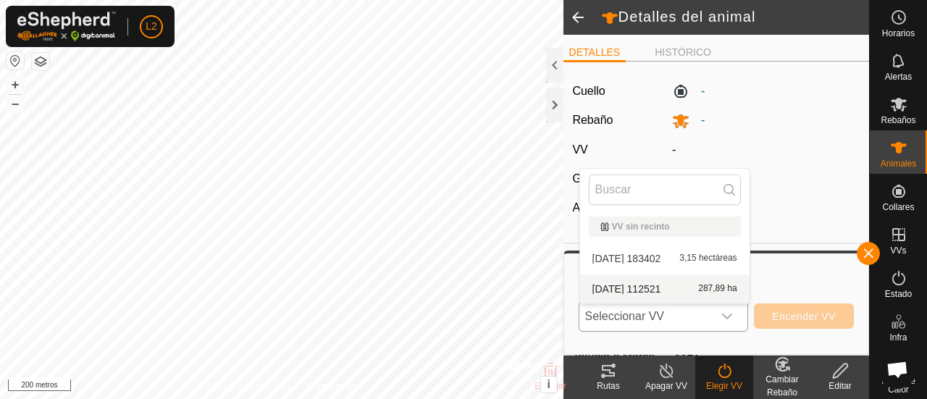
click at [680, 286] on li "[DATE] 112521 287,89 ha" at bounding box center [664, 288] width 169 height 29
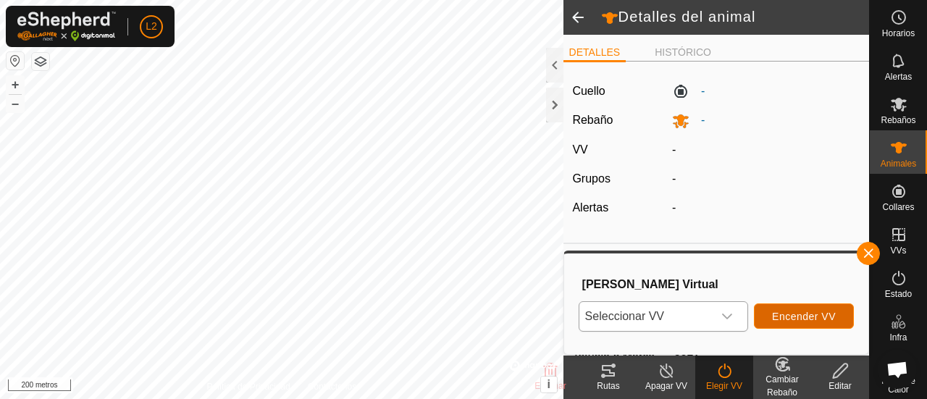
click at [826, 318] on font "Encender VV" at bounding box center [804, 317] width 64 height 12
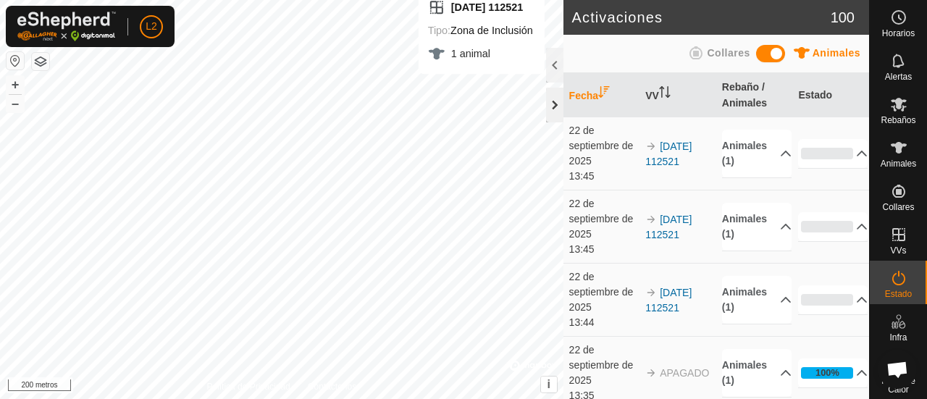
click at [558, 101] on div at bounding box center [554, 105] width 17 height 35
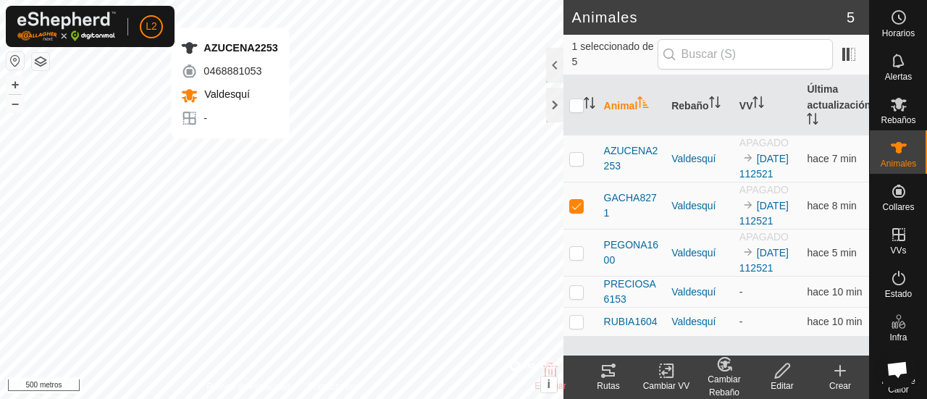
checkbox input "true"
checkbox input "false"
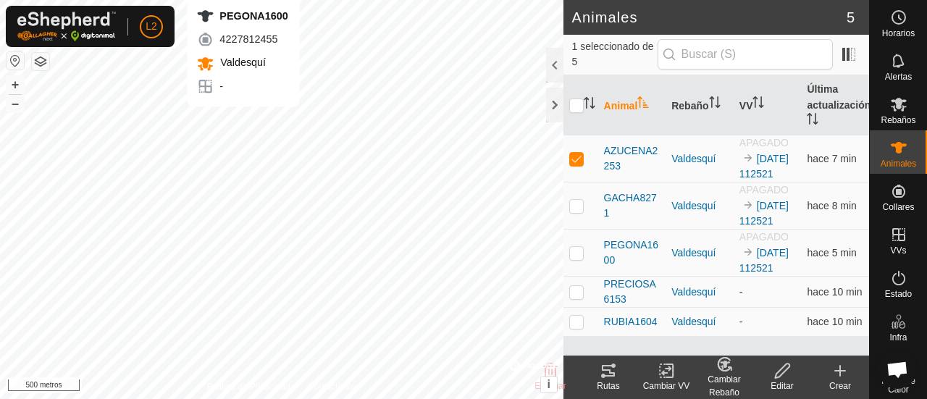
checkbox input "false"
checkbox input "true"
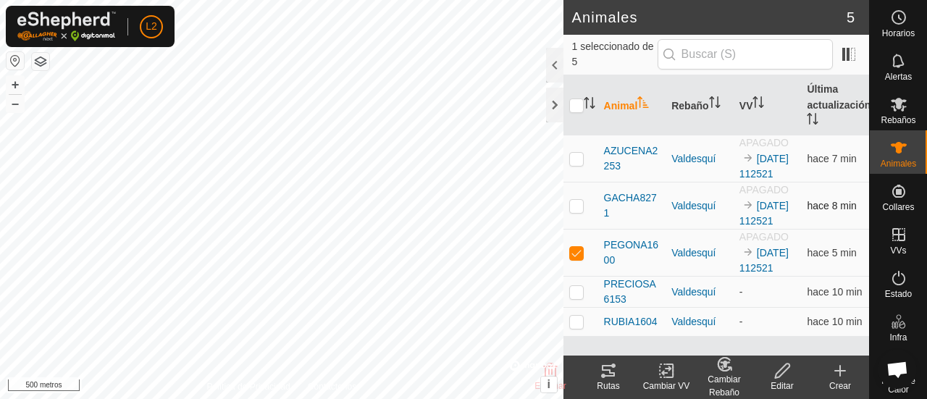
click at [576, 211] on p-checkbox at bounding box center [576, 206] width 14 height 12
checkbox input "true"
click at [576, 164] on p-checkbox at bounding box center [576, 159] width 14 height 12
checkbox input "true"
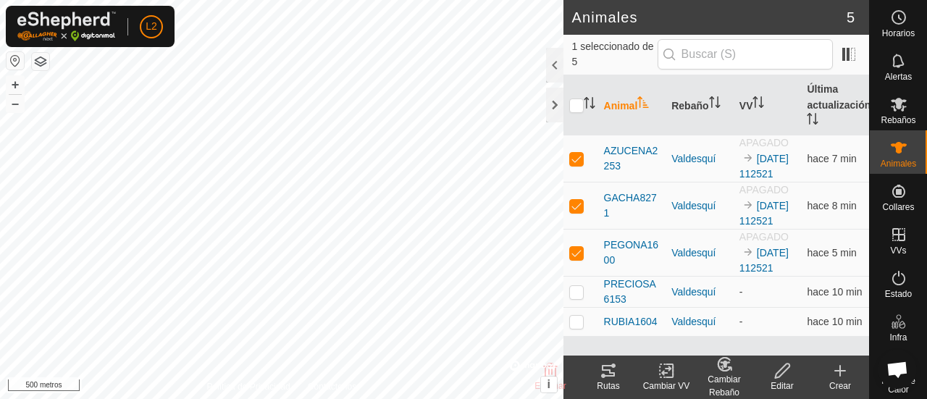
click at [666, 373] on icon at bounding box center [666, 370] width 10 height 9
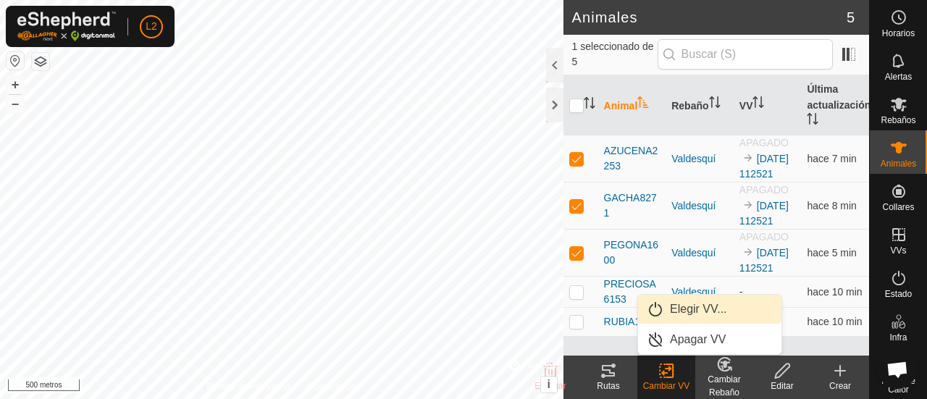
click at [682, 314] on link "Elegir VV..." at bounding box center [709, 309] width 143 height 29
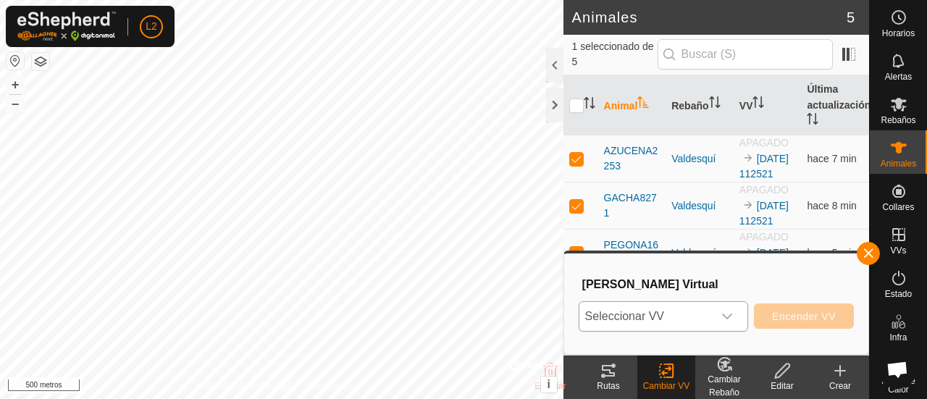
click at [727, 316] on icon "disparador desplegable" at bounding box center [727, 317] width 10 height 6
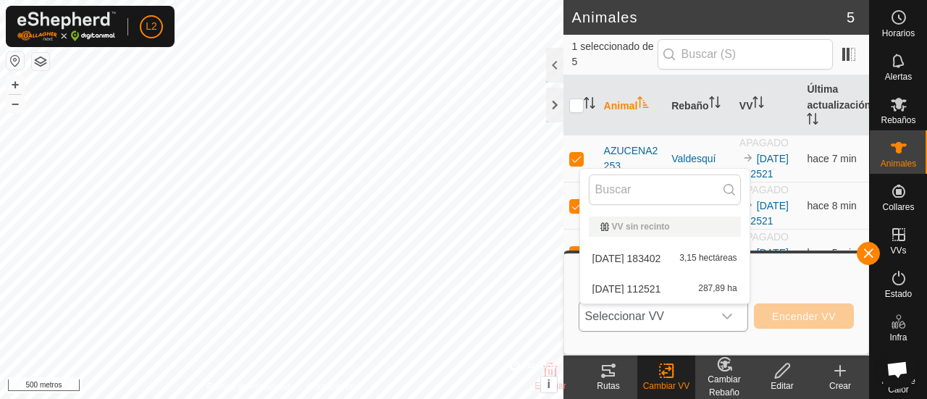
click at [702, 290] on li "[DATE] 112521 287,89 ha" at bounding box center [664, 288] width 169 height 29
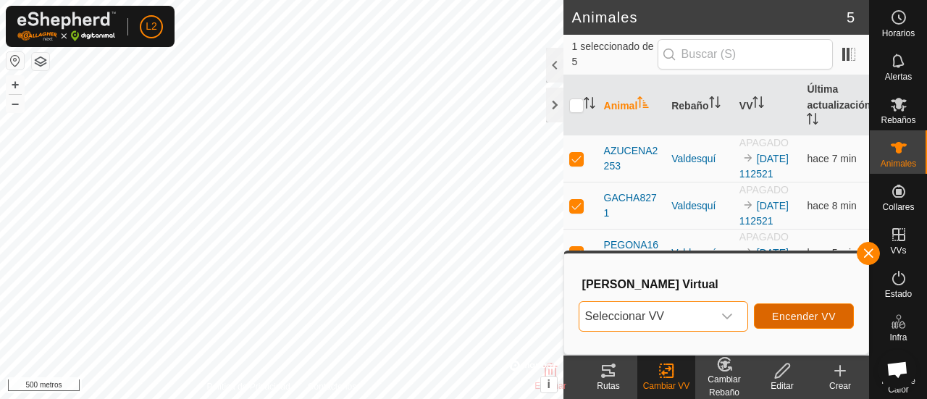
click at [800, 319] on font "Encender VV" at bounding box center [804, 317] width 64 height 12
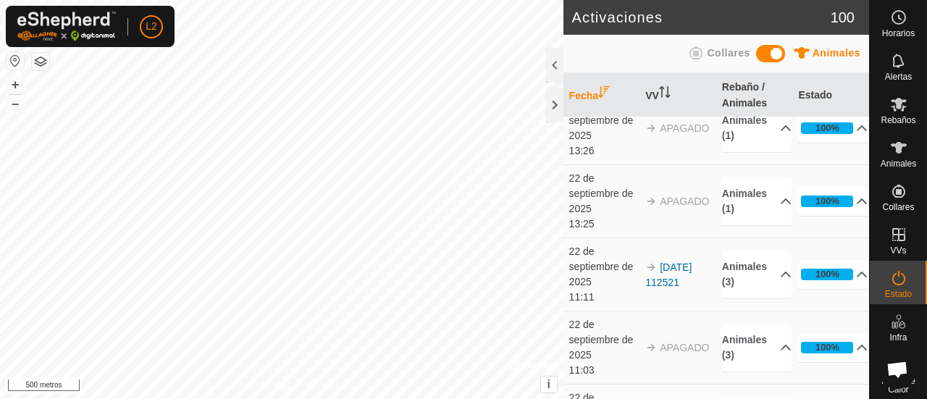
scroll to position [941, 0]
